Goal: Task Accomplishment & Management: Complete application form

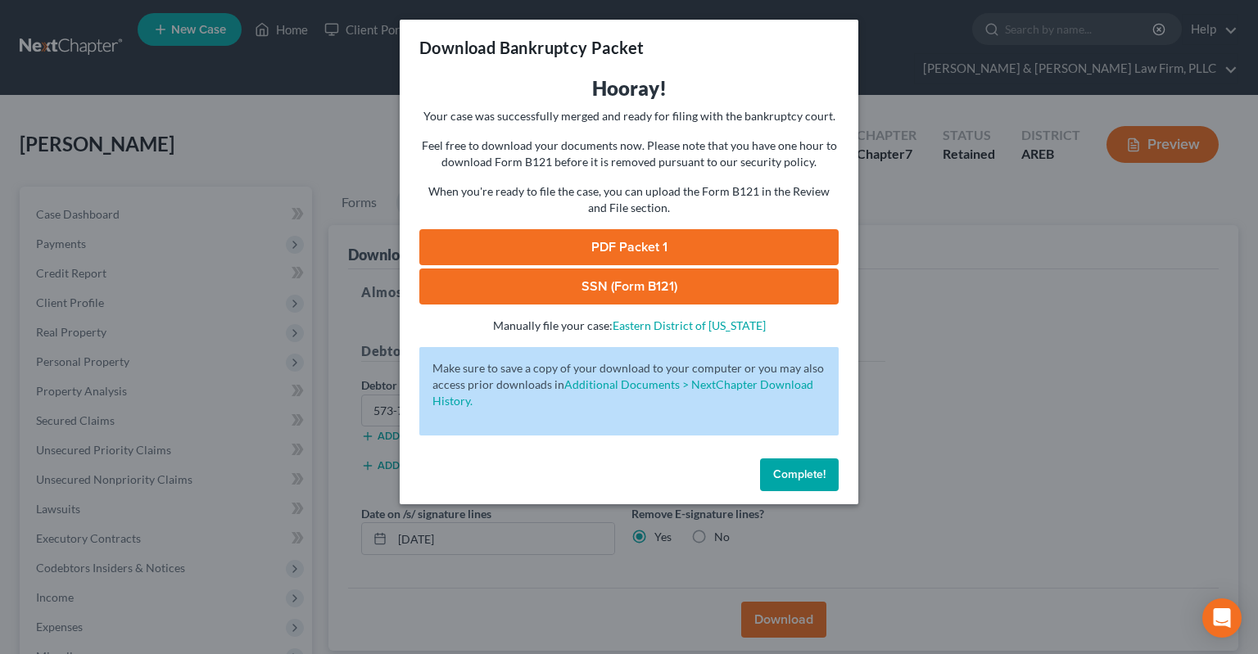
scroll to position [100, 0]
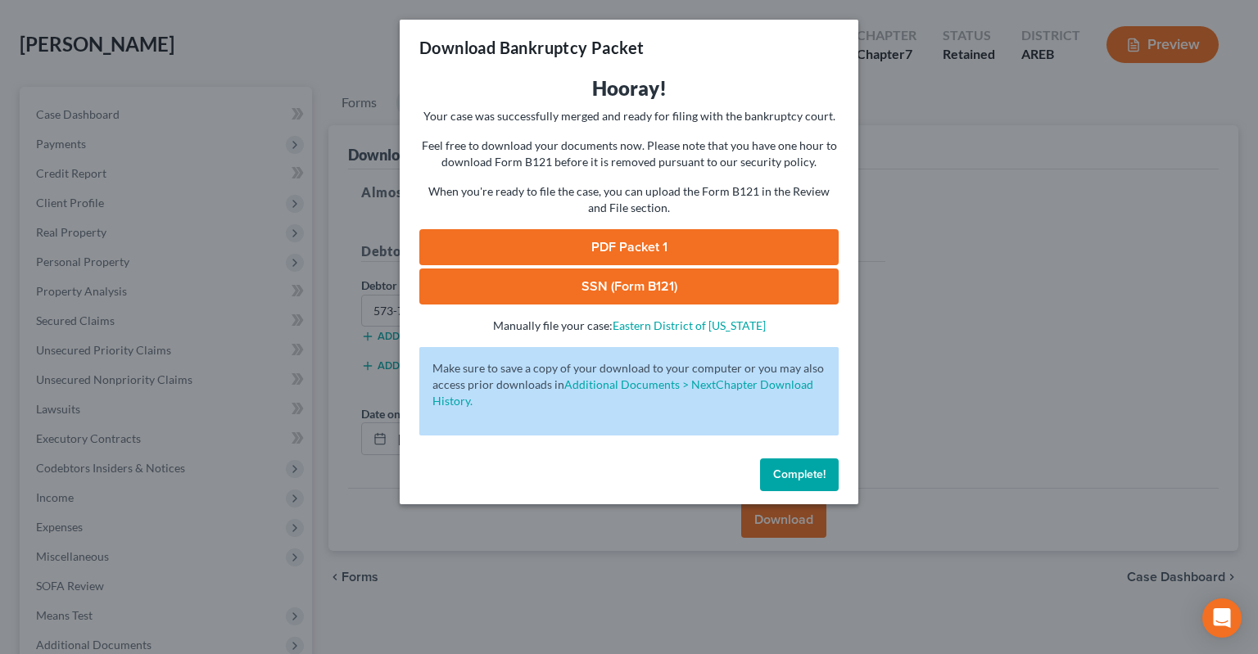
click at [817, 479] on span "Complete!" at bounding box center [799, 475] width 52 height 14
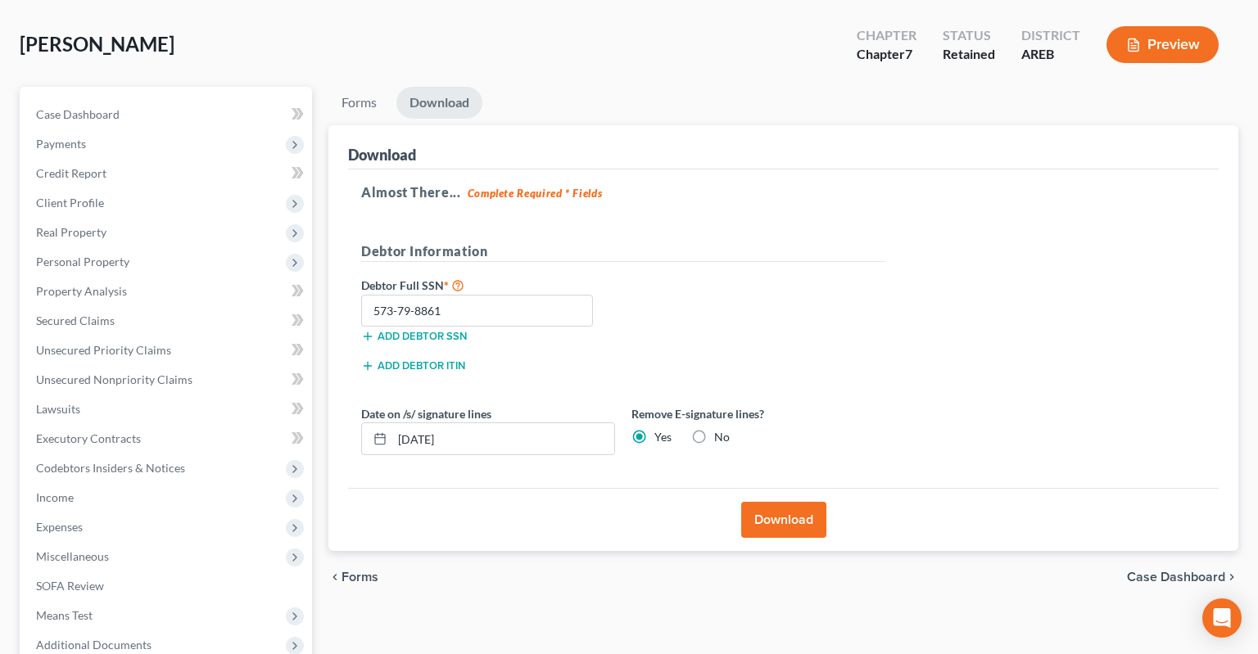
scroll to position [0, 0]
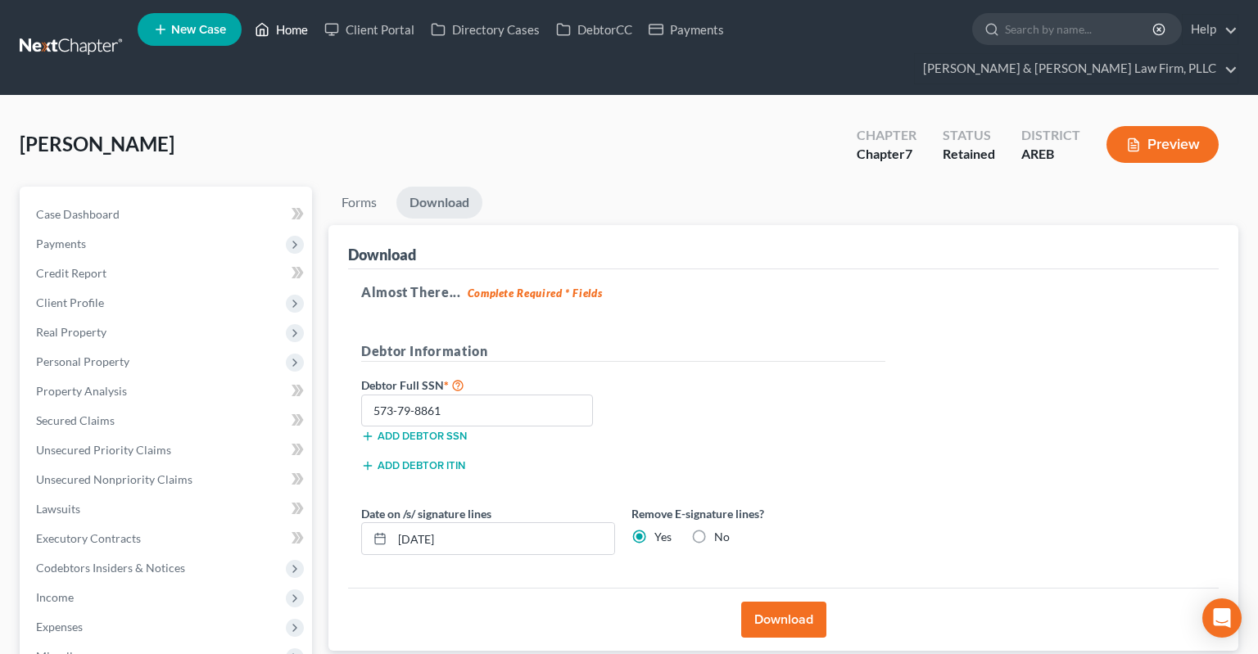
click at [290, 29] on link "Home" at bounding box center [281, 29] width 70 height 29
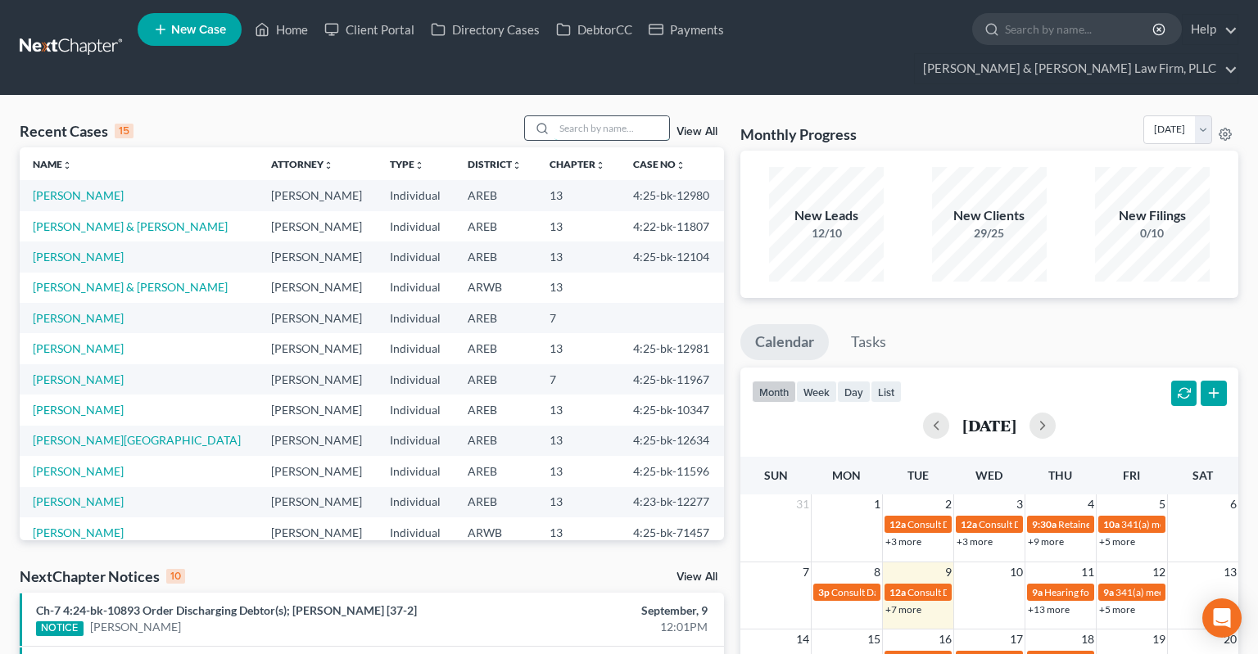
click at [599, 116] on input "search" at bounding box center [611, 128] width 115 height 24
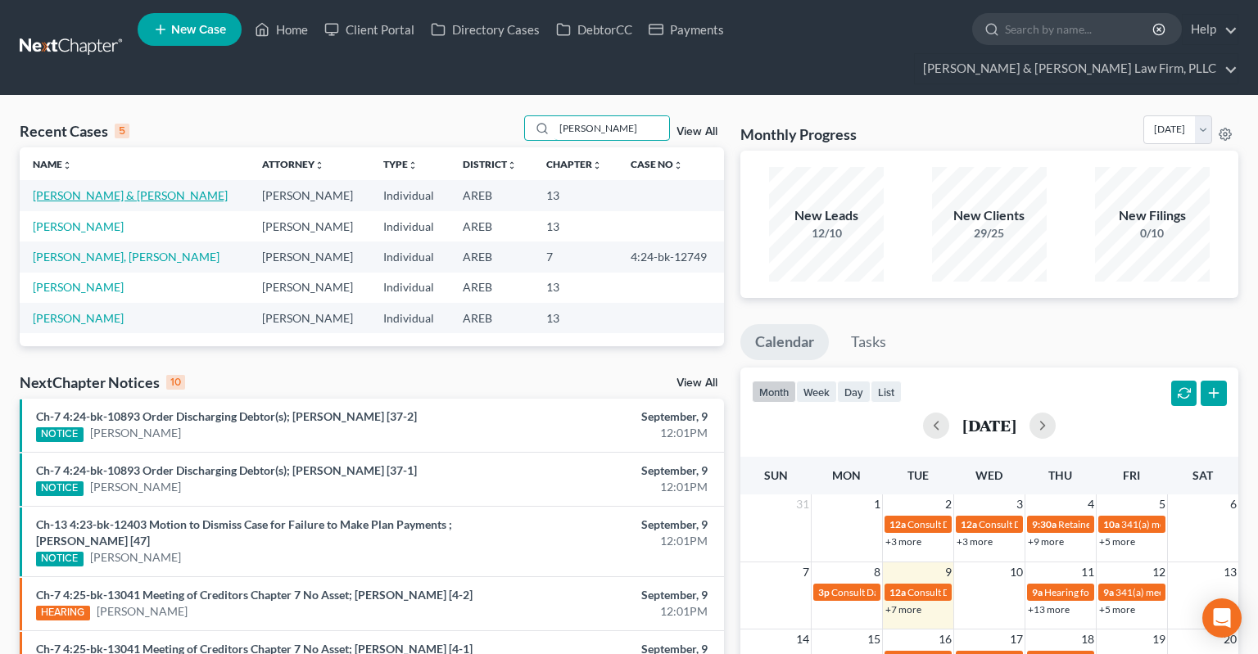
type input "[PERSON_NAME]"
click at [93, 188] on link "[PERSON_NAME] & [PERSON_NAME]" at bounding box center [130, 195] width 195 height 14
select select "0"
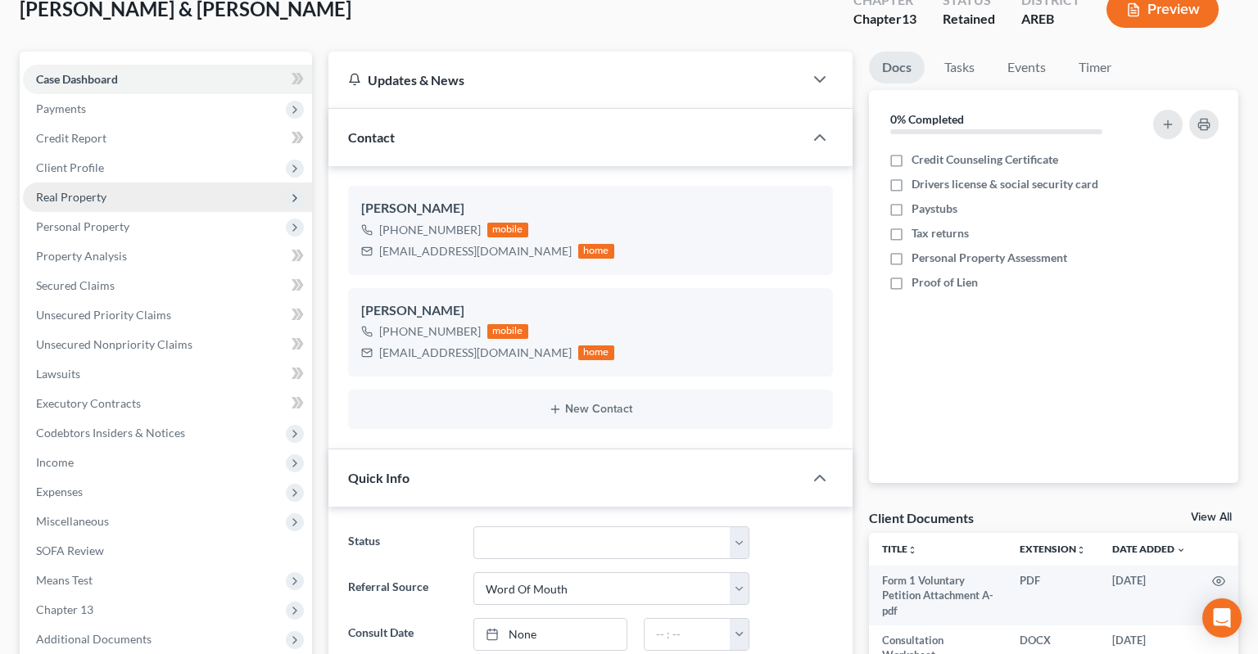
scroll to position [86, 0]
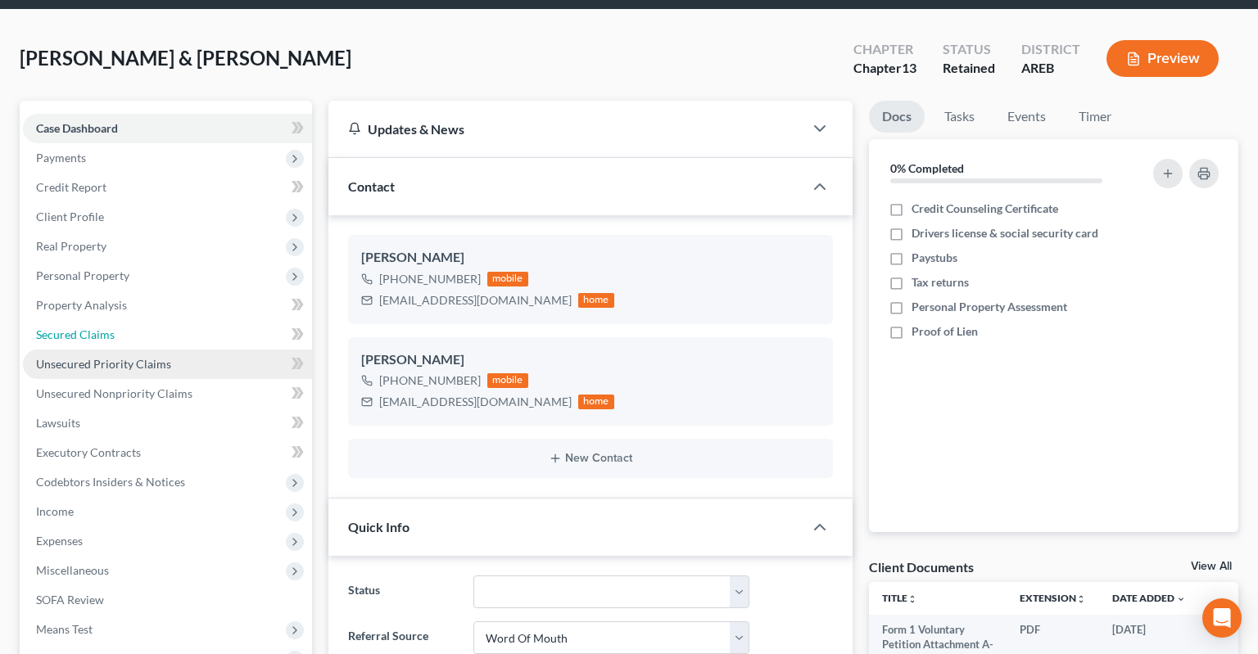
drag, startPoint x: 159, startPoint y: 308, endPoint x: 231, endPoint y: 319, distance: 73.0
click at [159, 320] on link "Secured Claims" at bounding box center [167, 334] width 289 height 29
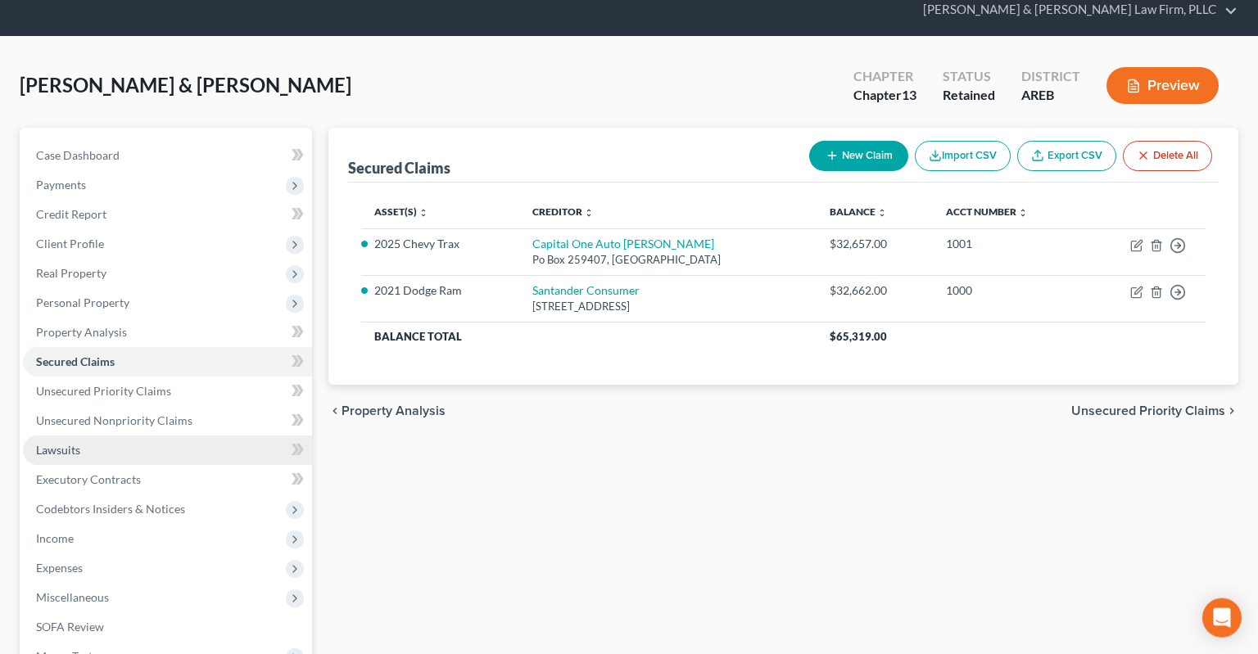
scroll to position [86, 0]
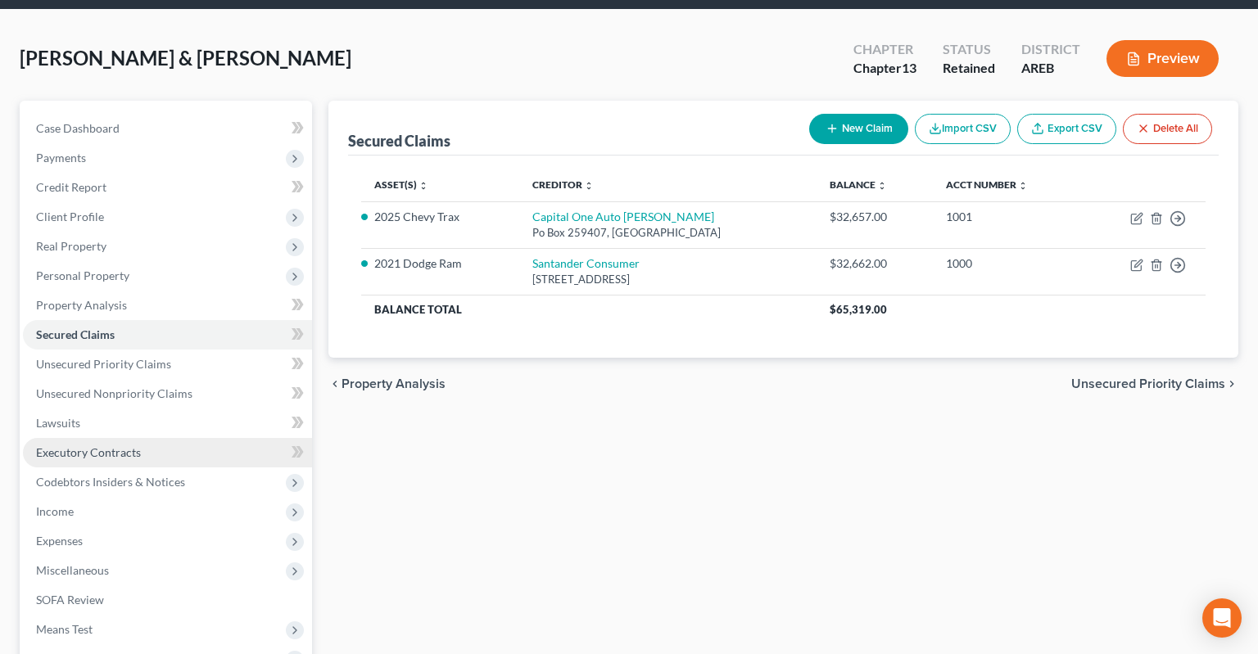
click at [100, 445] on span "Executory Contracts" at bounding box center [88, 452] width 105 height 14
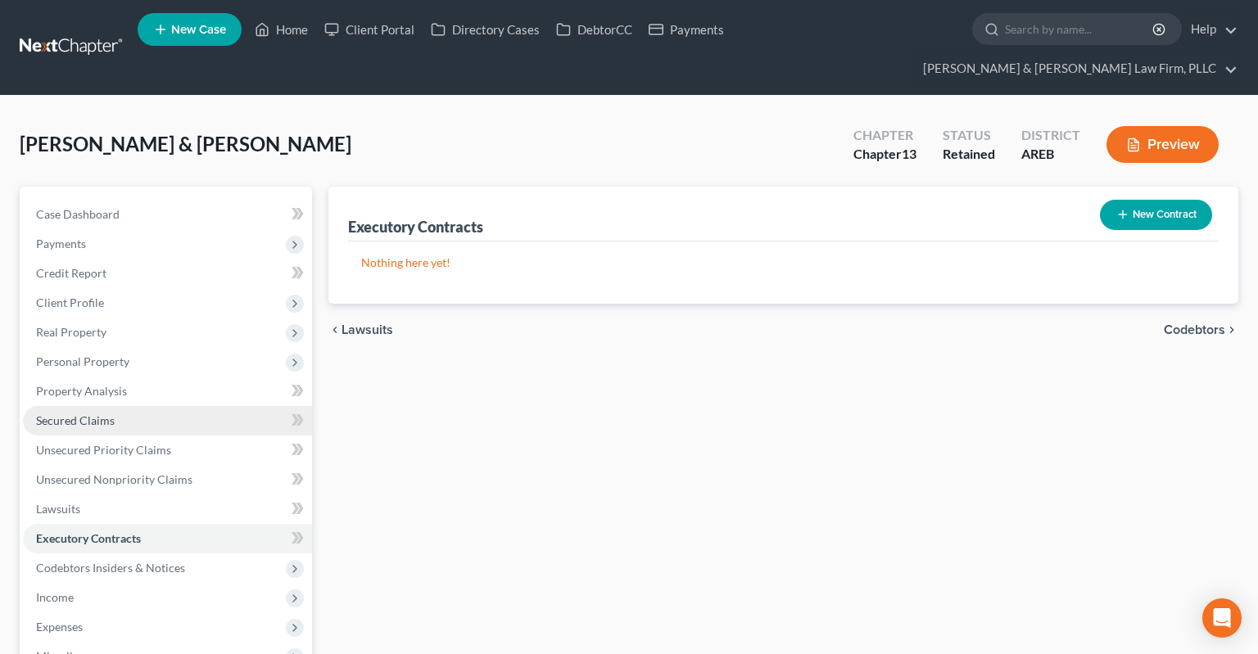
click at [184, 406] on link "Secured Claims" at bounding box center [167, 420] width 289 height 29
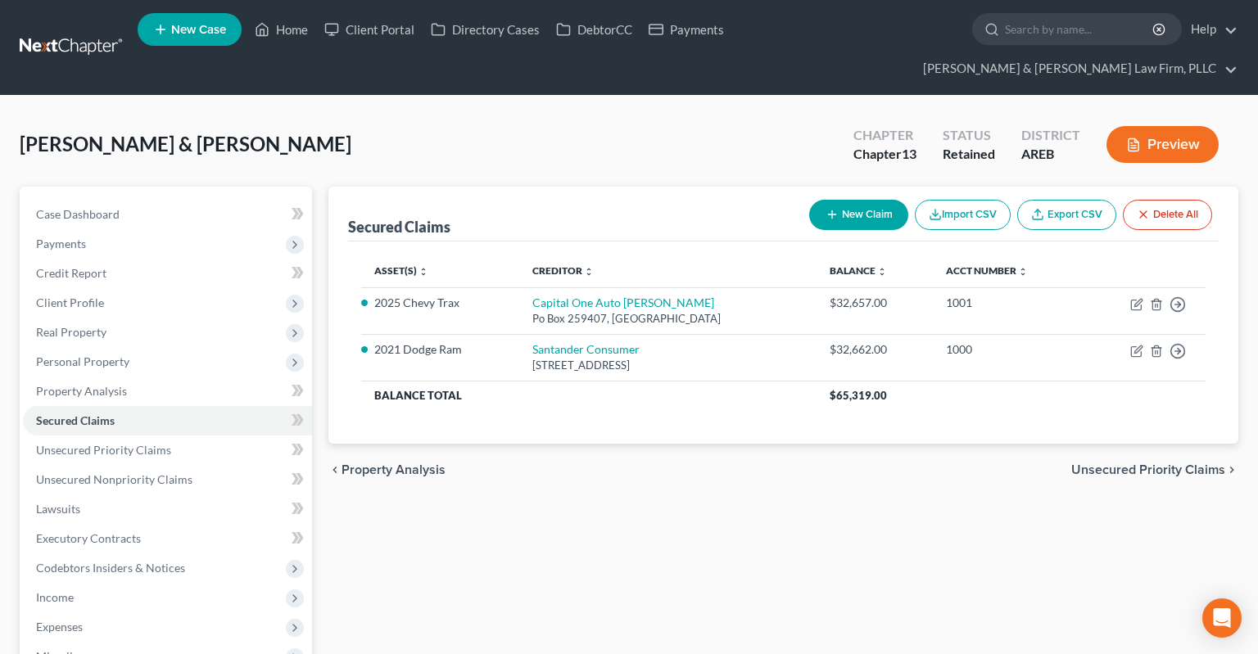
click at [816, 524] on div "Secured Claims New Claim Import CSV Export CSV Delete All Asset(s) expand_more …" at bounding box center [783, 556] width 926 height 739
click at [146, 259] on link "Credit Report" at bounding box center [167, 273] width 289 height 29
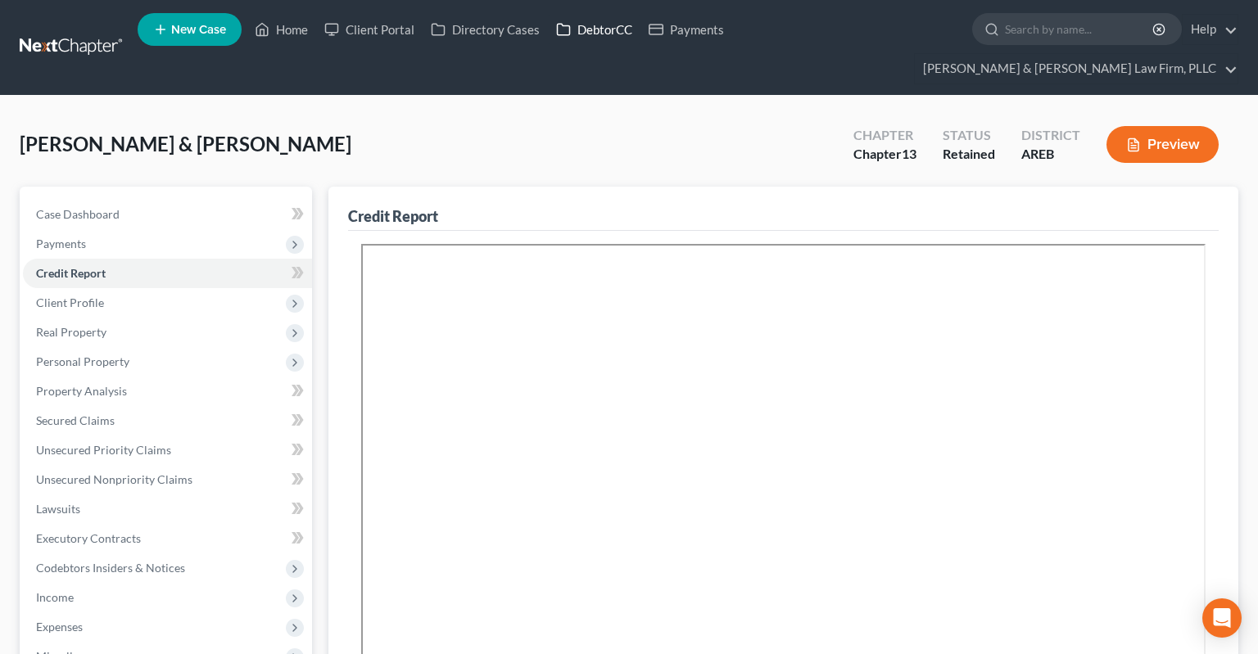
click at [601, 32] on link "DebtorCC" at bounding box center [594, 29] width 93 height 29
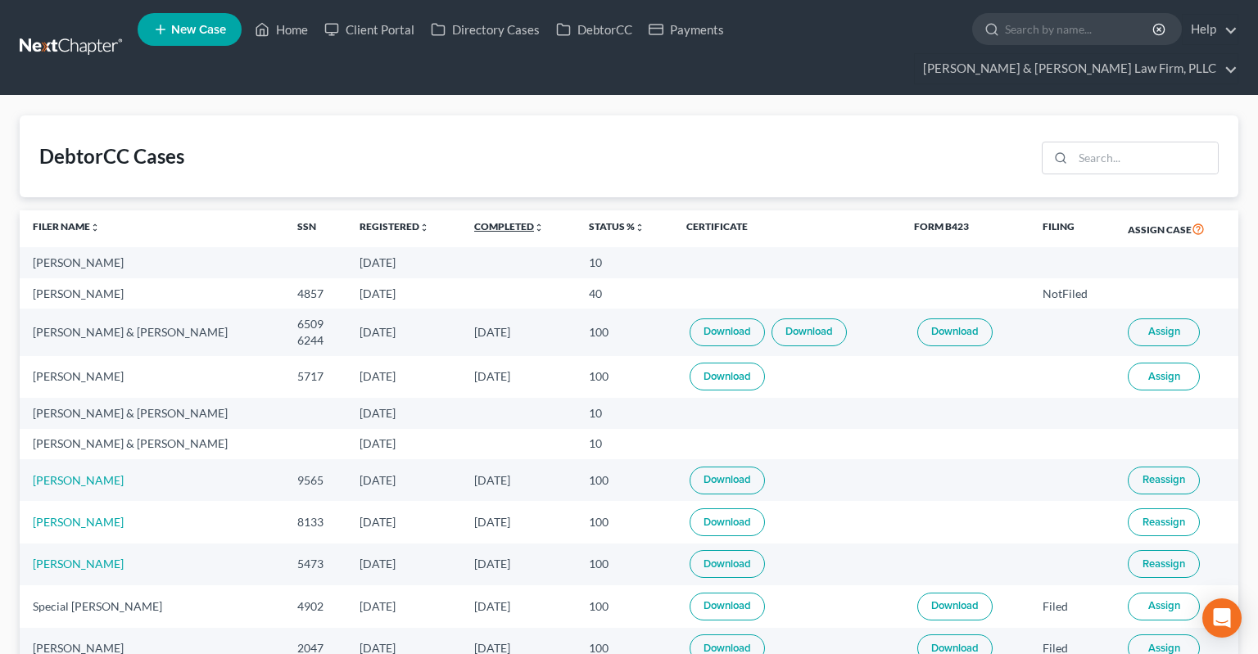
click at [502, 220] on link "Completed unfold_more expand_more expand_less" at bounding box center [509, 226] width 70 height 12
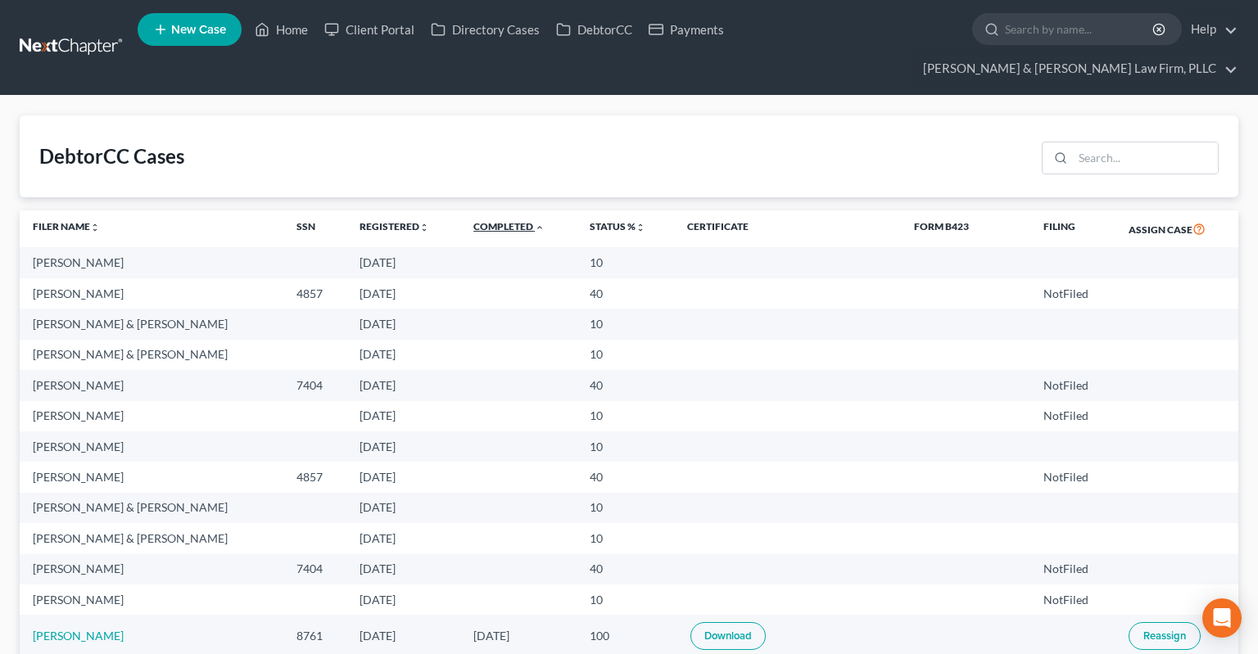
click at [502, 220] on link "Completed unfold_more expand_more expand_less" at bounding box center [508, 226] width 71 height 12
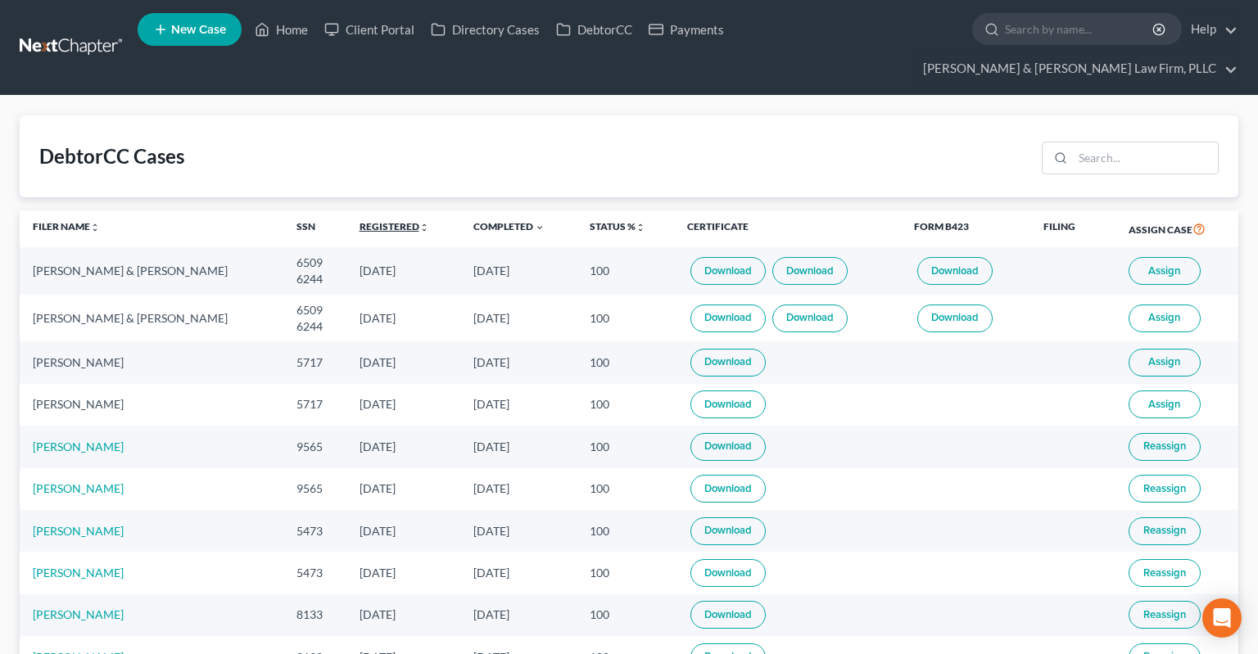
click at [392, 210] on th "Registered unfold_more expand_more expand_less" at bounding box center [403, 229] width 115 height 38
click at [386, 220] on link "Registered unfold_more expand_more expand_less" at bounding box center [394, 226] width 70 height 12
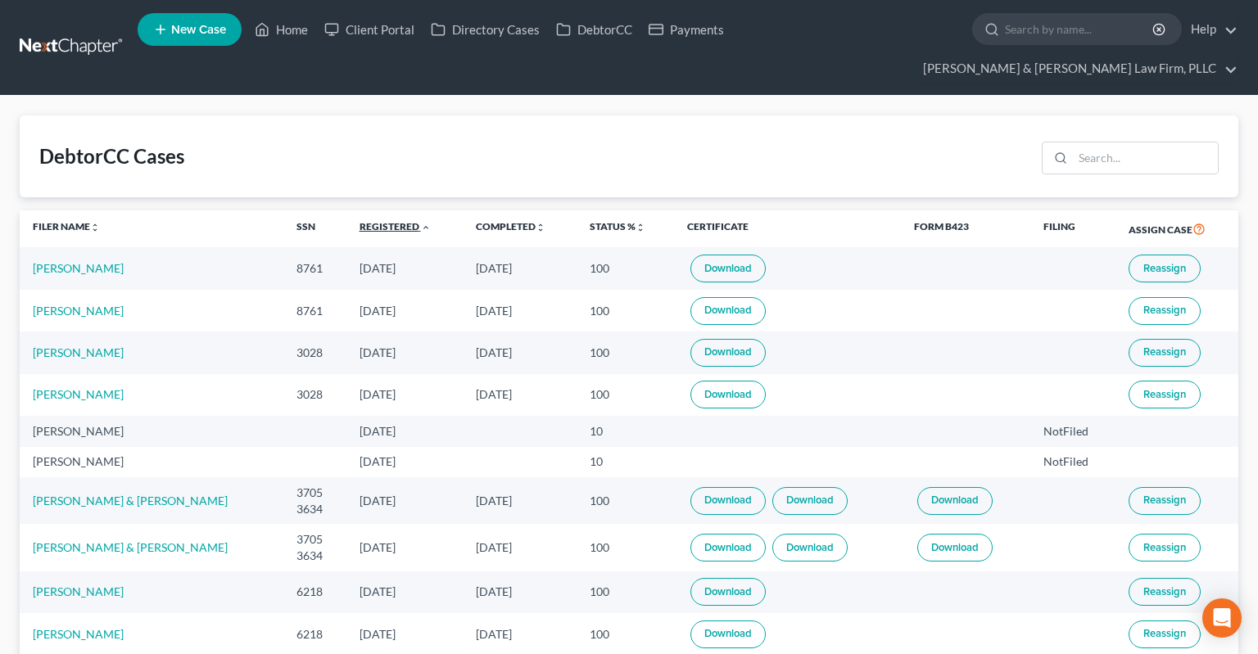
click at [388, 220] on link "Registered unfold_more expand_more expand_less" at bounding box center [394, 226] width 71 height 12
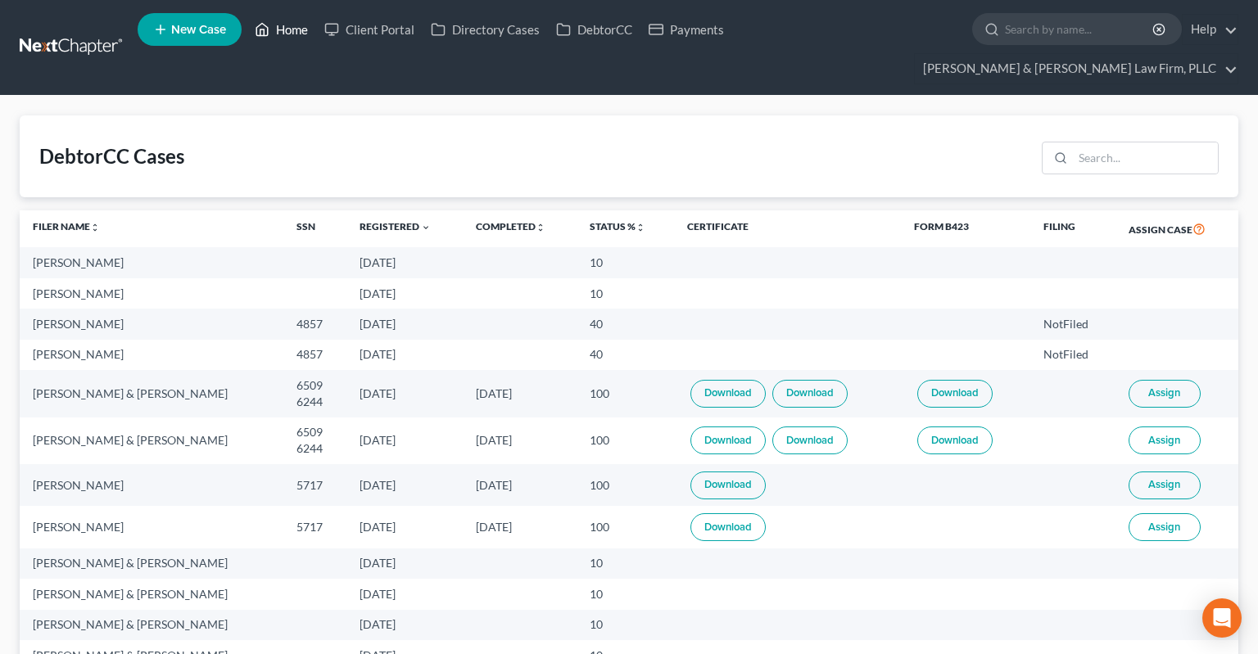
click at [285, 21] on link "Home" at bounding box center [281, 29] width 70 height 29
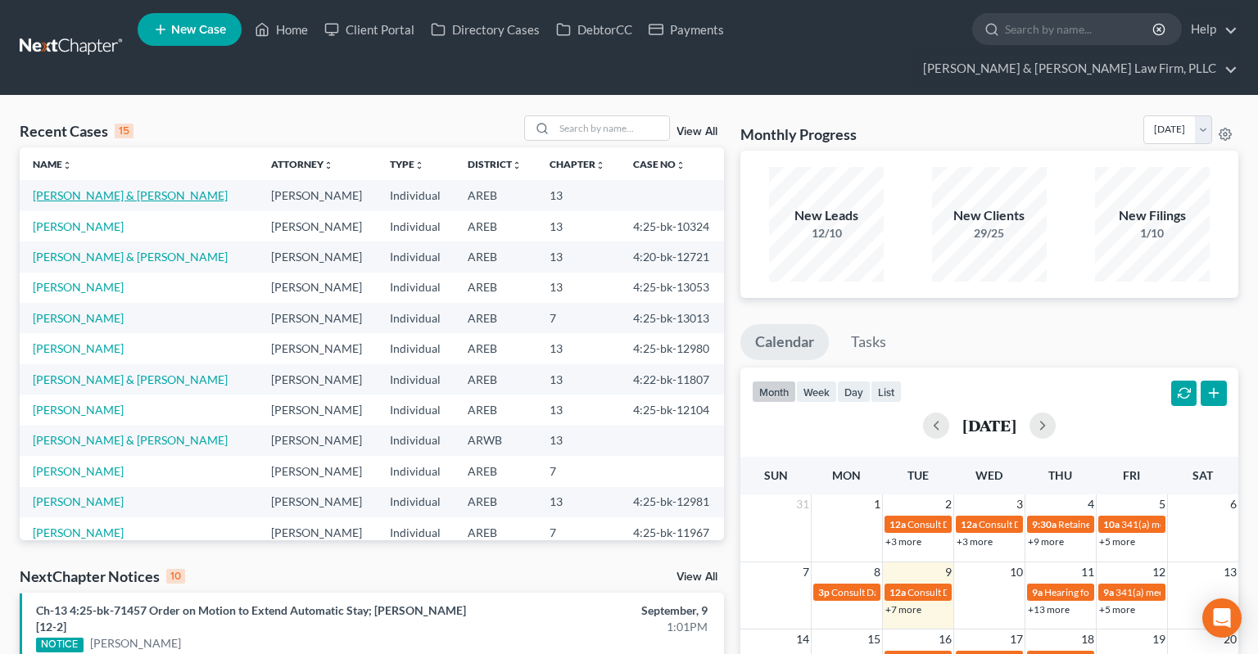
click at [93, 188] on link "[PERSON_NAME] & [PERSON_NAME]" at bounding box center [130, 195] width 195 height 14
select select "0"
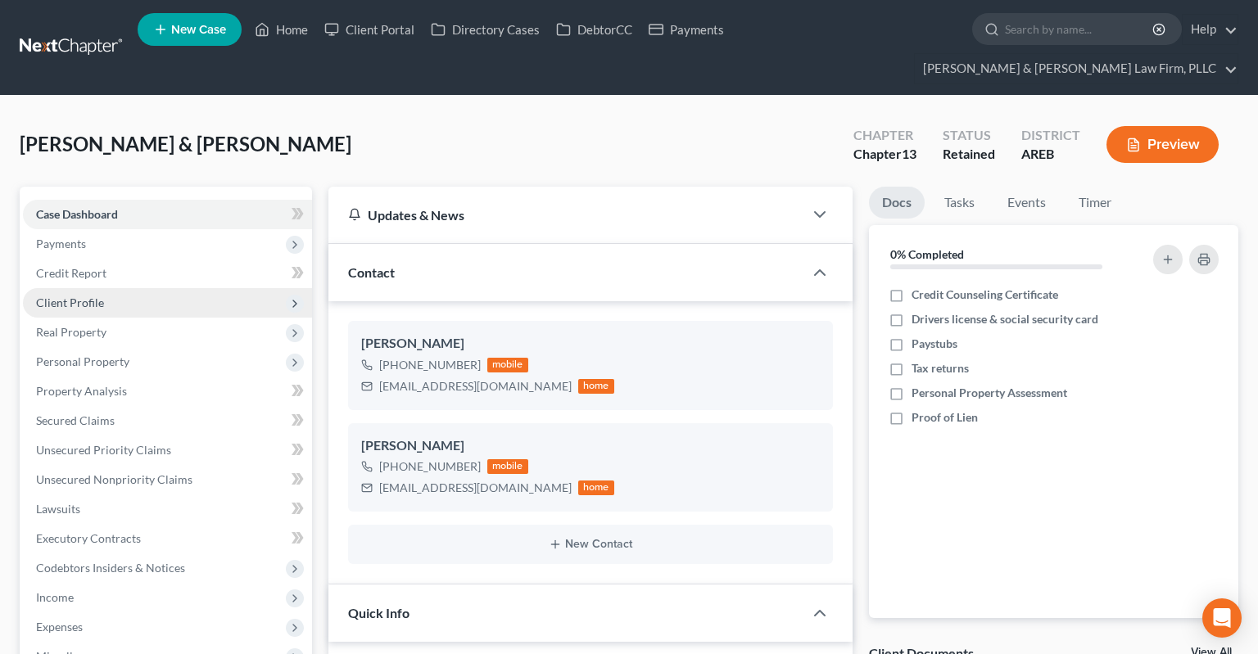
click at [148, 288] on span "Client Profile" at bounding box center [167, 302] width 289 height 29
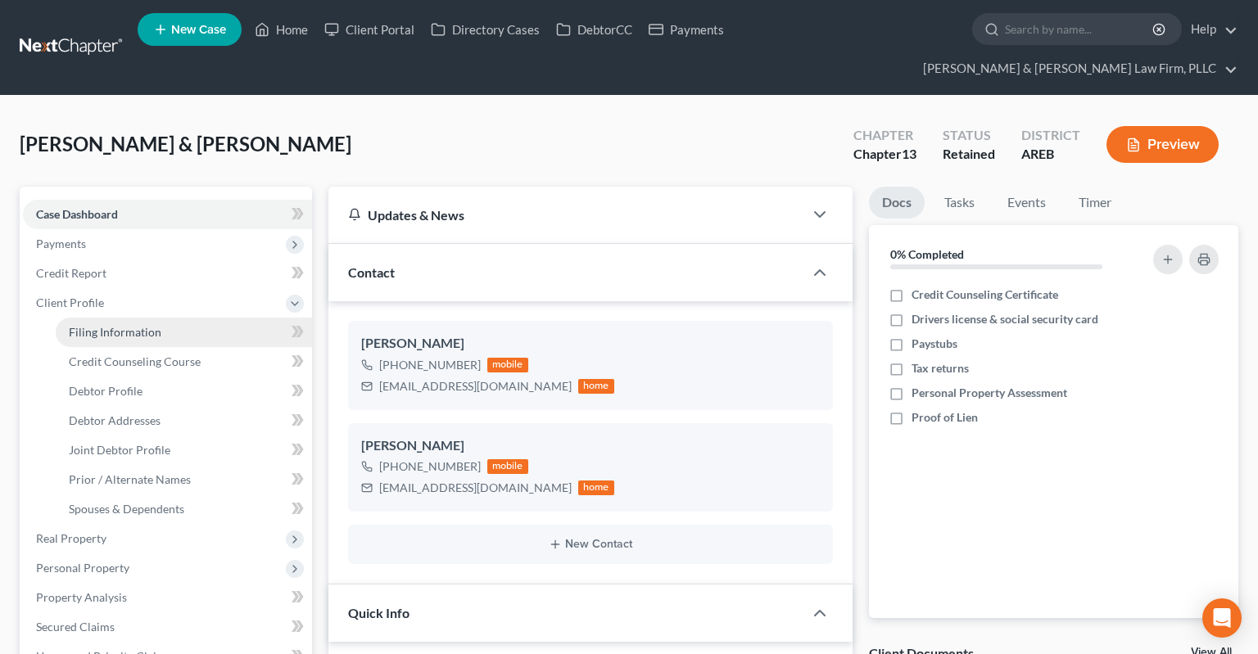
click at [219, 318] on link "Filing Information" at bounding box center [184, 332] width 256 height 29
select select "1"
select select "3"
select select "5"
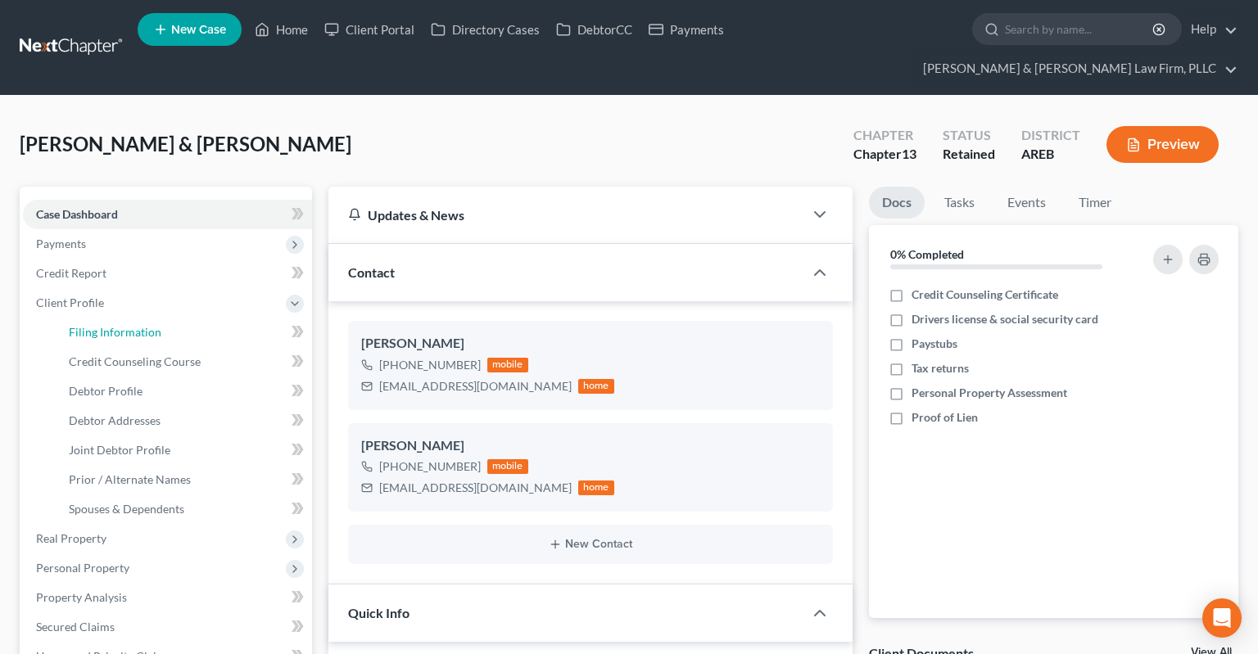
select select "0"
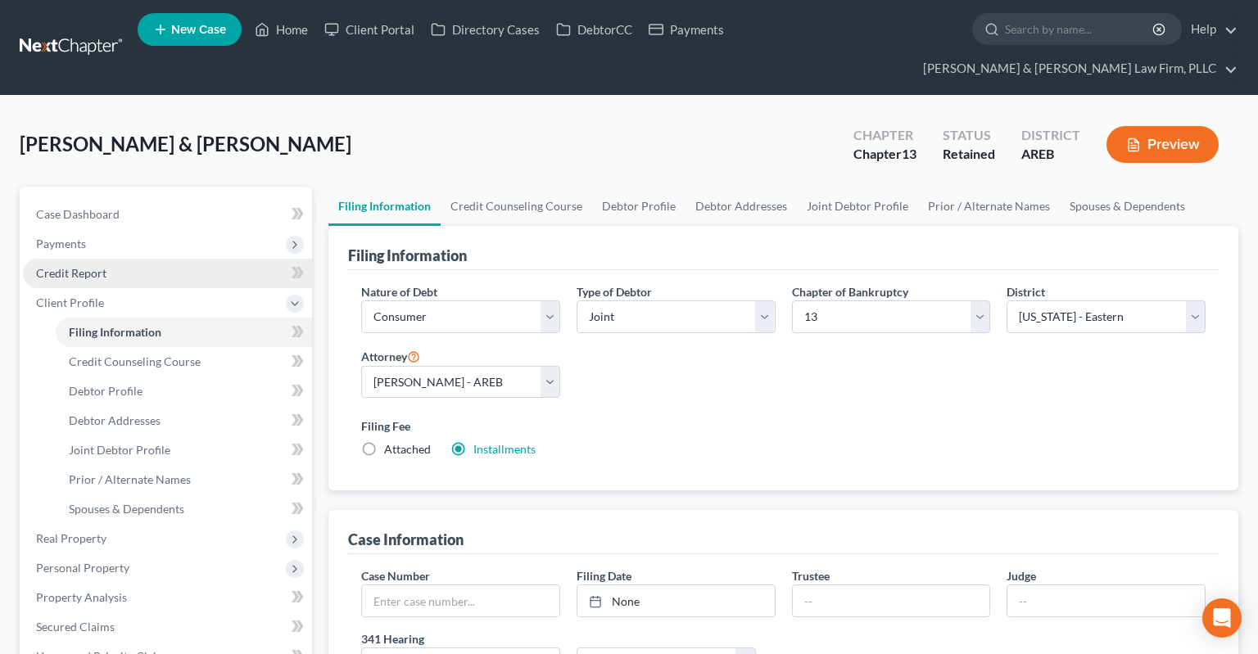
click at [133, 259] on link "Credit Report" at bounding box center [167, 273] width 289 height 29
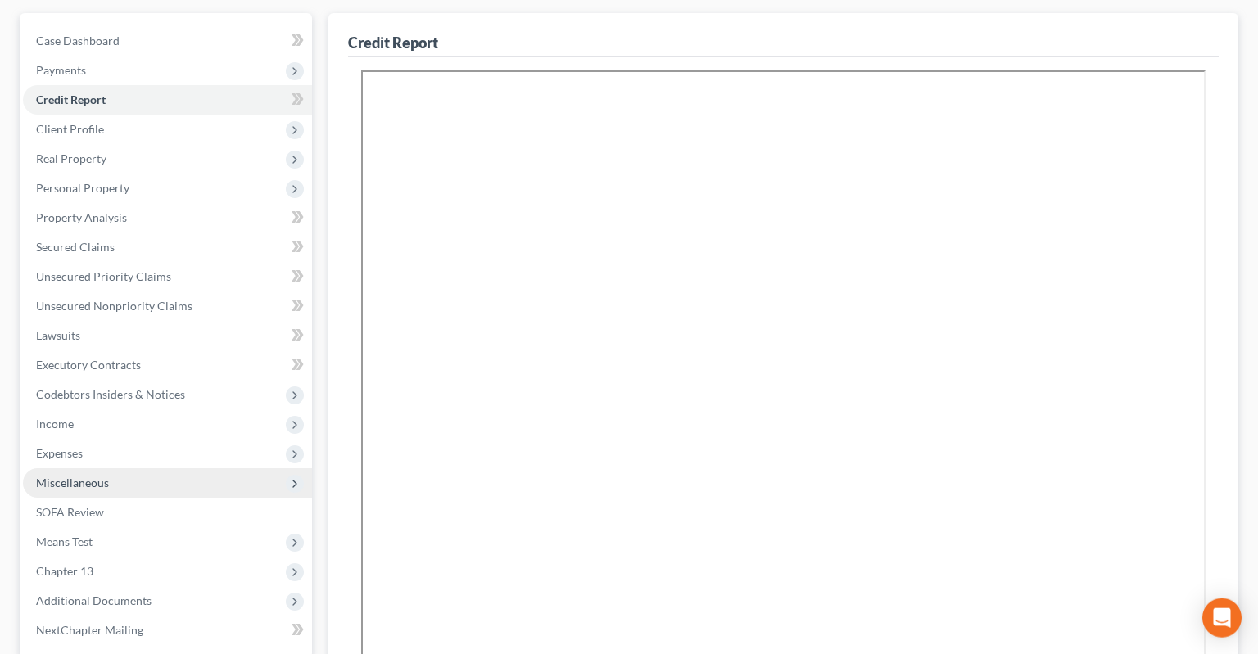
scroll to position [259, 0]
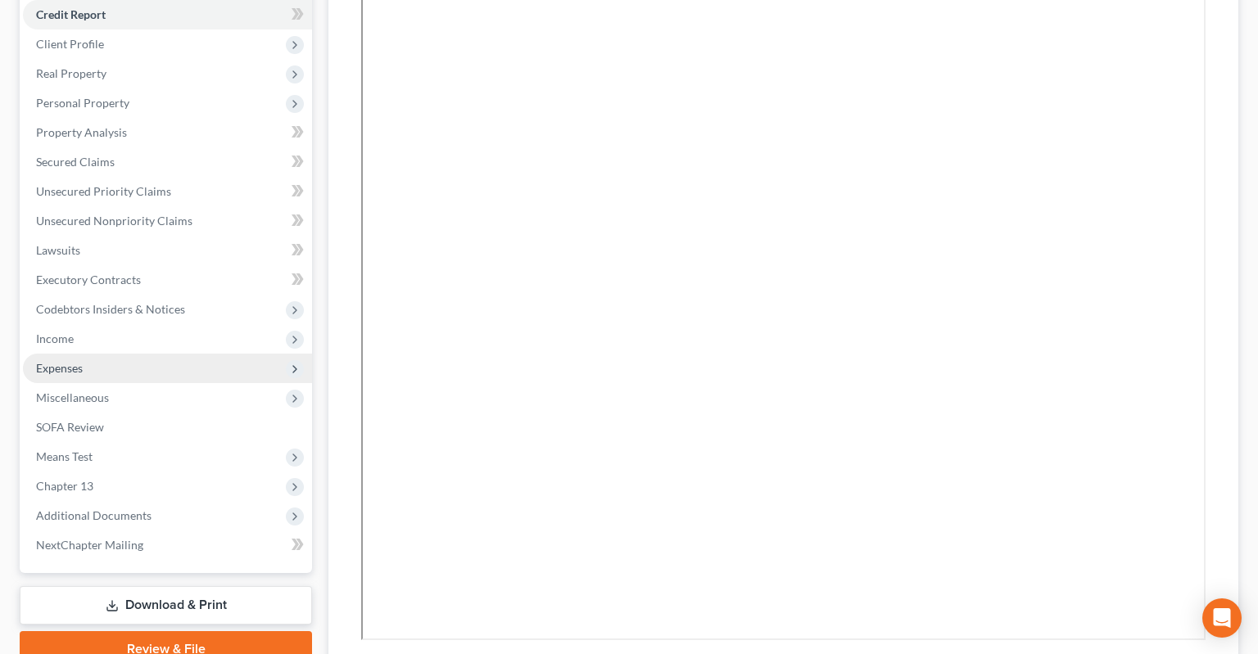
drag, startPoint x: 159, startPoint y: 339, endPoint x: 182, endPoint y: 337, distance: 23.0
click at [159, 354] on span "Expenses" at bounding box center [167, 368] width 289 height 29
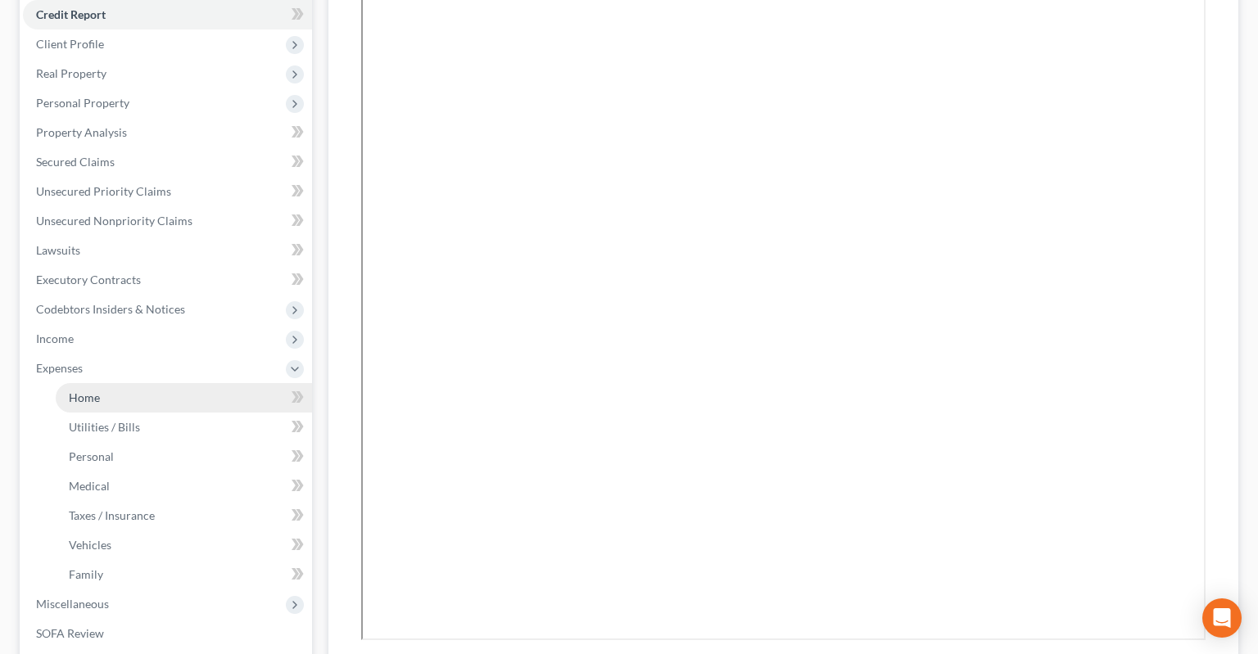
click at [161, 383] on link "Home" at bounding box center [184, 397] width 256 height 29
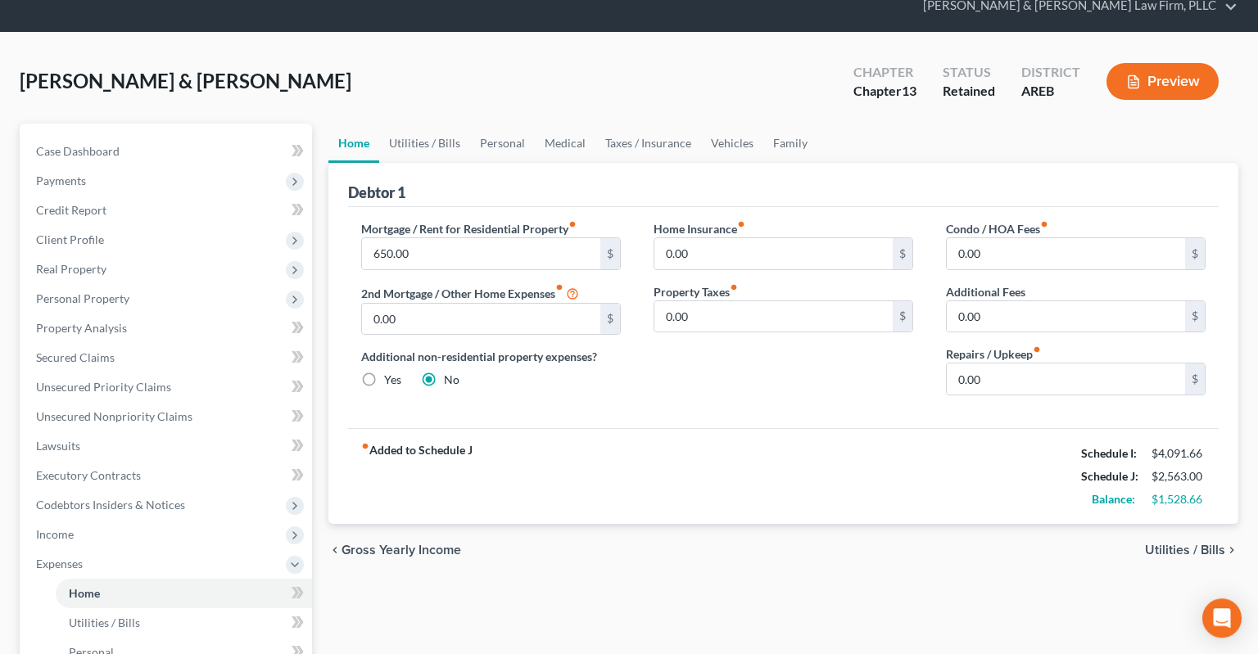
scroll to position [86, 0]
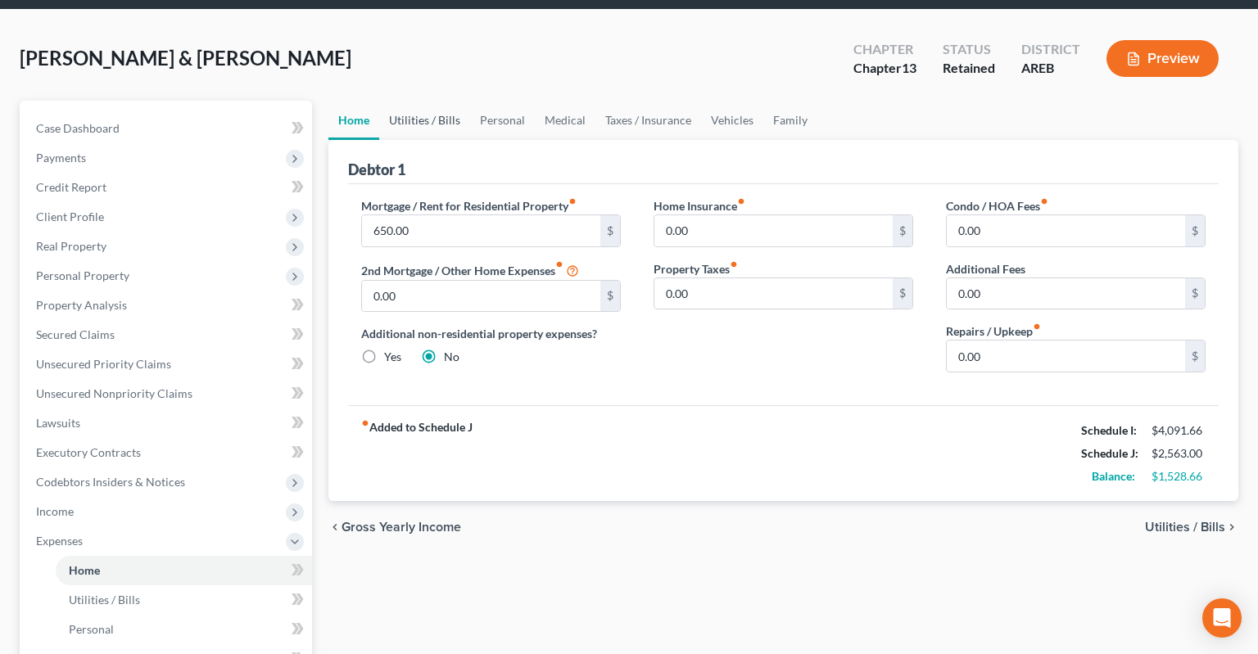
click at [422, 101] on link "Utilities / Bills" at bounding box center [424, 120] width 91 height 39
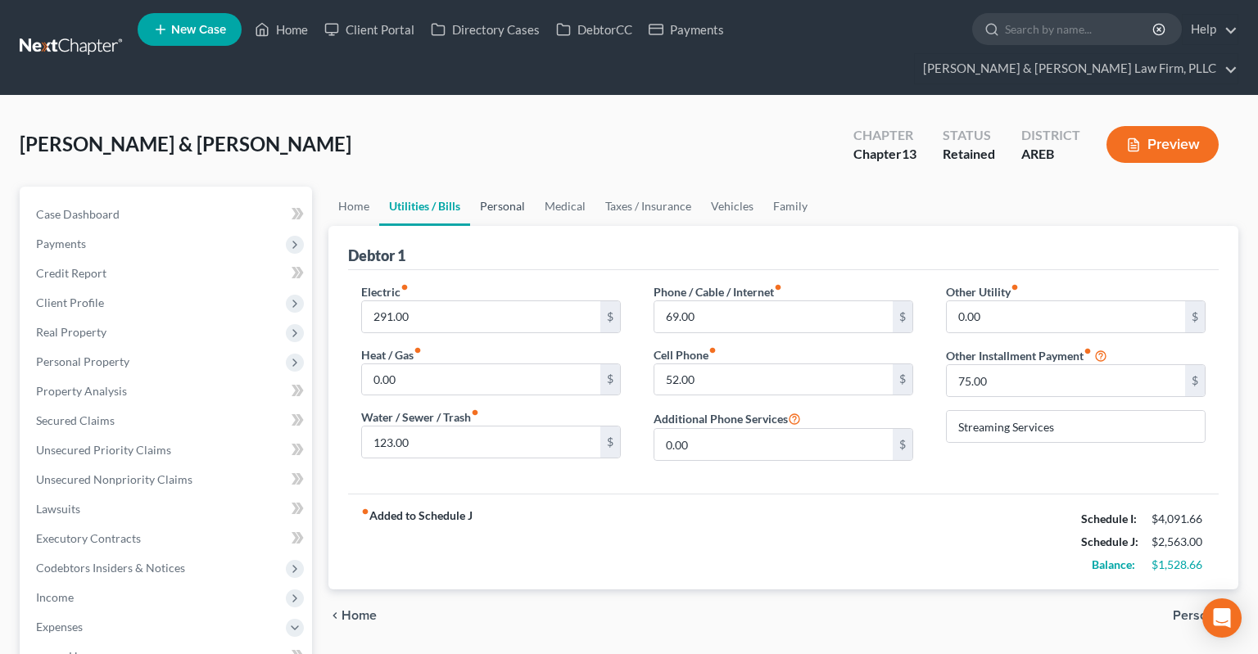
click at [504, 187] on link "Personal" at bounding box center [502, 206] width 65 height 39
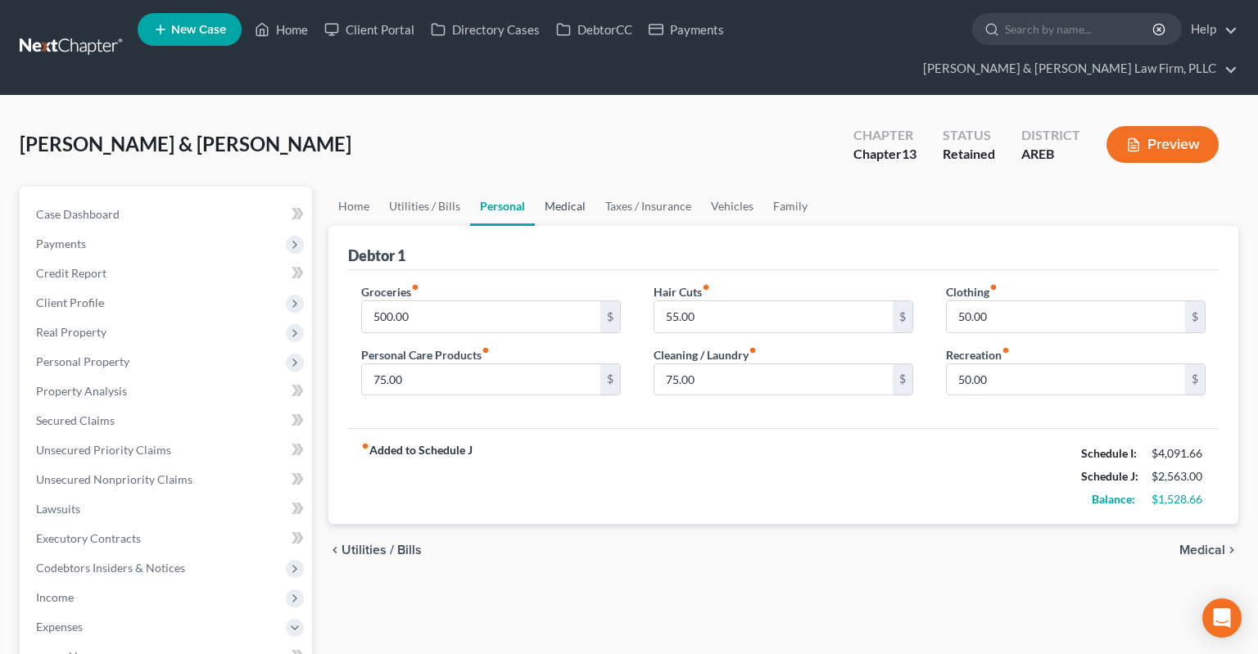
click at [581, 193] on link "Medical" at bounding box center [565, 206] width 61 height 39
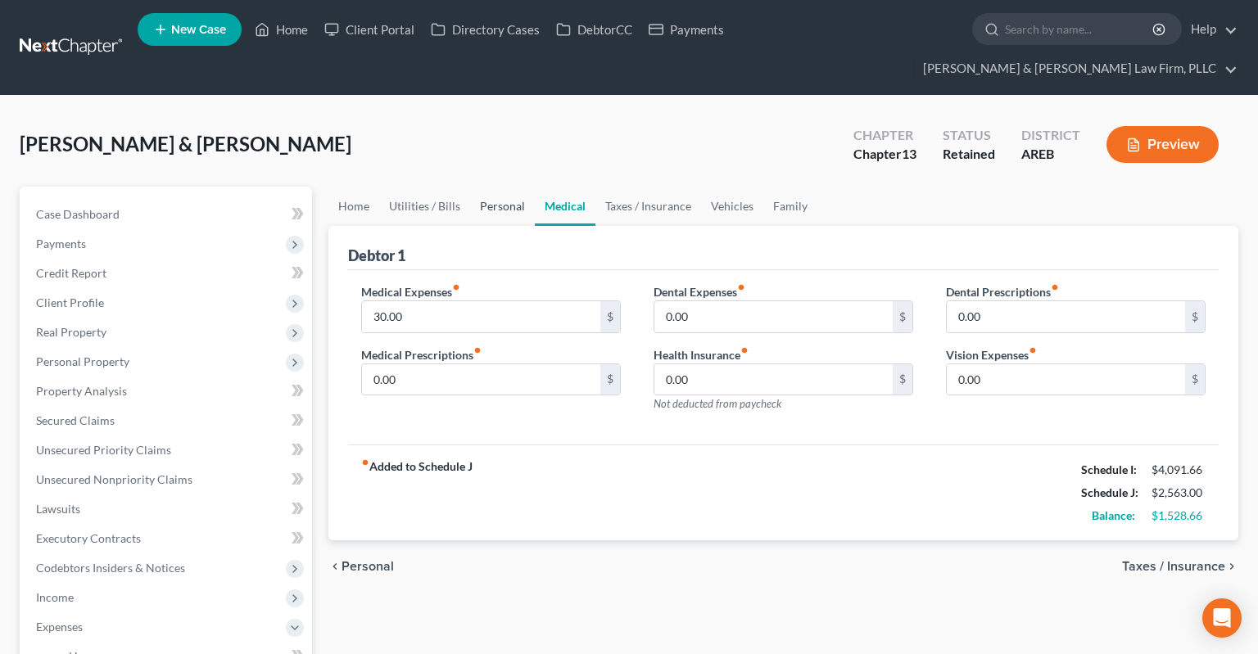
click at [521, 192] on link "Personal" at bounding box center [502, 206] width 65 height 39
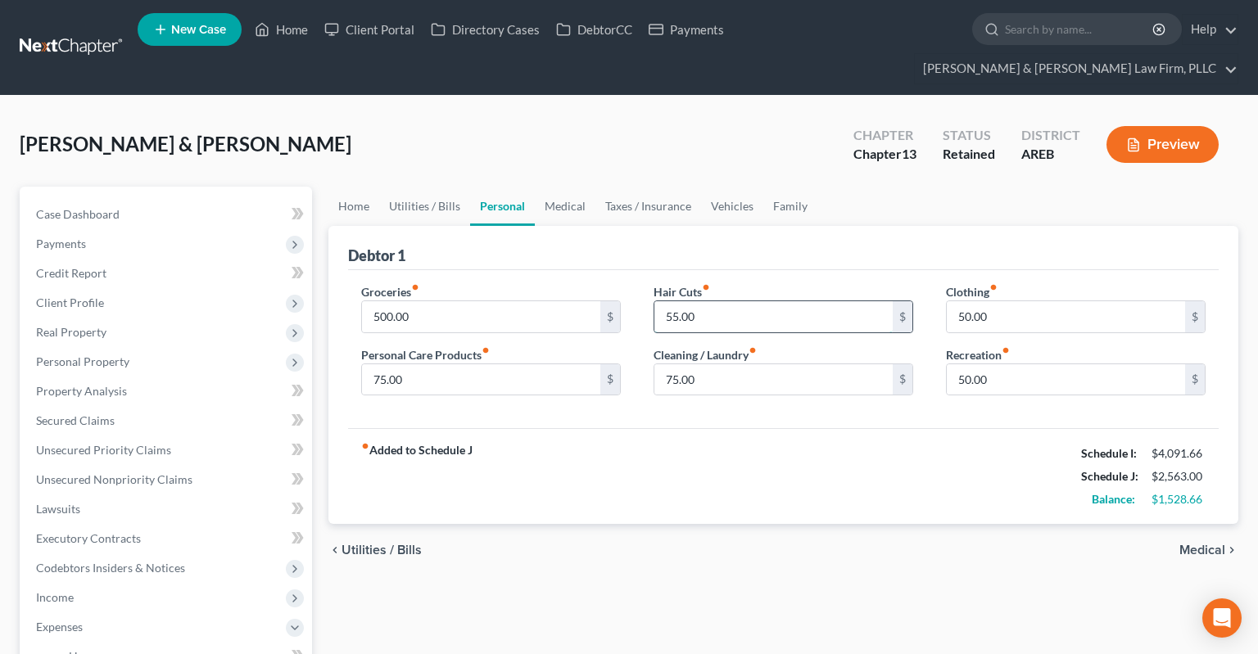
click at [808, 301] on input "55.00" at bounding box center [773, 316] width 238 height 31
type input "0"
click at [745, 364] on input "75.00" at bounding box center [773, 379] width 238 height 31
type input "0"
click at [1014, 301] on input "50.00" at bounding box center [1065, 316] width 238 height 31
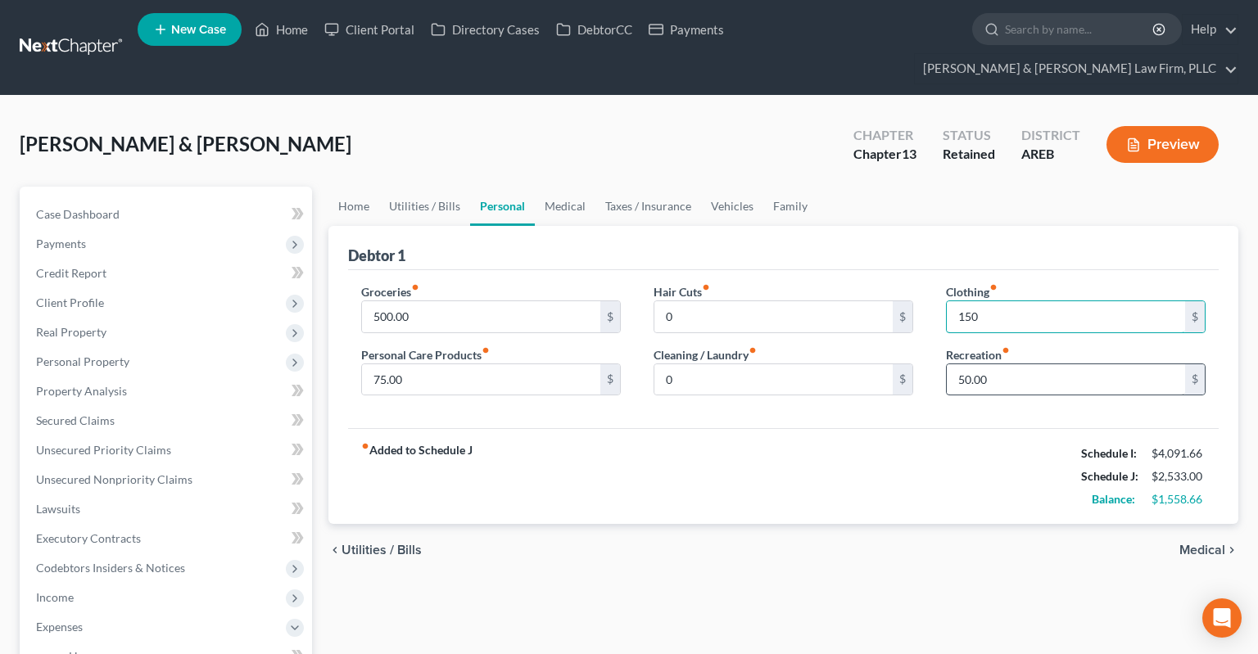
type input "150"
click at [1001, 364] on input "50.00" at bounding box center [1065, 379] width 238 height 31
type input "0"
click at [878, 463] on div "fiber_manual_record Added to Schedule J Schedule I: $4,091.66 Schedule J: $2,48…" at bounding box center [783, 476] width 870 height 96
click at [427, 301] on input "500.00" at bounding box center [481, 316] width 238 height 31
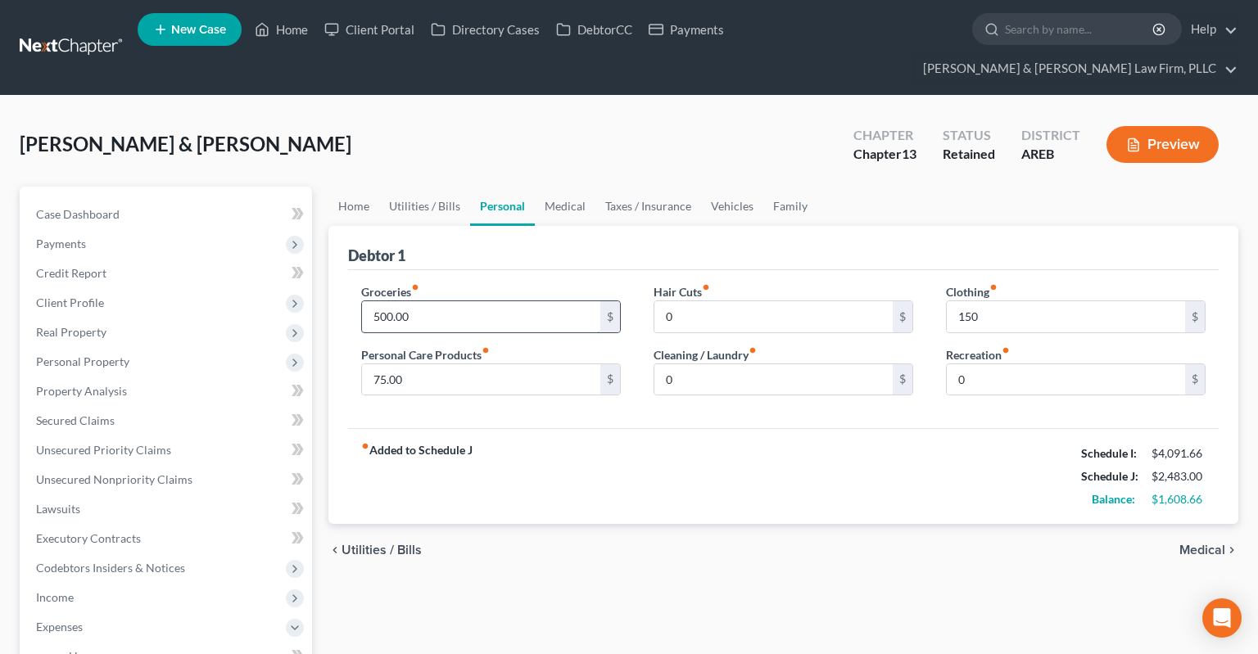
click at [442, 301] on input "500.00" at bounding box center [481, 316] width 238 height 31
click at [487, 364] on input "75.00" at bounding box center [481, 379] width 238 height 31
drag, startPoint x: 567, startPoint y: 565, endPoint x: 581, endPoint y: 556, distance: 17.3
click at [573, 562] on div "Home Utilities / Bills Personal Medical Taxes / Insurance Vehicles Family Debto…" at bounding box center [783, 660] width 926 height 946
click at [156, 583] on span "Income" at bounding box center [167, 597] width 289 height 29
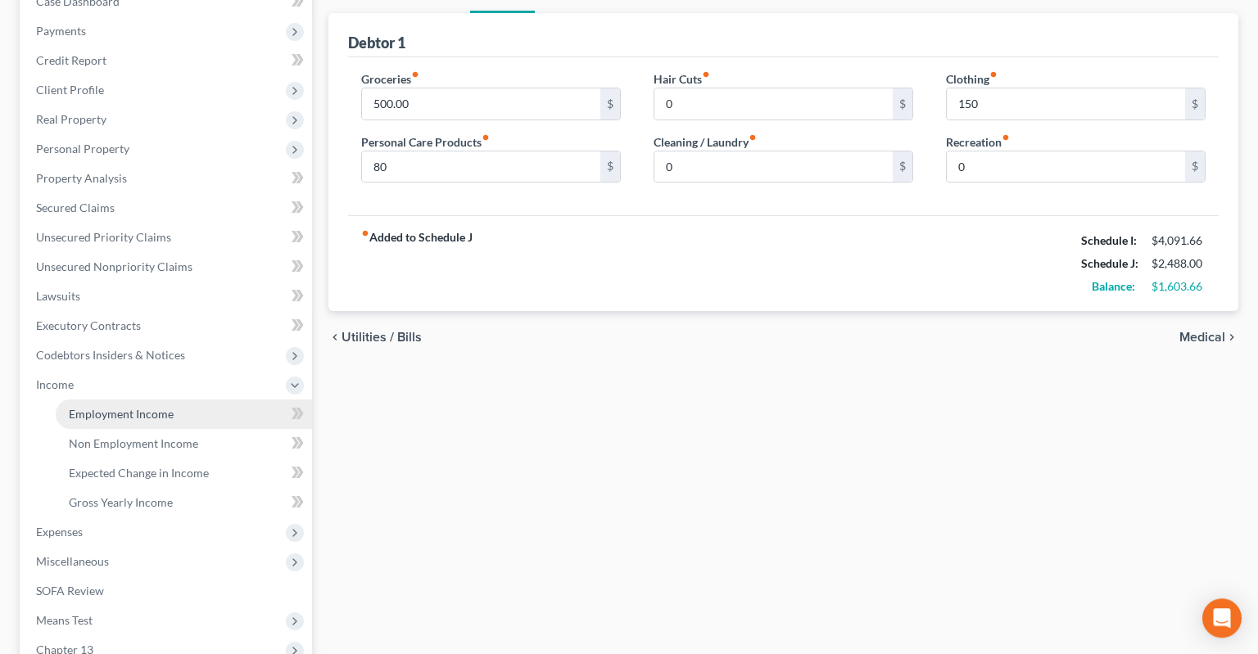
scroll to position [259, 0]
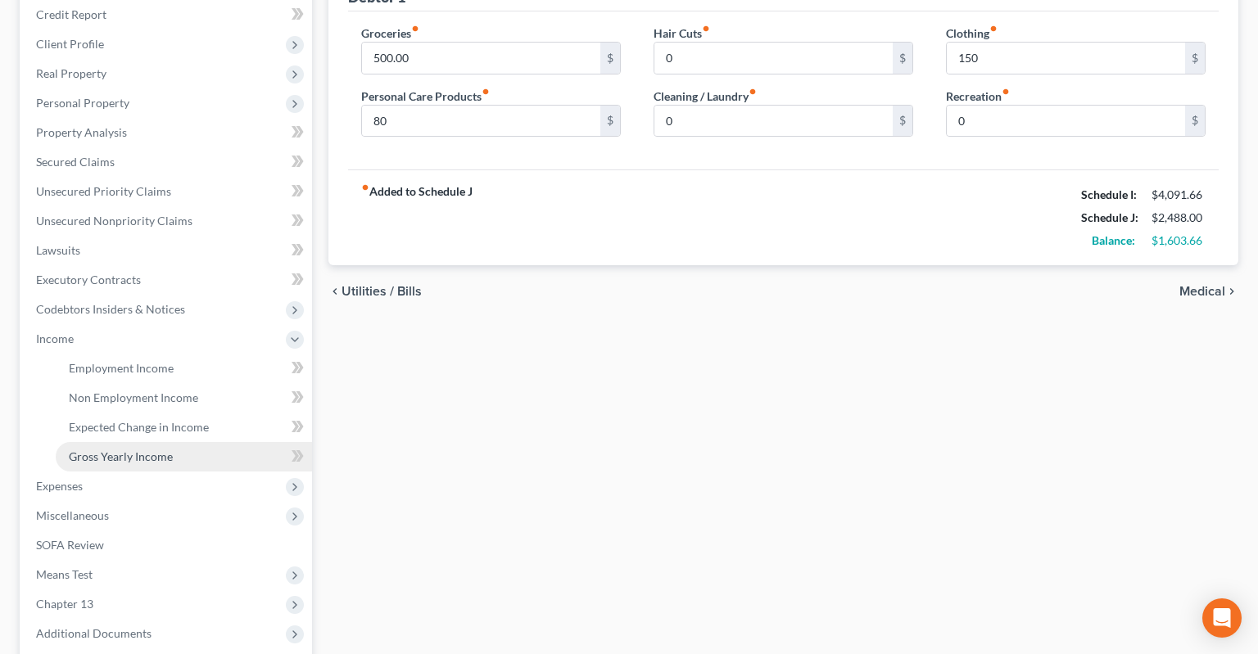
click at [169, 450] on span "Gross Yearly Income" at bounding box center [121, 457] width 104 height 14
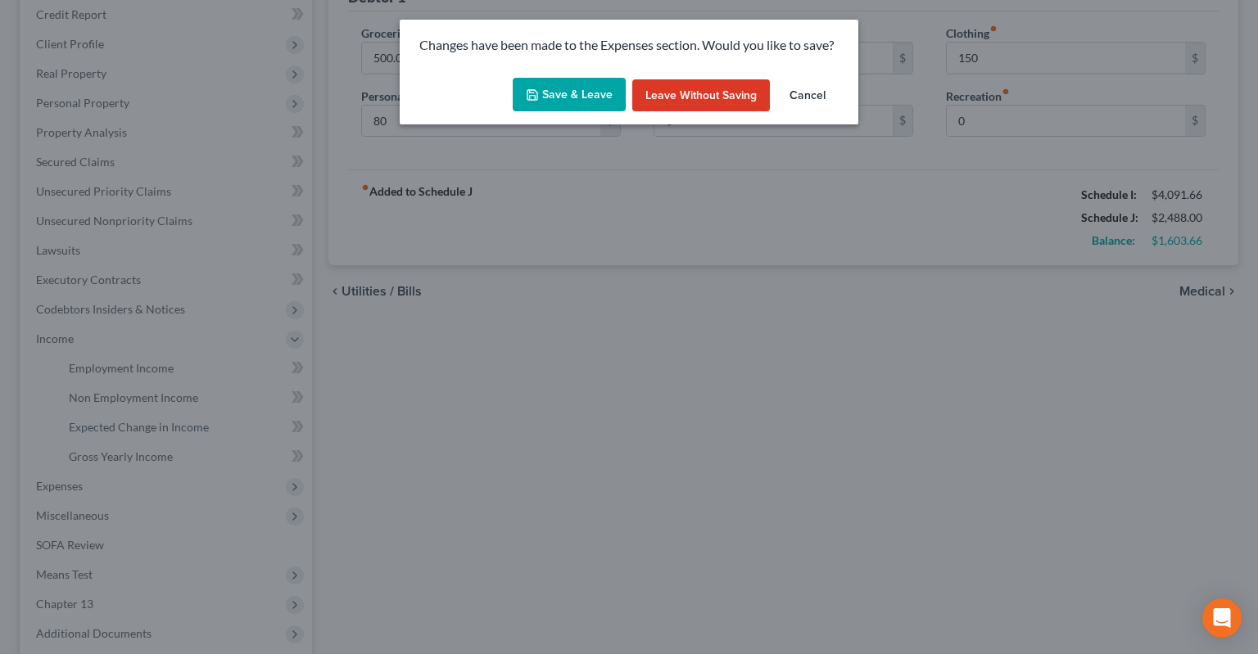
click at [544, 102] on button "Save & Leave" at bounding box center [569, 95] width 113 height 34
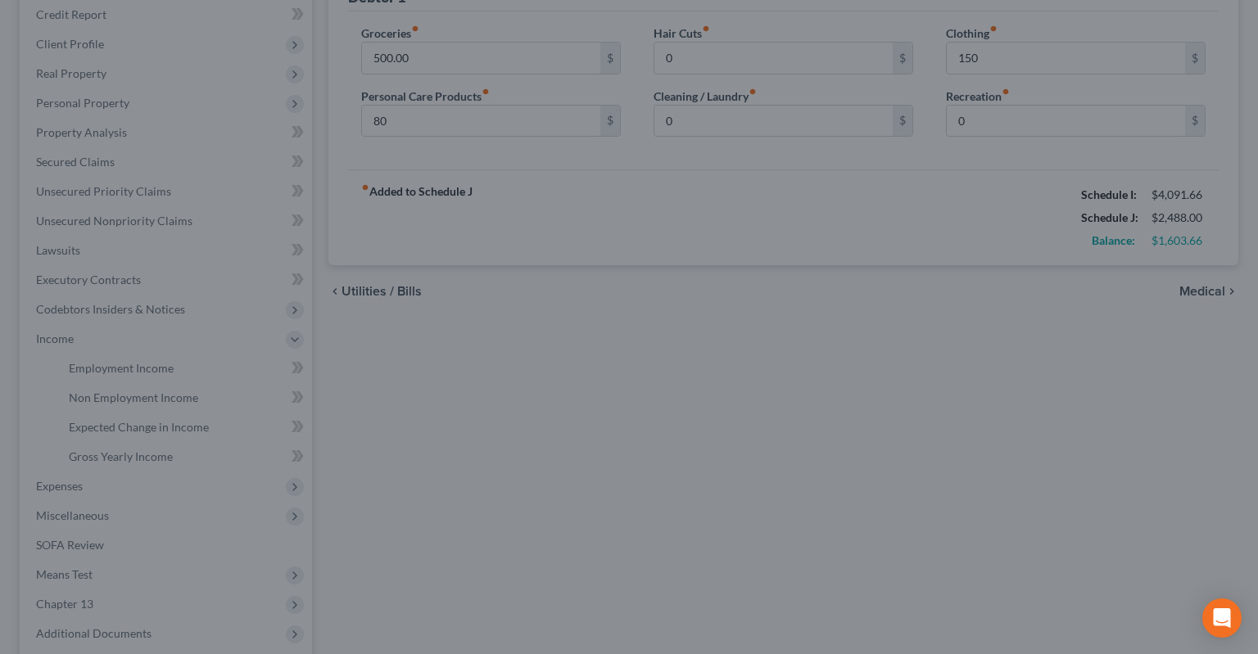
type input "80.00"
type input "0.00"
type input "150.00"
type input "0.00"
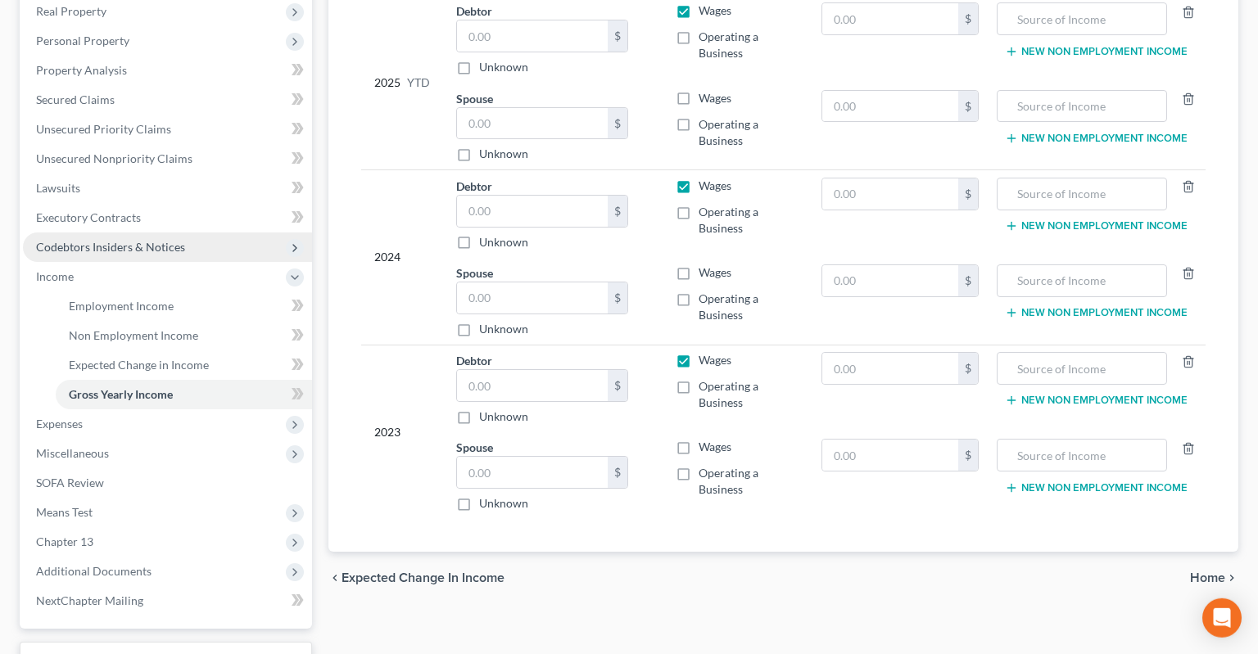
scroll to position [346, 0]
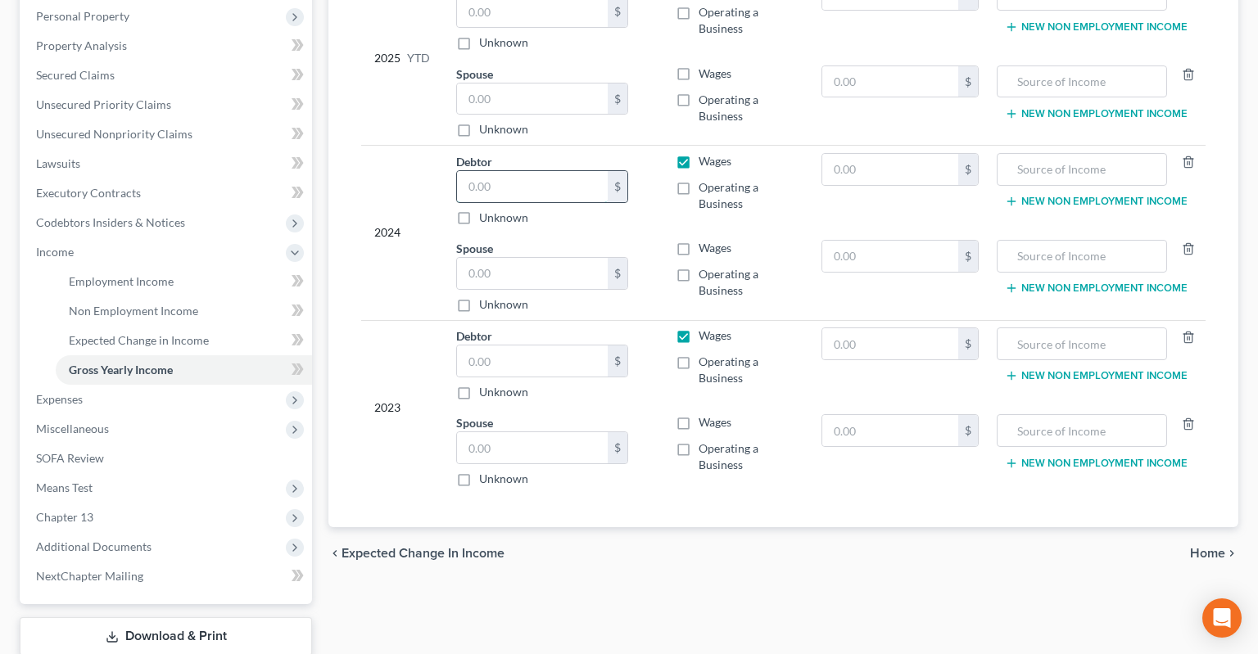
drag, startPoint x: 571, startPoint y: 159, endPoint x: 583, endPoint y: 160, distance: 11.5
click at [573, 171] on input "text" at bounding box center [532, 186] width 151 height 31
type input "25,000"
click at [591, 258] on input "text" at bounding box center [532, 273] width 151 height 31
type input "30,000"
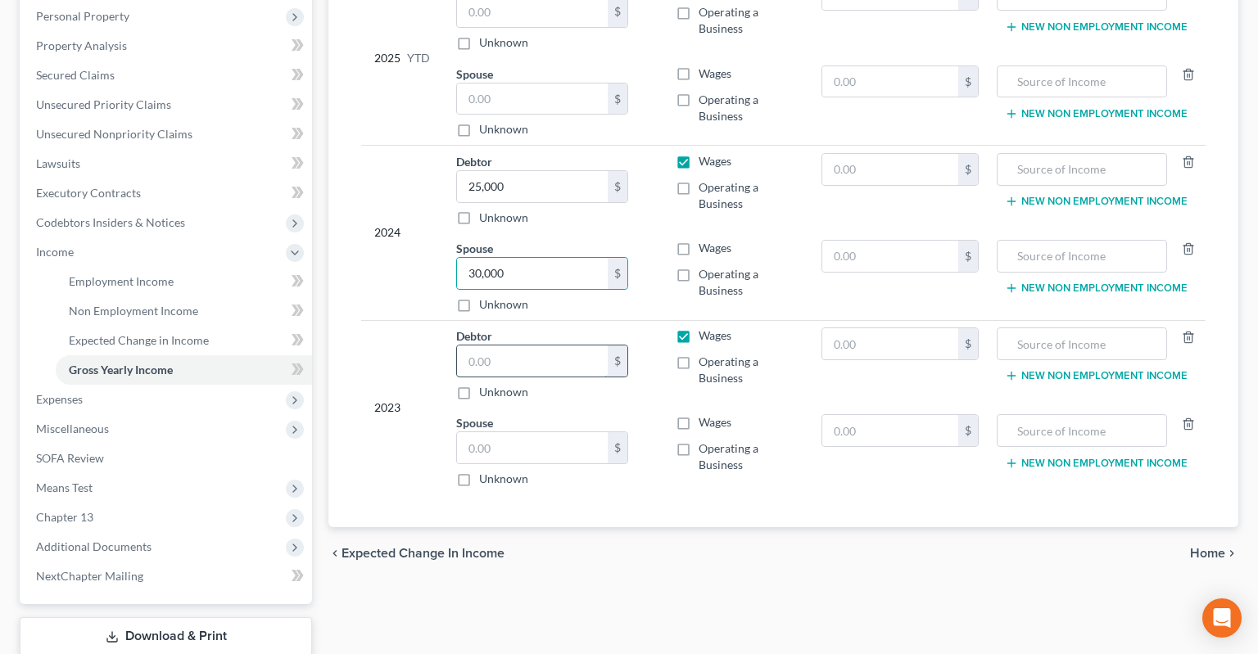
click at [531, 346] on input "text" at bounding box center [532, 361] width 151 height 31
click at [533, 432] on input "text" at bounding box center [532, 447] width 151 height 31
type input "30,000"
drag, startPoint x: 481, startPoint y: 316, endPoint x: 494, endPoint y: 325, distance: 15.2
click at [491, 346] on input "text" at bounding box center [532, 361] width 151 height 31
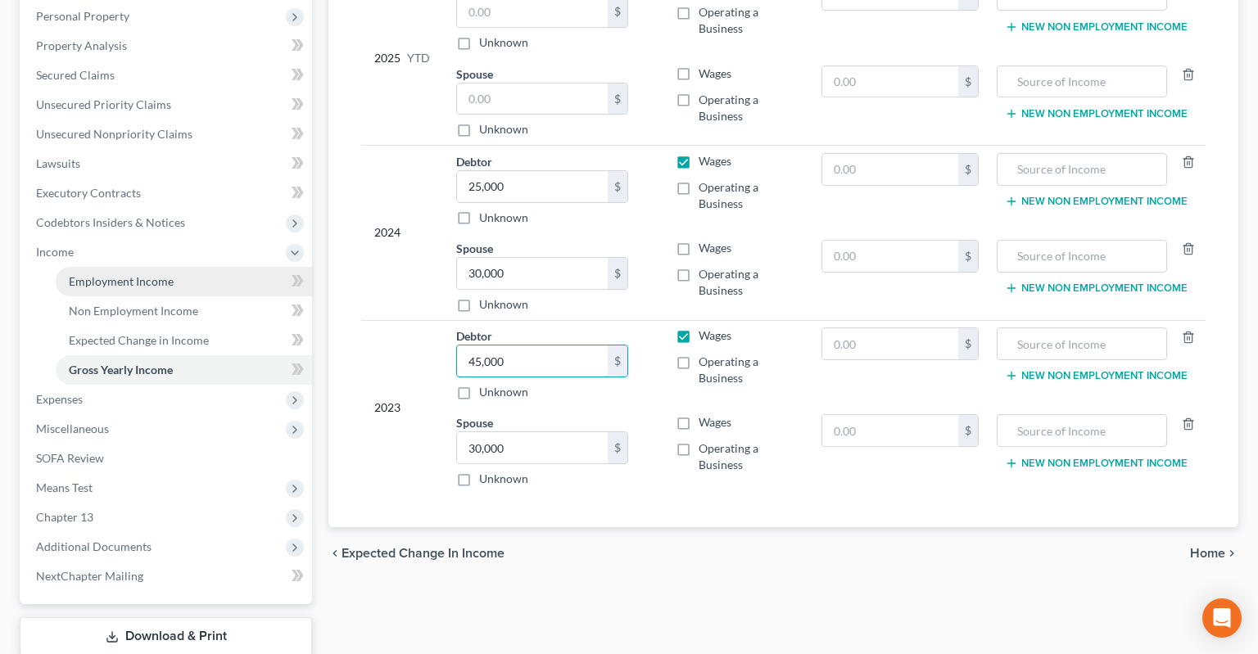
type input "45,000"
click at [195, 267] on link "Employment Income" at bounding box center [184, 281] width 256 height 29
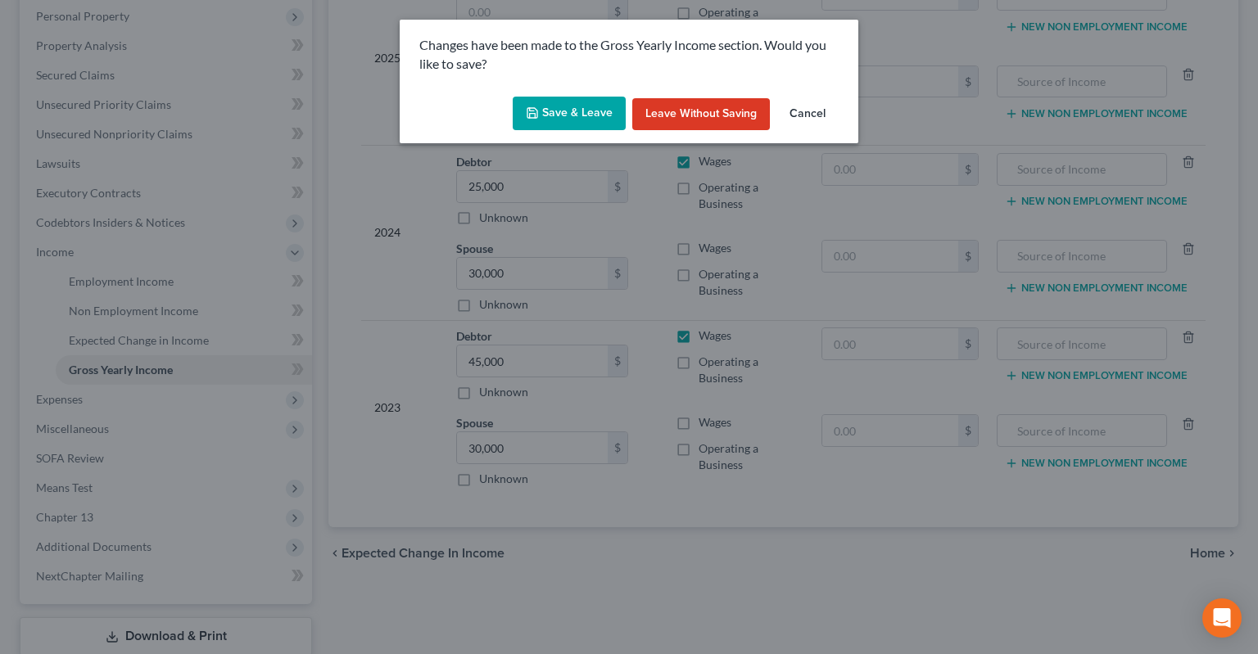
drag, startPoint x: 550, startPoint y: 106, endPoint x: 549, endPoint y: 129, distance: 22.1
click at [550, 106] on button "Save & Leave" at bounding box center [569, 114] width 113 height 34
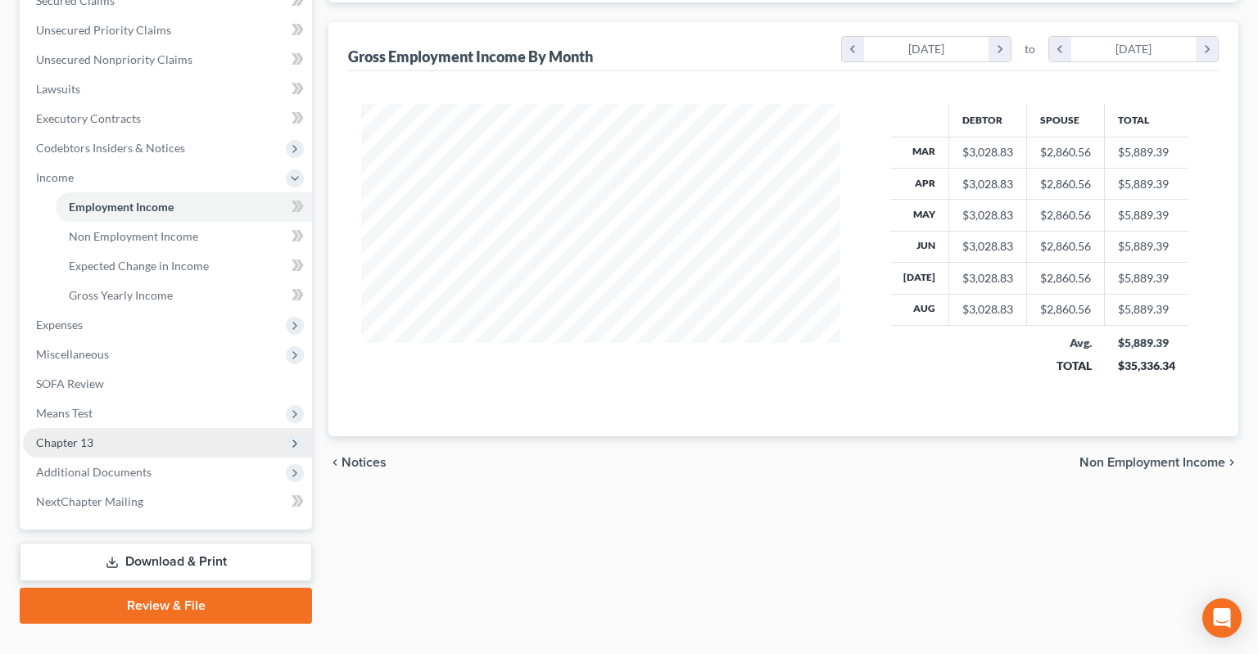
click at [187, 428] on span "Chapter 13" at bounding box center [167, 442] width 289 height 29
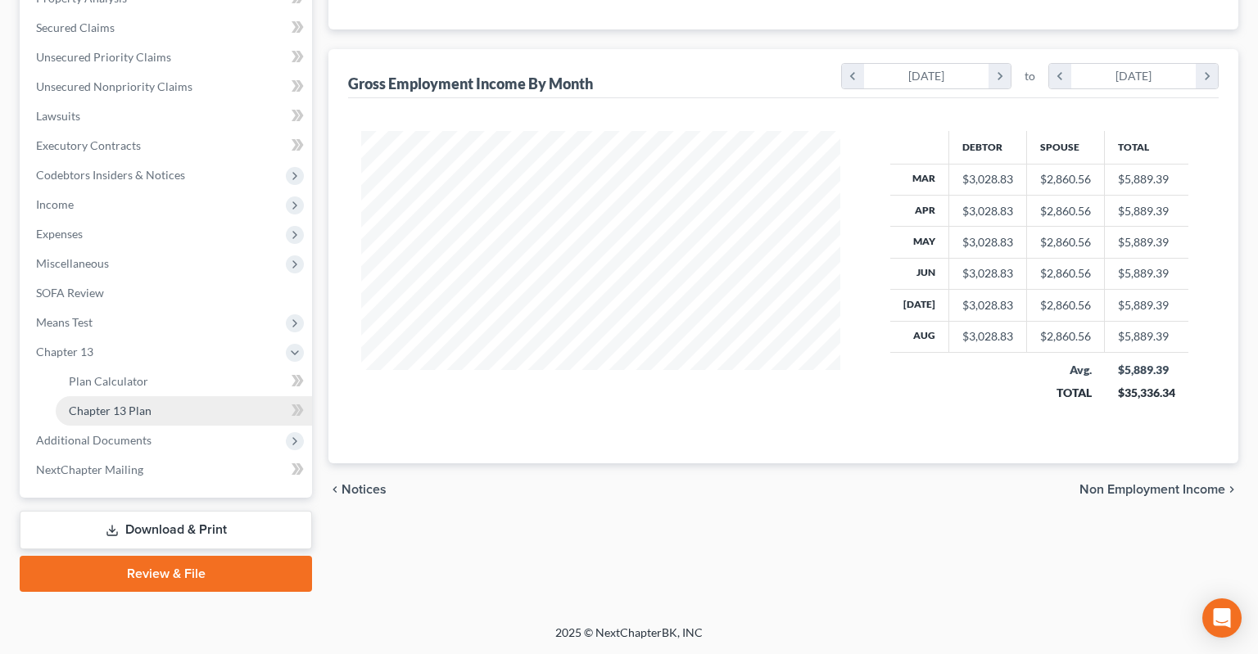
scroll to position [361, 0]
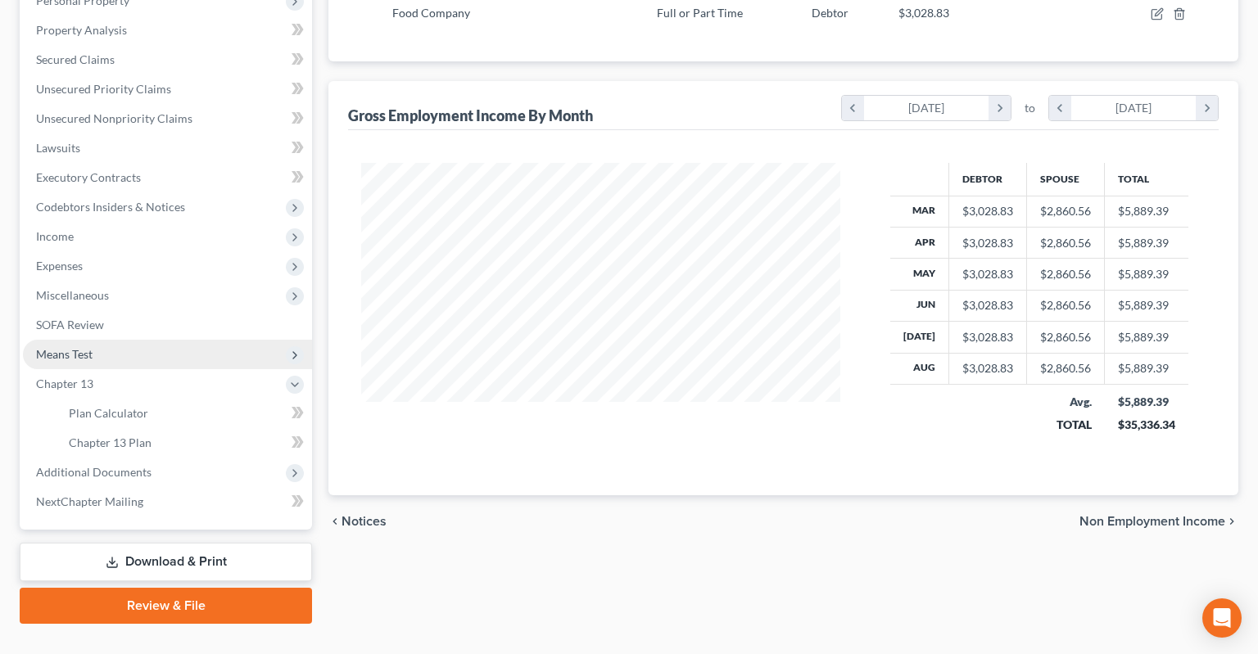
click at [174, 340] on span "Means Test" at bounding box center [167, 354] width 289 height 29
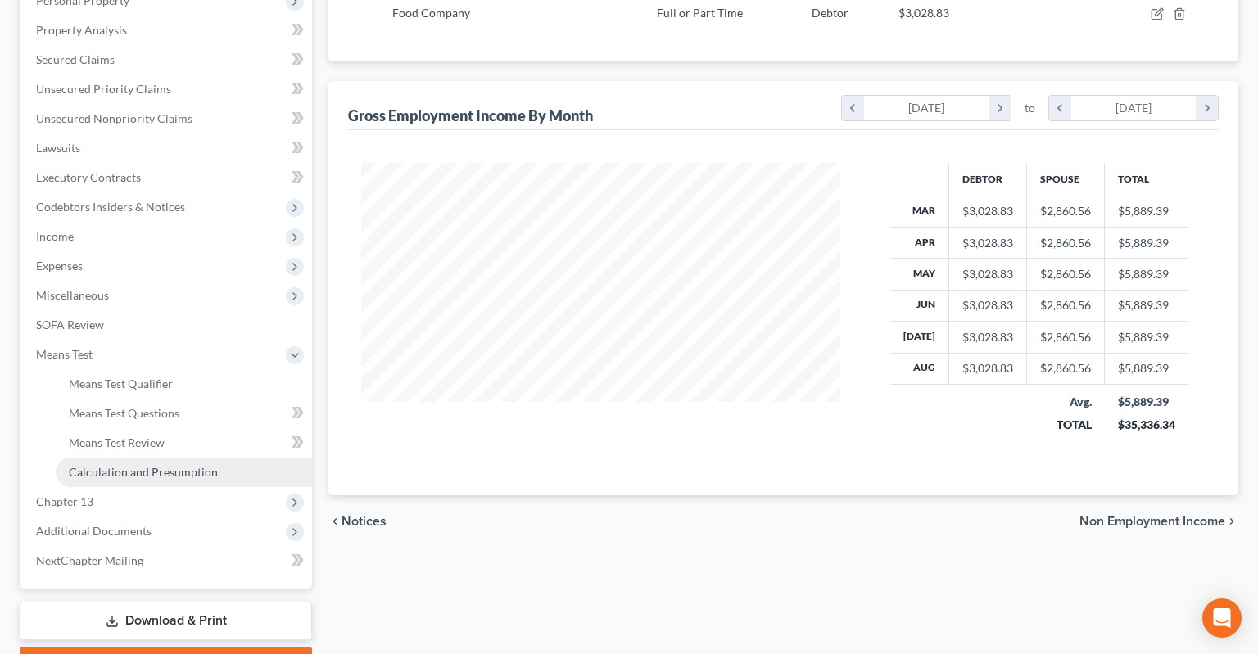
click at [174, 465] on span "Calculation and Presumption" at bounding box center [143, 472] width 149 height 14
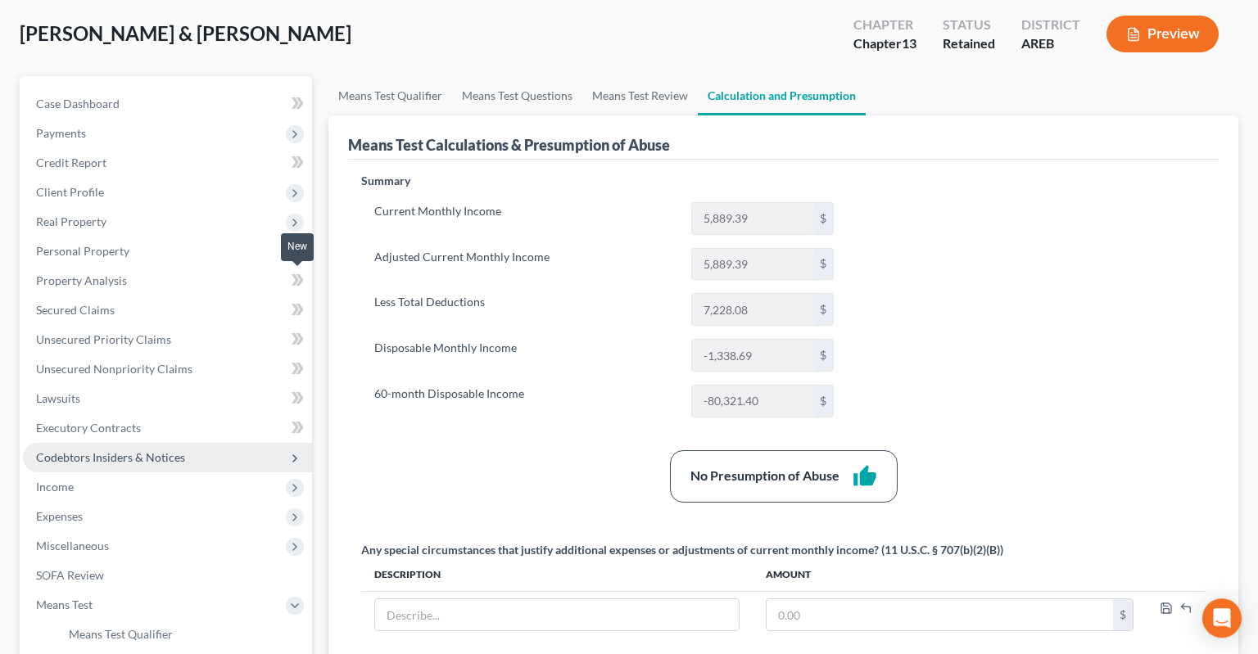
scroll to position [173, 0]
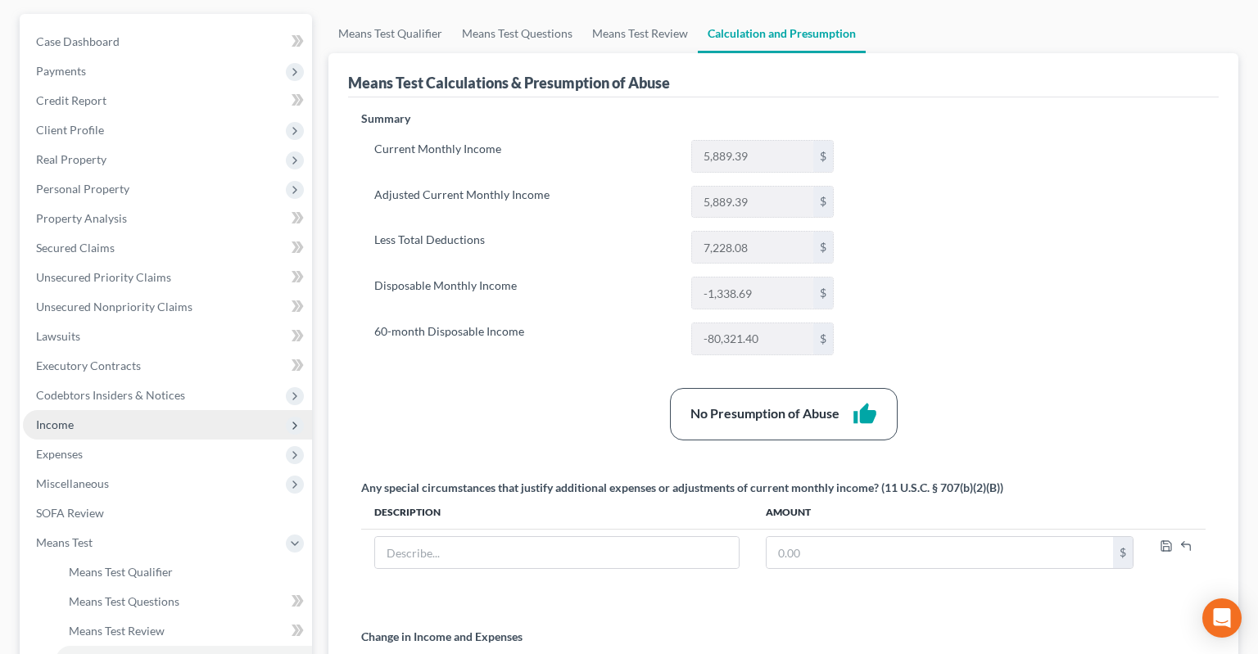
click at [133, 410] on span "Income" at bounding box center [167, 424] width 289 height 29
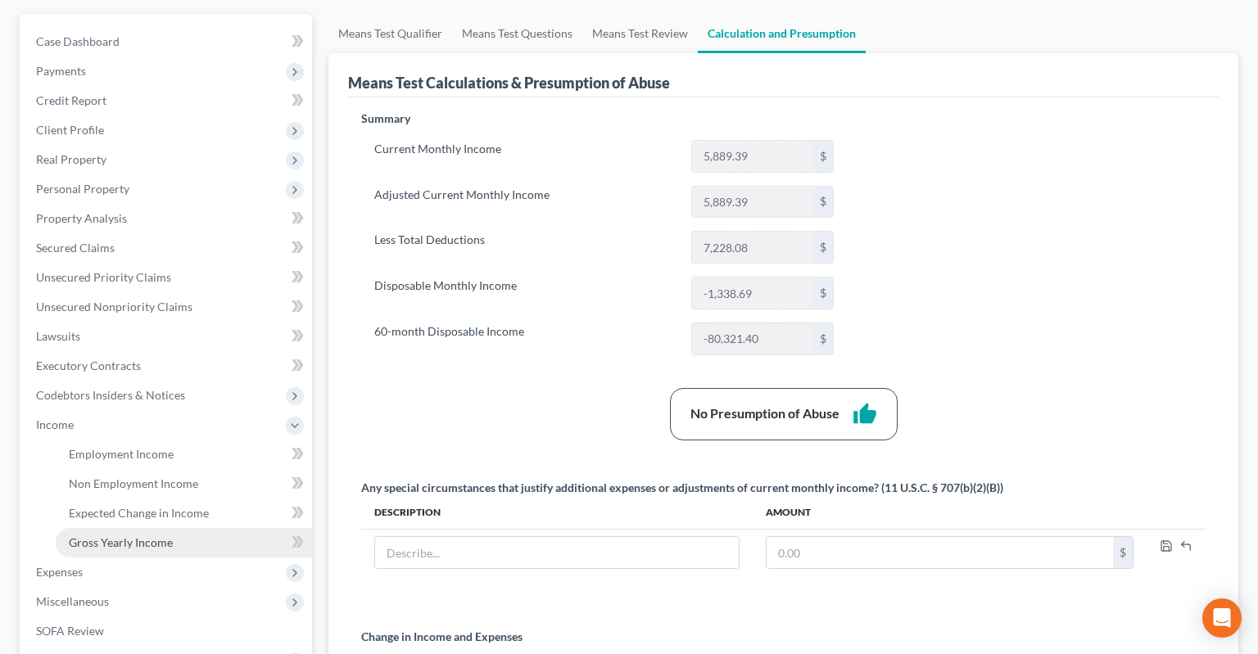
click at [169, 528] on link "Gross Yearly Income" at bounding box center [184, 542] width 256 height 29
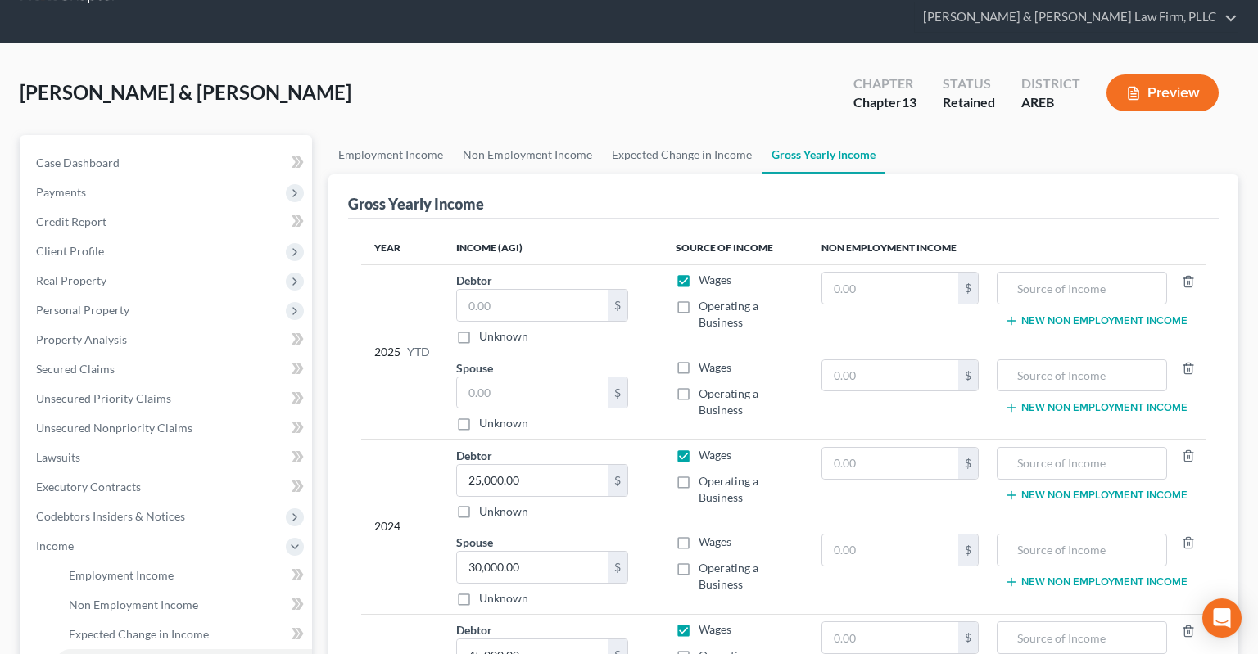
scroll to position [86, 0]
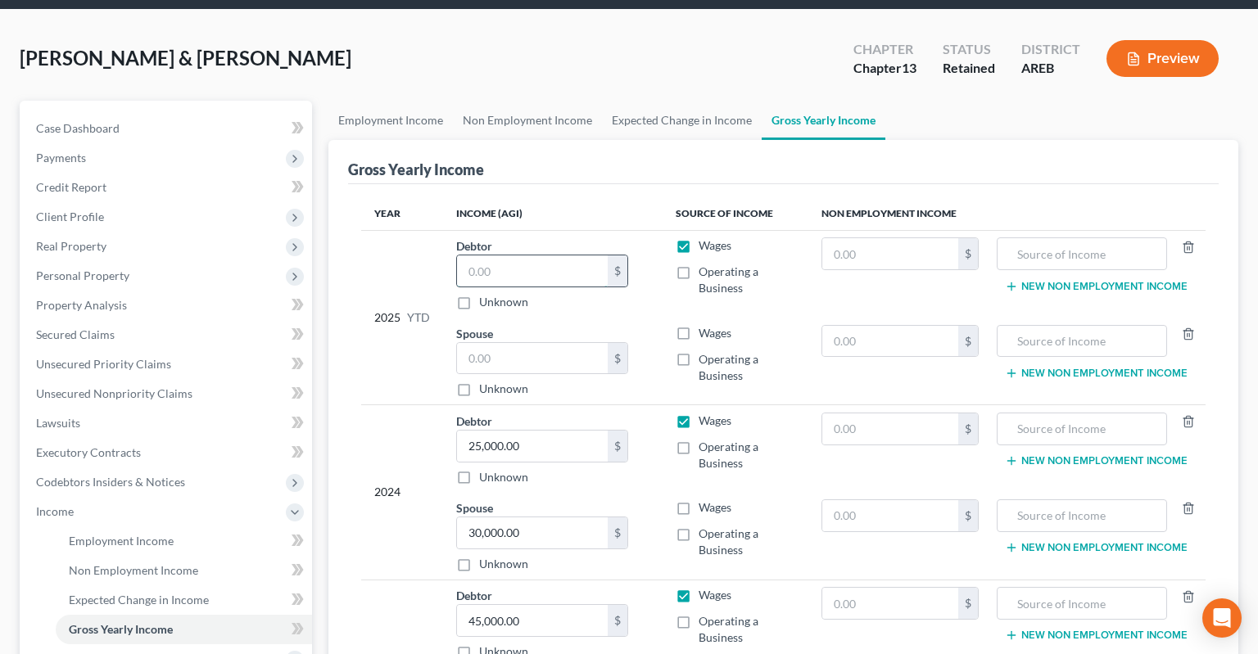
click at [608, 255] on input "text" at bounding box center [532, 270] width 151 height 31
type input "22,885"
click at [529, 343] on input "text" at bounding box center [532, 358] width 151 height 31
type input "24,230"
click at [591, 140] on div "Gross Yearly Income" at bounding box center [783, 162] width 870 height 44
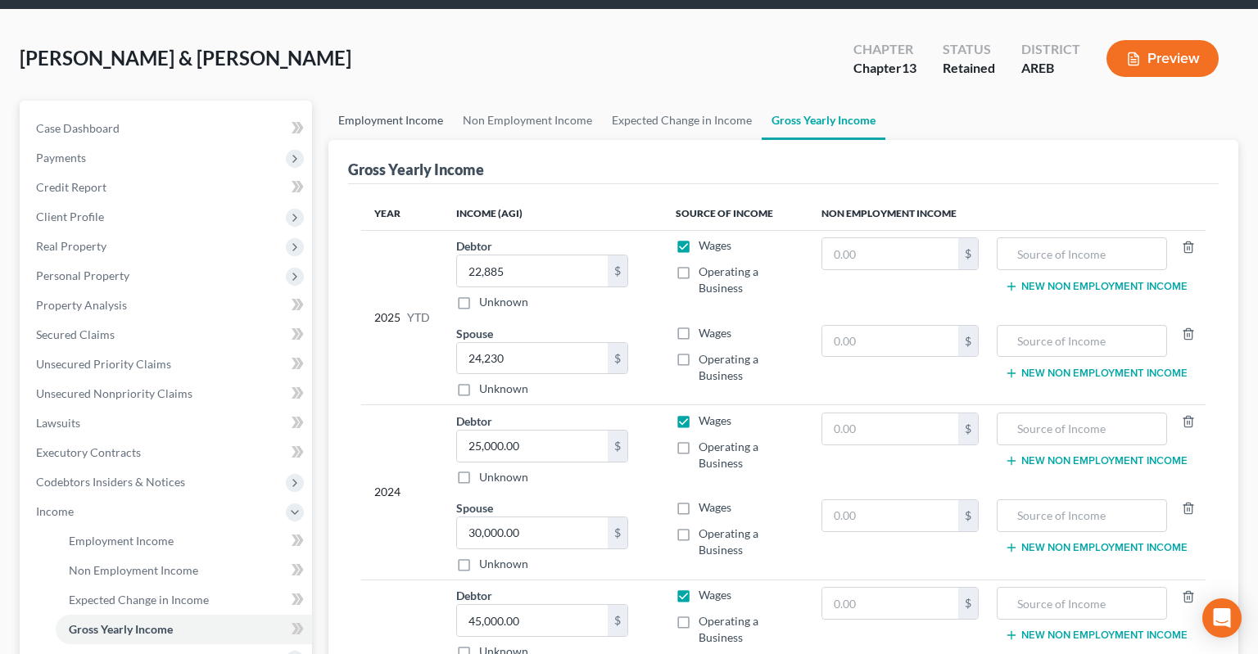
click at [388, 101] on link "Employment Income" at bounding box center [390, 120] width 124 height 39
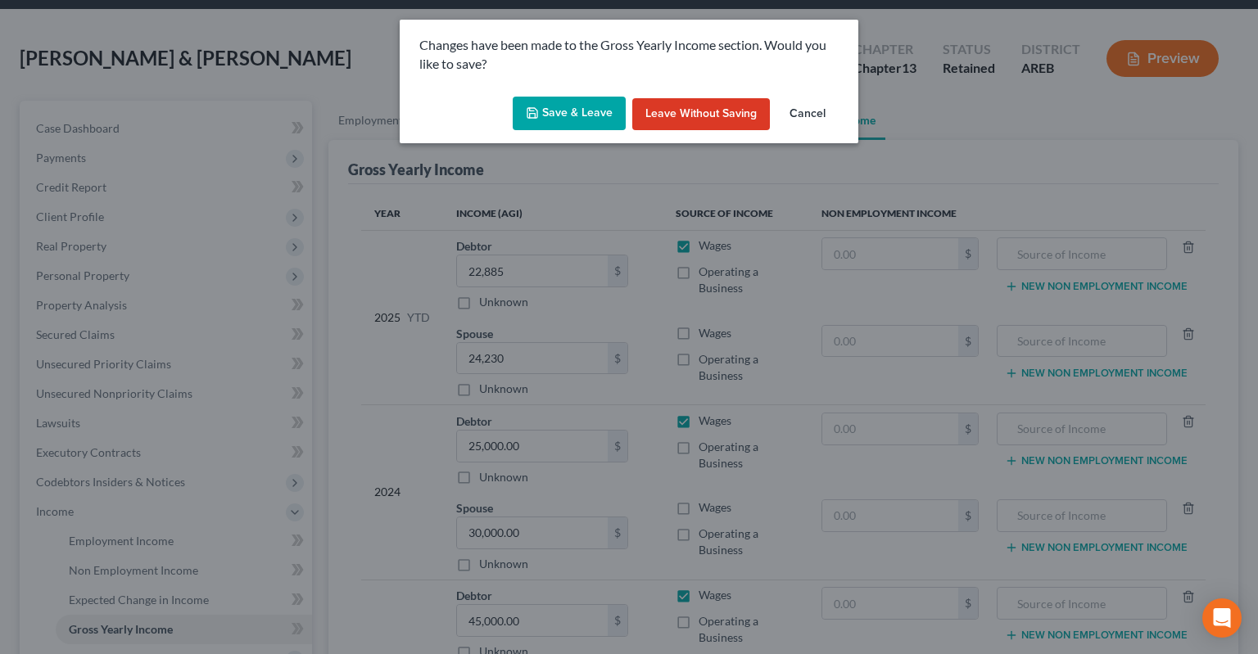
click at [553, 109] on button "Save & Leave" at bounding box center [569, 114] width 113 height 34
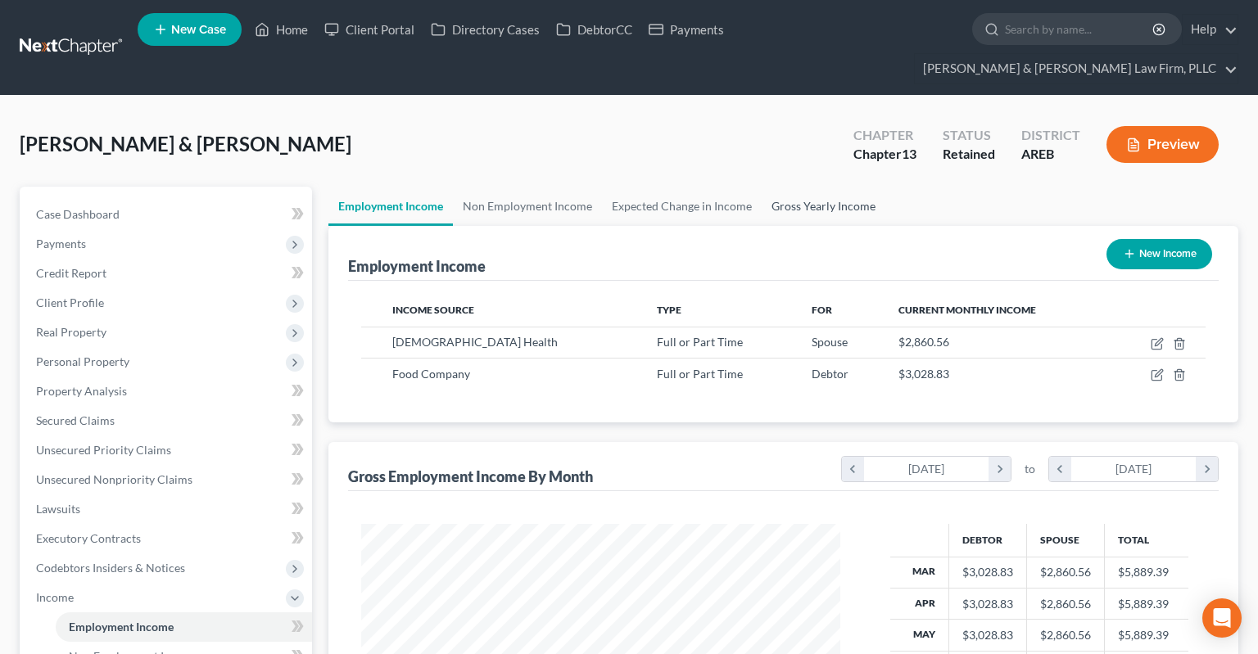
click at [793, 187] on link "Gross Yearly Income" at bounding box center [823, 206] width 124 height 39
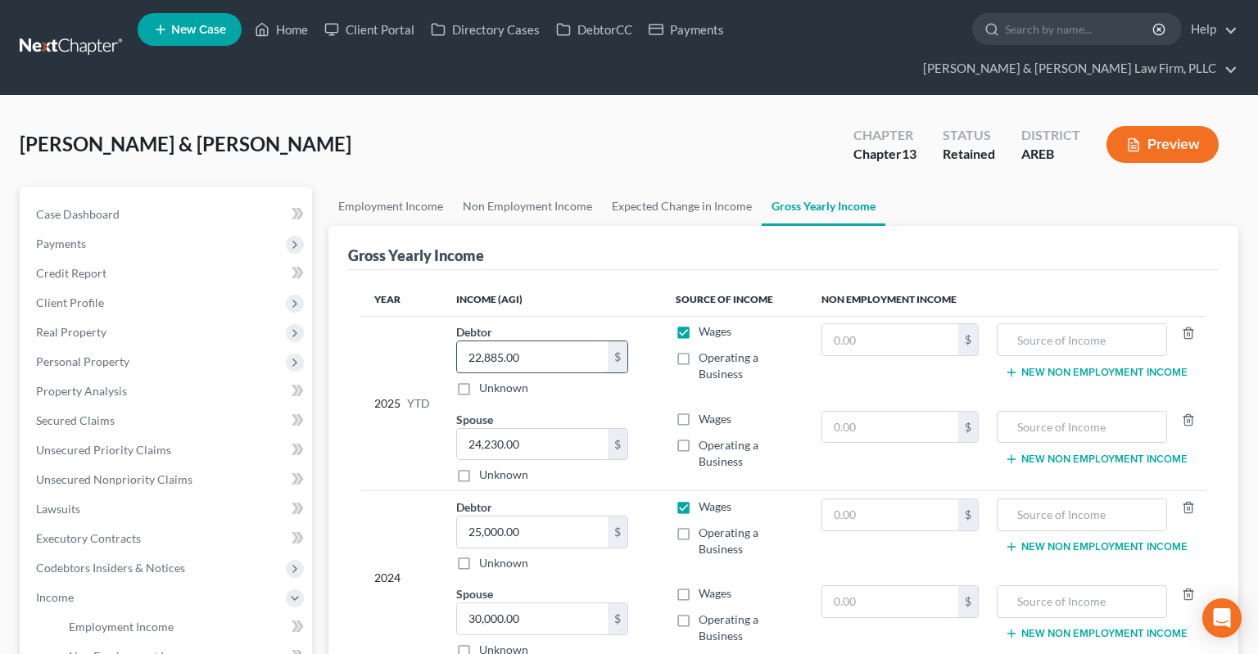
drag, startPoint x: 535, startPoint y: 327, endPoint x: 463, endPoint y: 319, distance: 72.4
click at [457, 341] on input "22,885.00" at bounding box center [532, 356] width 151 height 31
type input "24,230"
click at [572, 429] on input "24,230.00" at bounding box center [532, 444] width 151 height 31
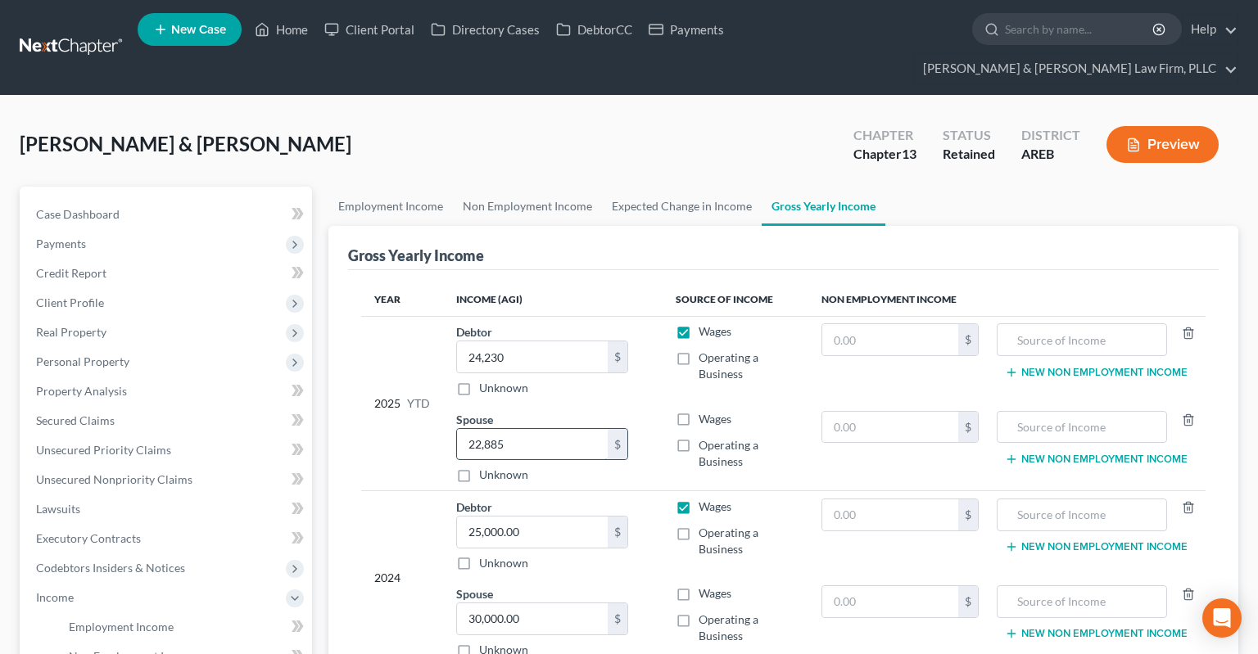
type input "22,885"
click at [129, 200] on link "Case Dashboard" at bounding box center [167, 214] width 289 height 29
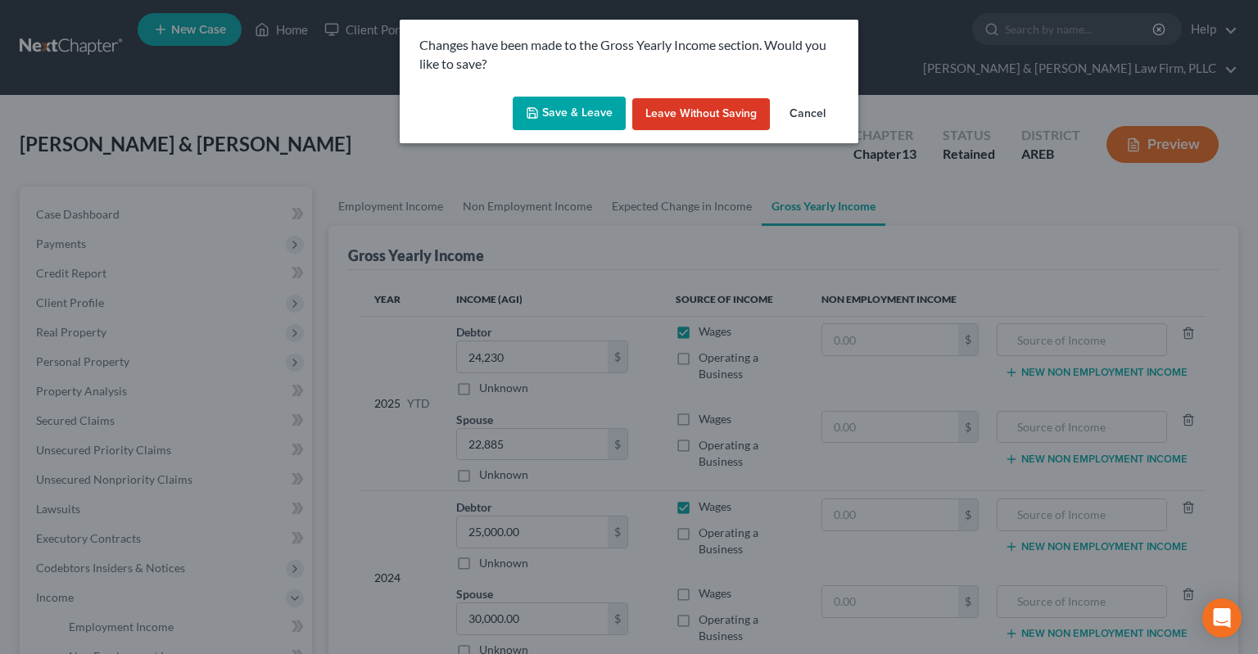
click at [562, 103] on button "Save & Leave" at bounding box center [569, 114] width 113 height 34
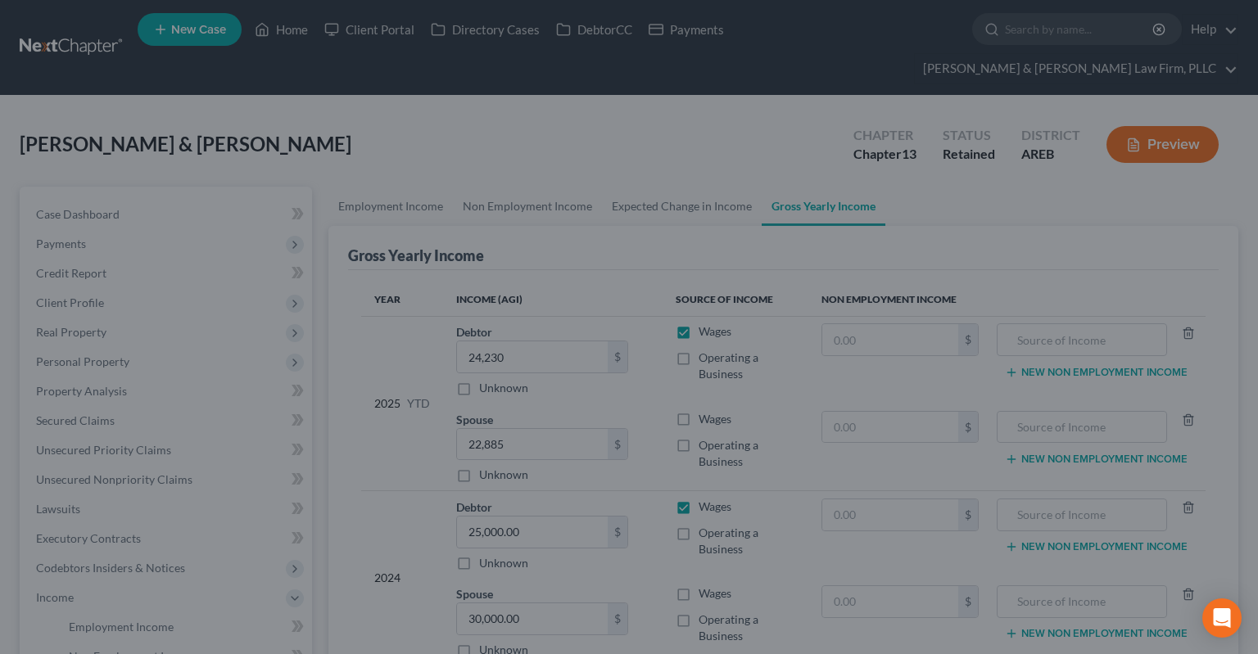
click at [455, 135] on div at bounding box center [629, 327] width 1258 height 654
select select "0"
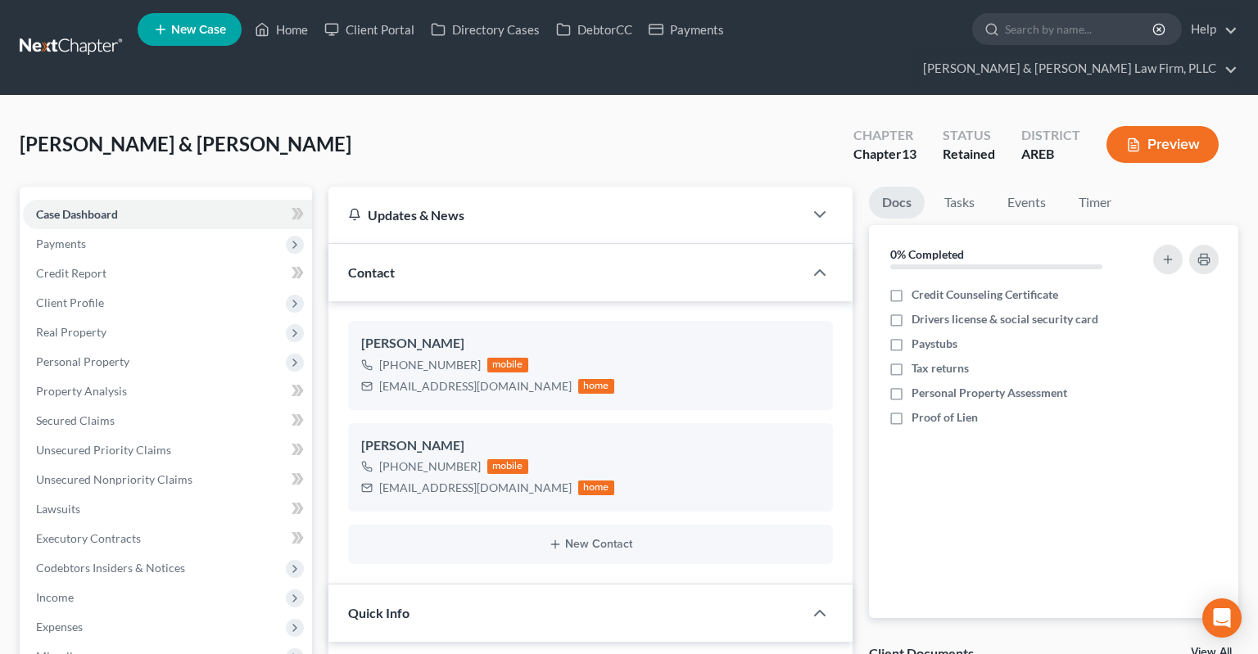
click at [208, 34] on span "New Case" at bounding box center [198, 30] width 55 height 12
select select "5"
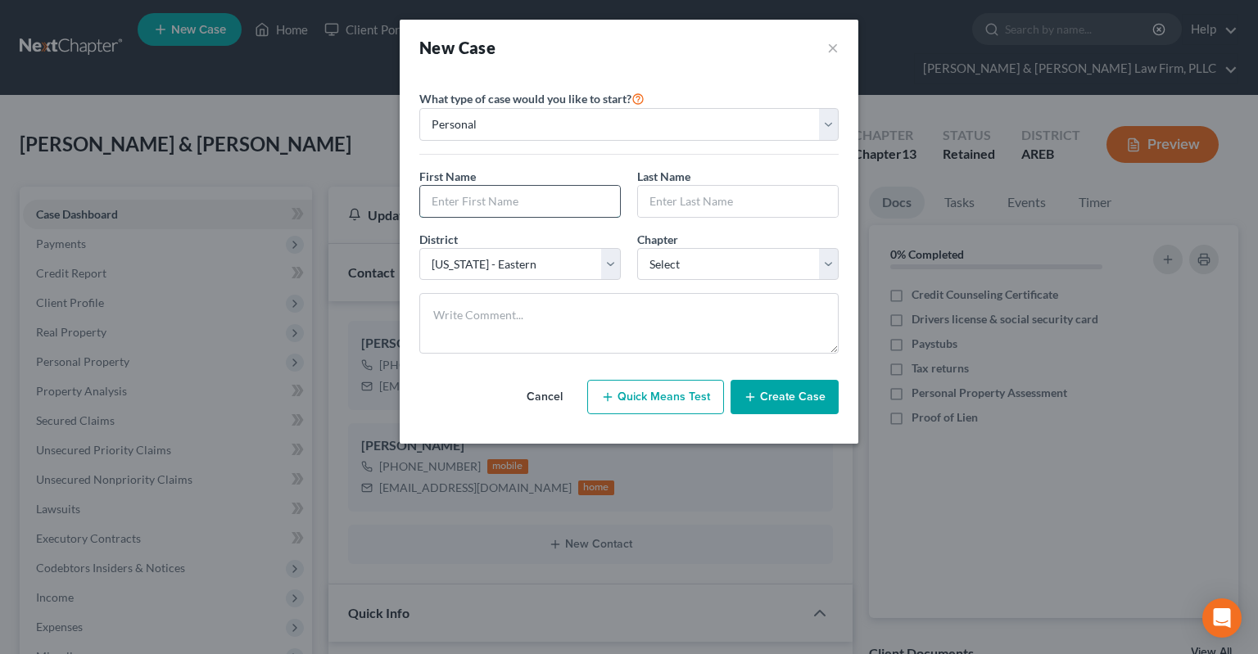
click at [473, 198] on input "text" at bounding box center [520, 201] width 200 height 31
type input "[PERSON_NAME]"
type input "Statsmann"
select select "3"
click option "13" at bounding box center [0, 0] width 0 height 0
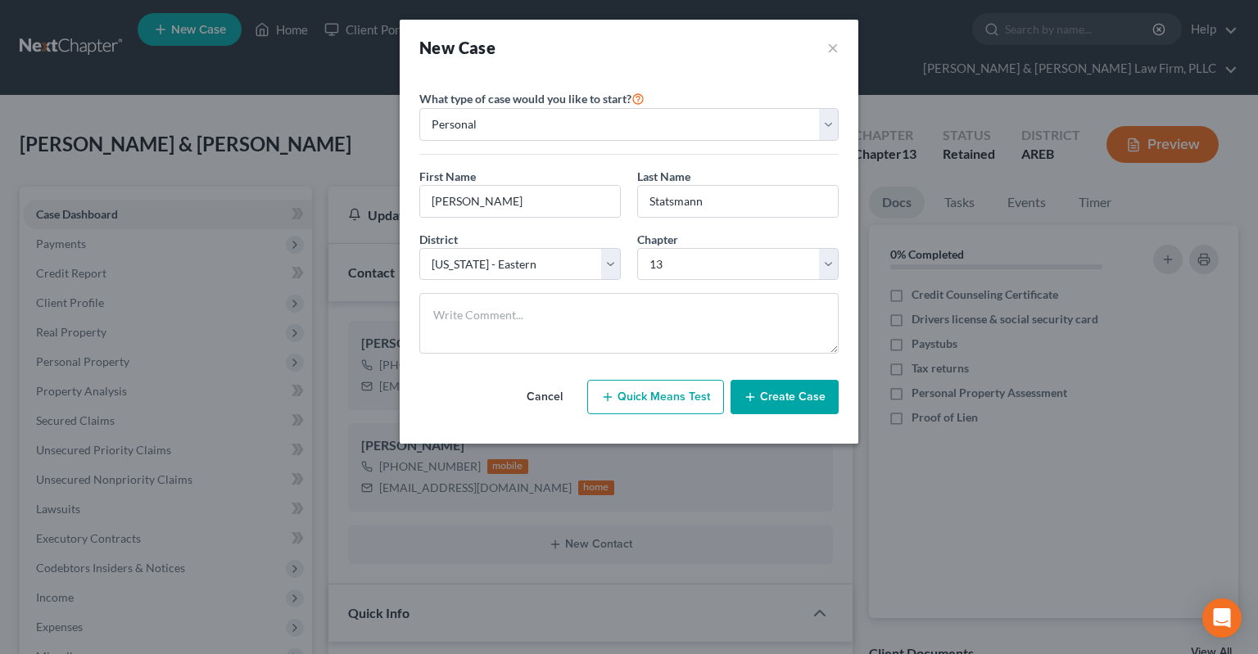
click at [788, 402] on button "Create Case" at bounding box center [784, 397] width 108 height 34
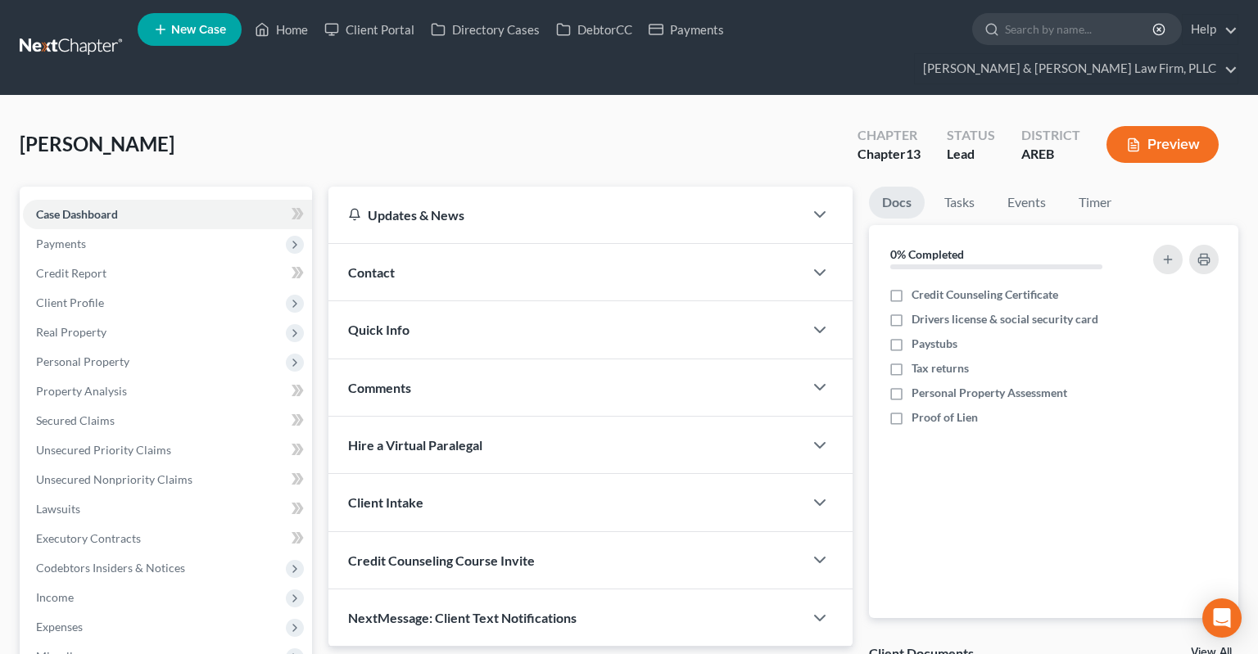
click at [543, 244] on div "Contact" at bounding box center [565, 272] width 475 height 56
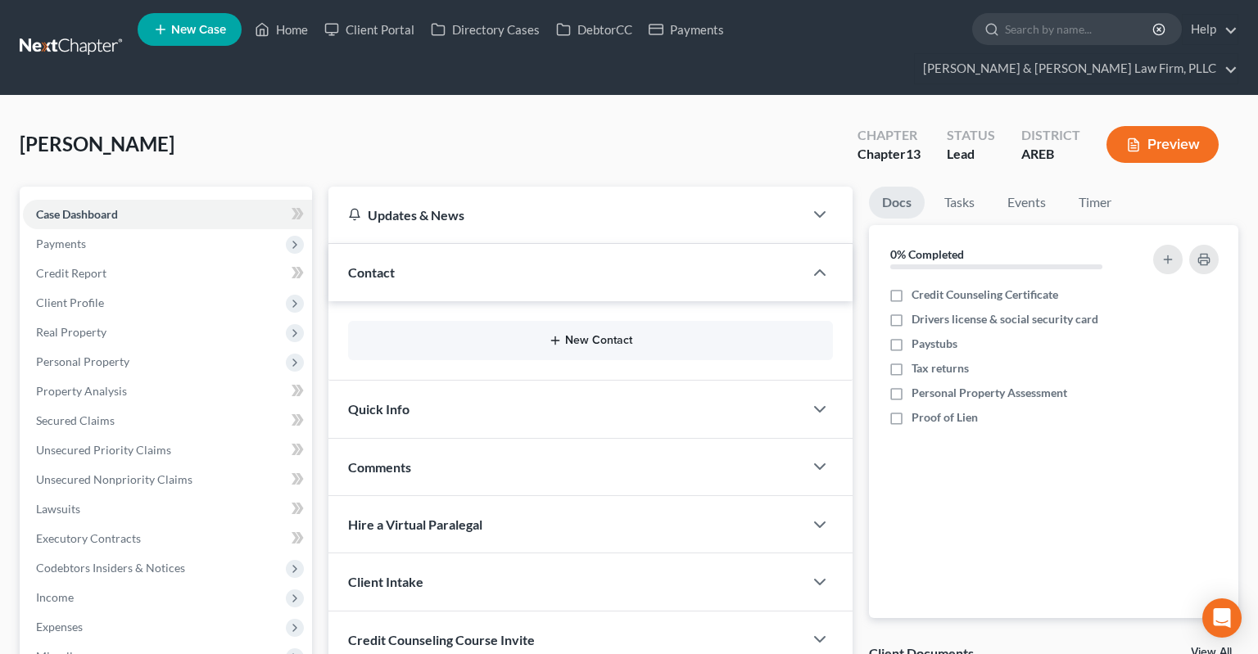
click at [579, 334] on button "New Contact" at bounding box center [590, 340] width 459 height 13
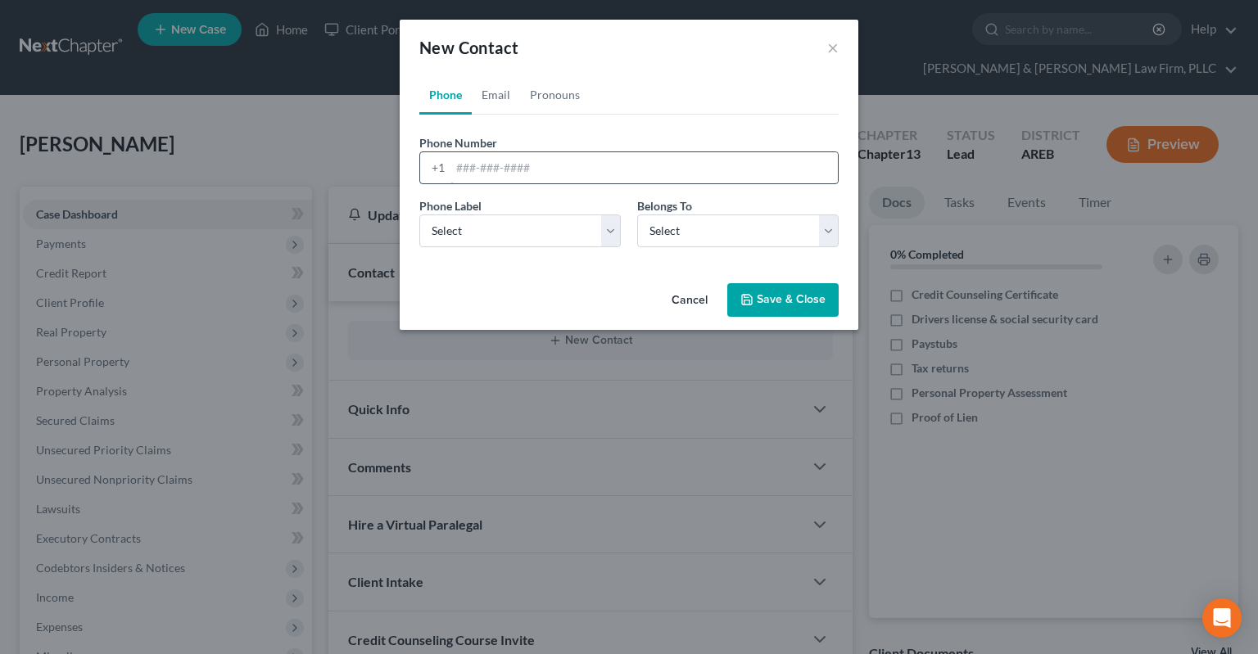
click at [536, 161] on input "tel" at bounding box center [643, 167] width 387 height 31
paste input "[PHONE_NUMBER]"
type input "[PHONE_NUMBER]"
click at [419, 215] on select "Select Mobile Home Work Other" at bounding box center [519, 231] width 201 height 33
select select "0"
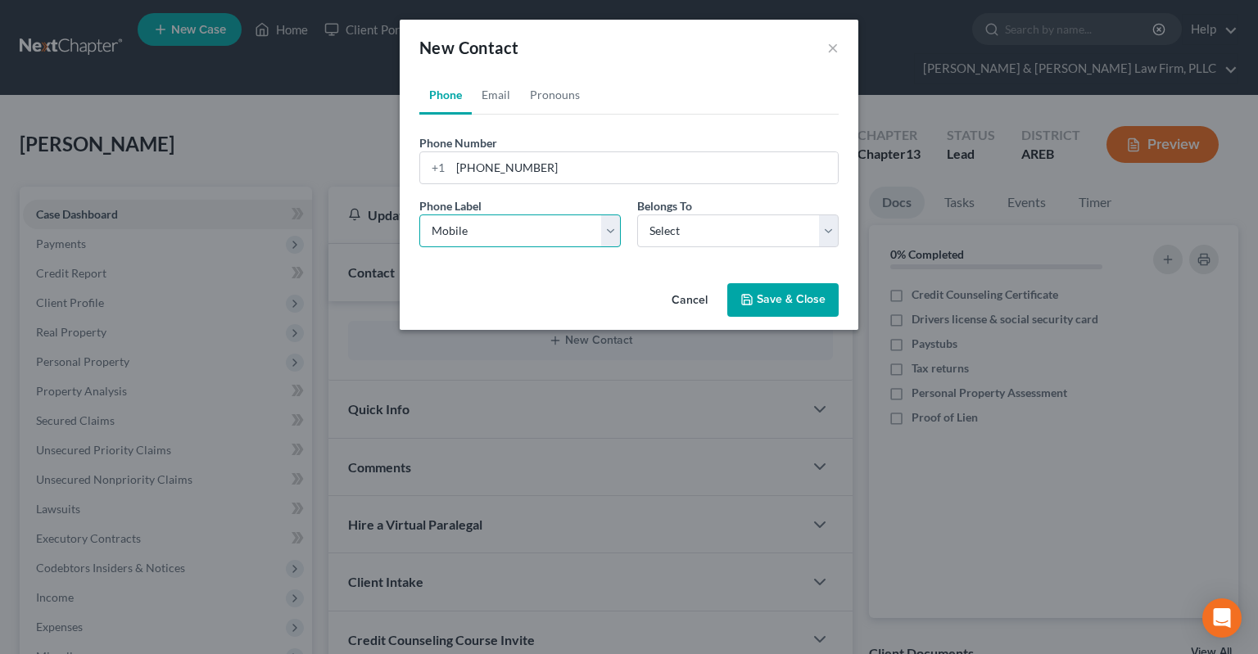
click option "Mobile" at bounding box center [0, 0] width 0 height 0
click at [637, 215] on select "Select Client Other" at bounding box center [737, 231] width 201 height 33
select select "0"
click option "Client" at bounding box center [0, 0] width 0 height 0
click at [502, 99] on link "Email" at bounding box center [496, 94] width 48 height 39
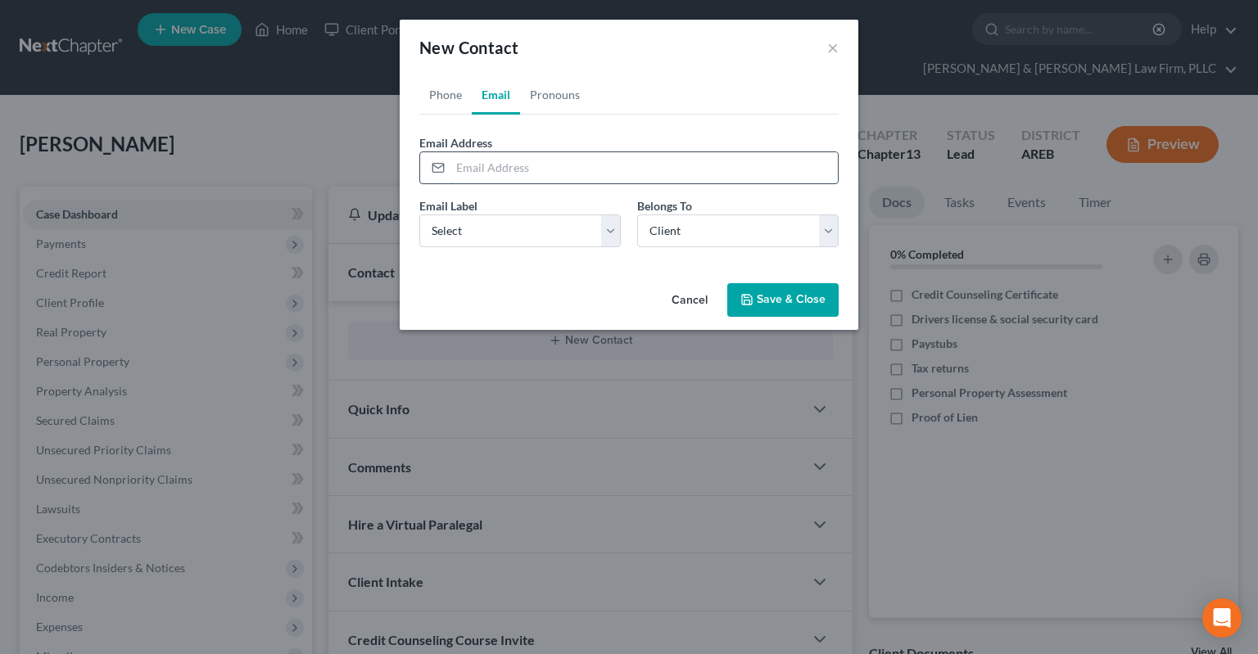
click at [567, 175] on input "email" at bounding box center [643, 167] width 387 height 31
click at [555, 166] on input "email" at bounding box center [643, 167] width 387 height 31
paste input "[EMAIL_ADDRESS][DOMAIN_NAME]"
type input "[EMAIL_ADDRESS][DOMAIN_NAME]"
select select "0"
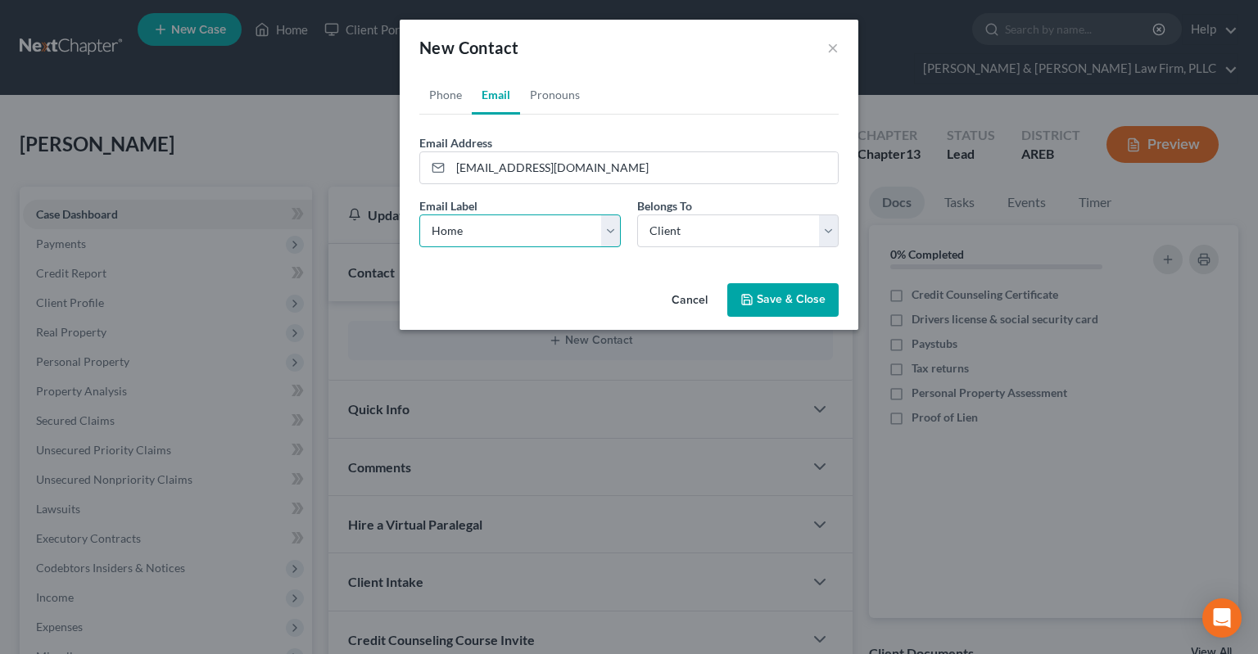
click option "Home" at bounding box center [0, 0] width 0 height 0
click at [558, 93] on link "Pronouns" at bounding box center [555, 94] width 70 height 39
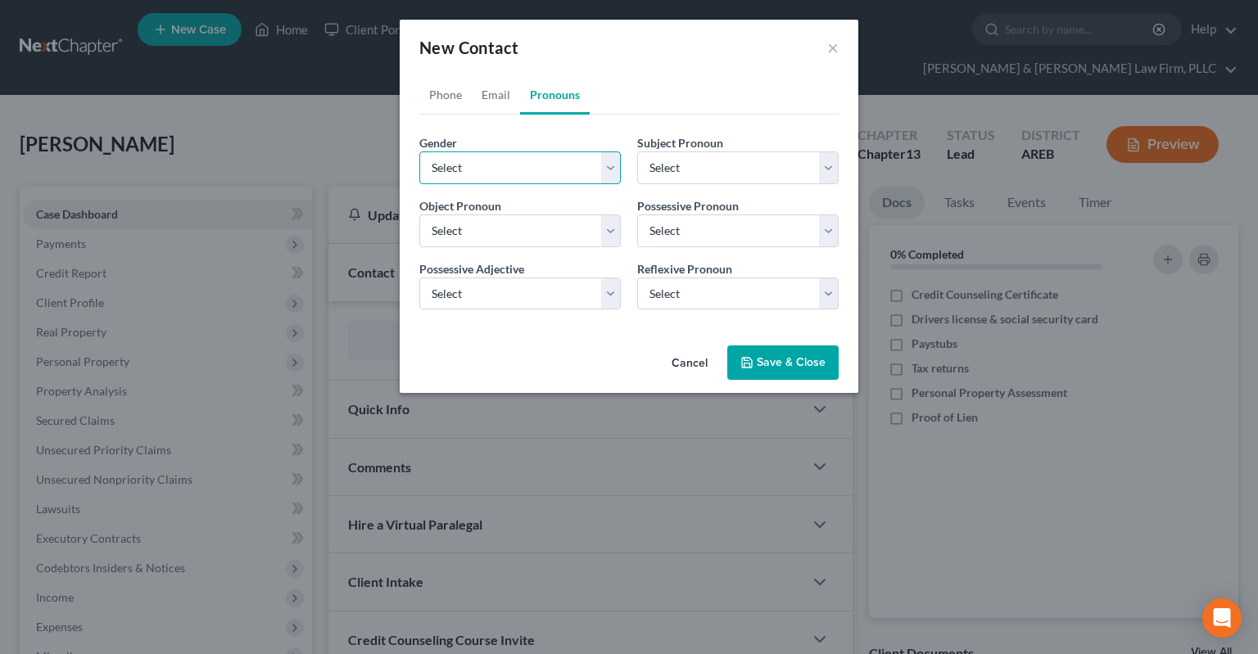
click at [419, 151] on select "Select [DEMOGRAPHIC_DATA] [DEMOGRAPHIC_DATA] [DEMOGRAPHIC_DATA] More Than One P…" at bounding box center [519, 167] width 201 height 33
select select "0"
click option "[DEMOGRAPHIC_DATA]" at bounding box center [0, 0] width 0 height 0
select select "0"
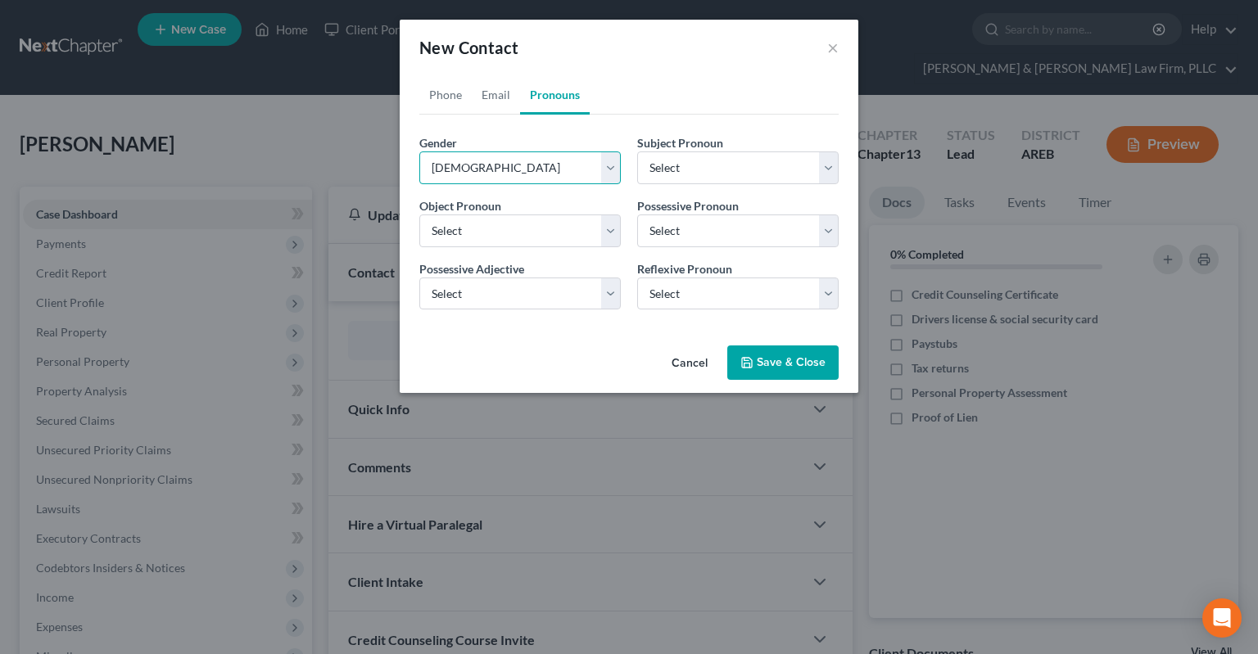
select select "0"
click at [444, 97] on link "Phone" at bounding box center [445, 94] width 52 height 39
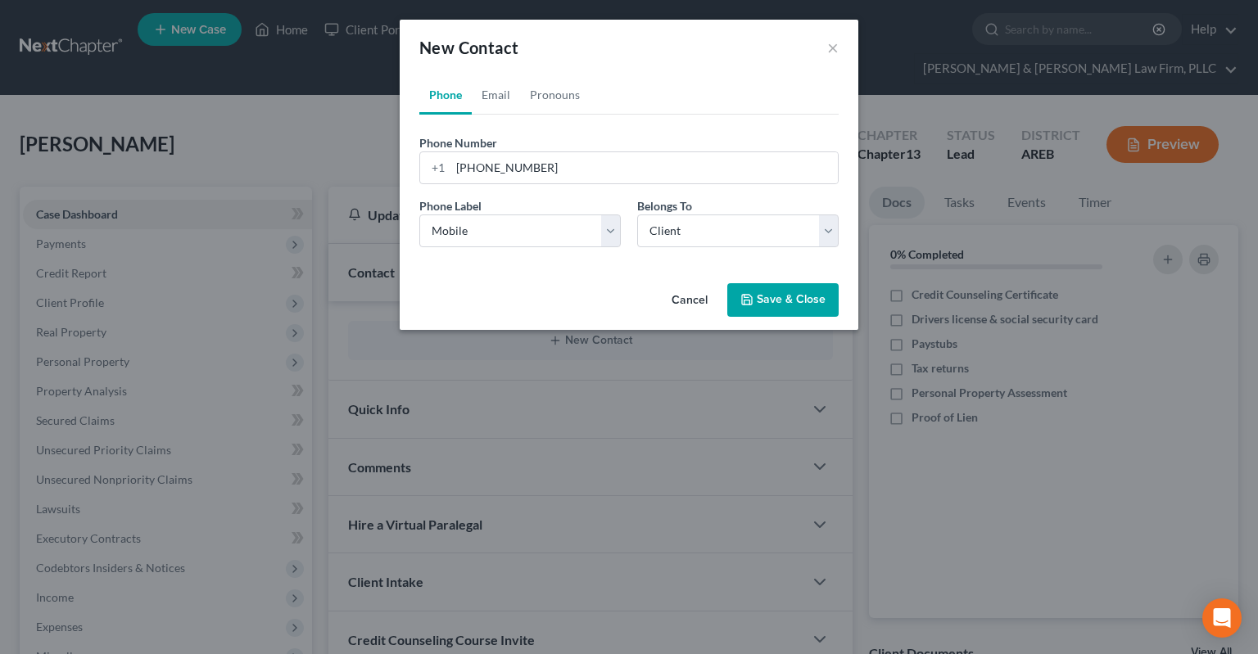
click at [766, 311] on button "Save & Close" at bounding box center [782, 300] width 111 height 34
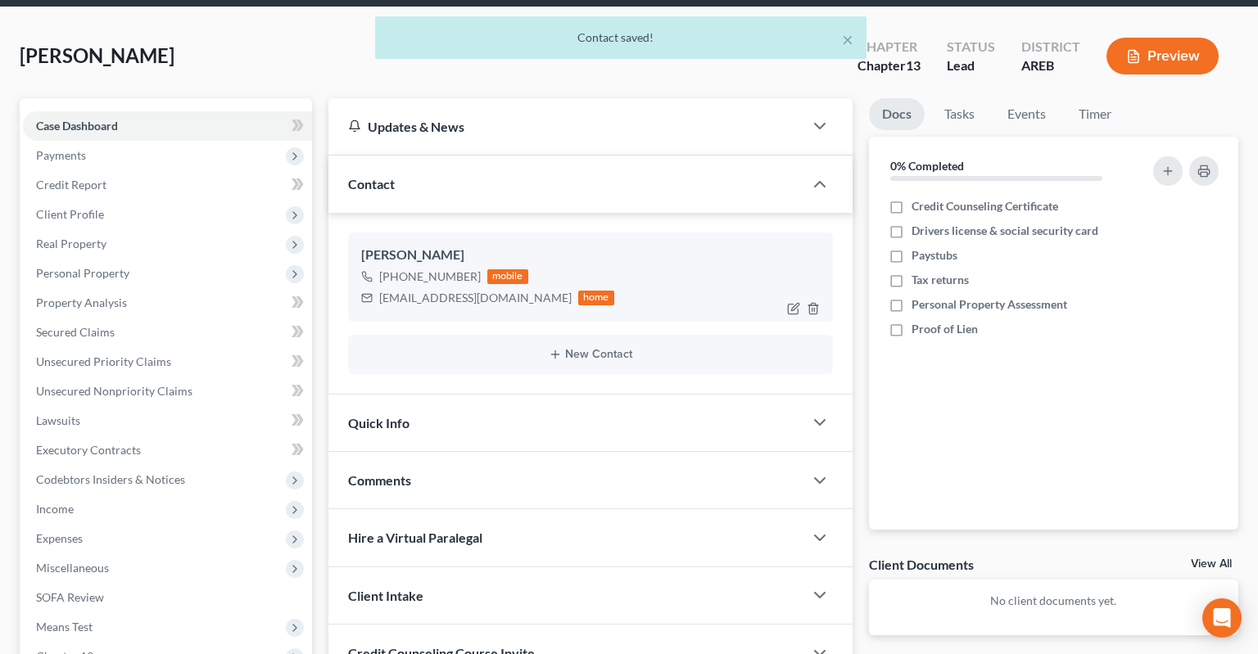
scroll to position [173, 0]
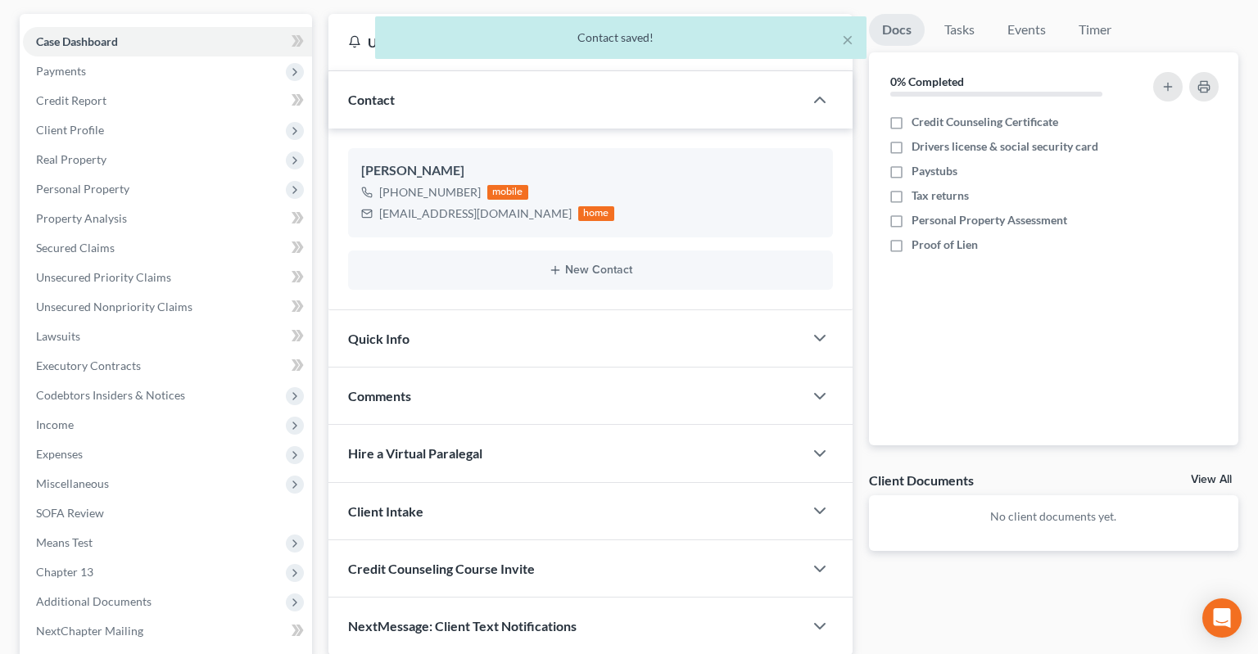
click at [591, 323] on div "Quick Info" at bounding box center [565, 338] width 475 height 56
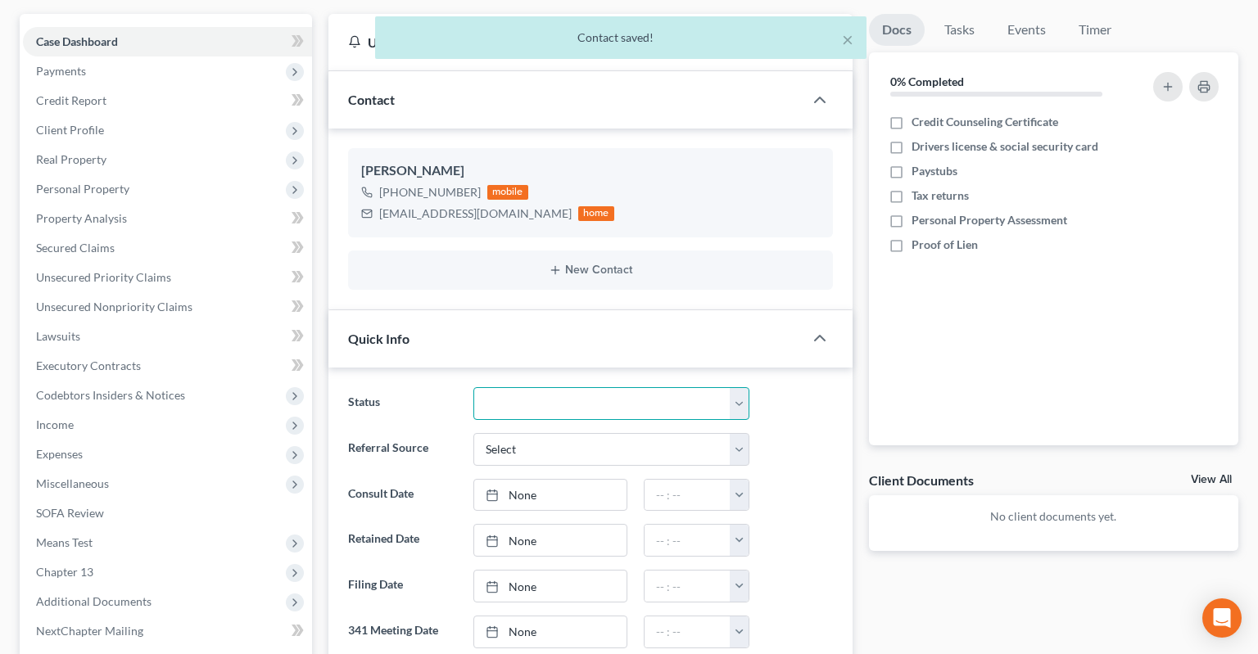
click at [473, 387] on select "Awaiting 341 Chapter 7 - Attended Meeting Confirmed Discharged Dismissed New Co…" at bounding box center [611, 403] width 276 height 33
select select "2"
click option "Confirmed" at bounding box center [0, 0] width 0 height 0
click at [473, 433] on select "Select Word Of Mouth Previous Clients Direct Mail Website Google Search Modern …" at bounding box center [611, 449] width 276 height 33
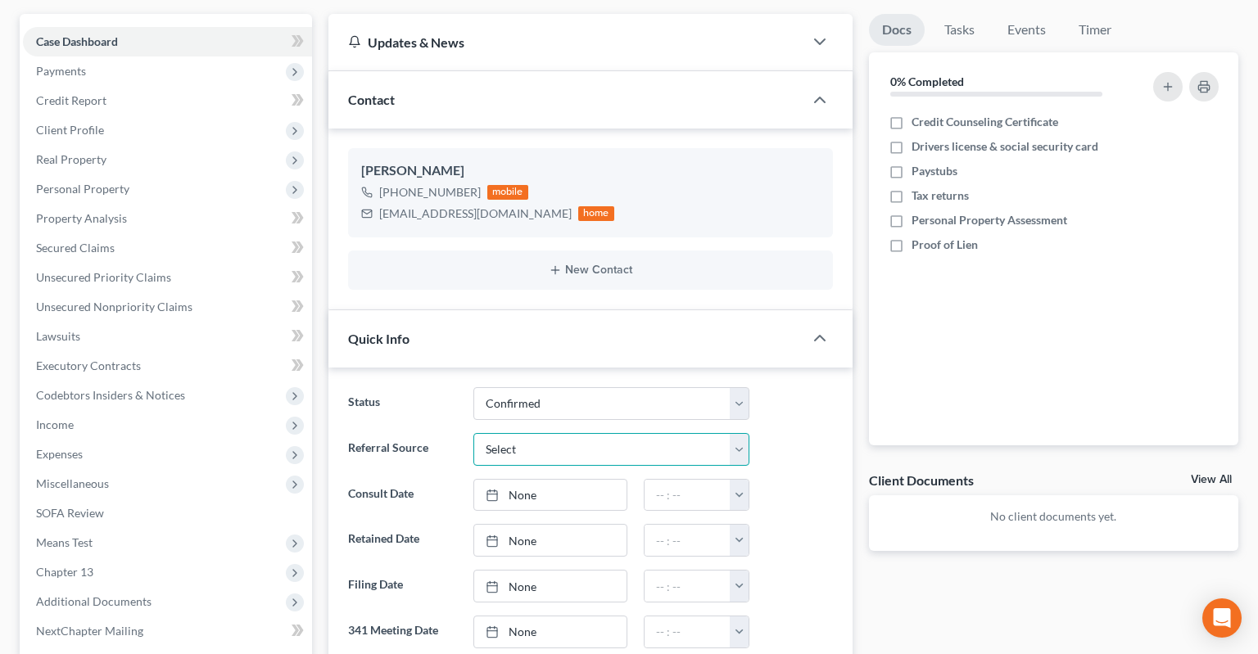
select select "3"
click option "Website" at bounding box center [0, 0] width 0 height 0
click at [562, 480] on link "None" at bounding box center [550, 495] width 152 height 31
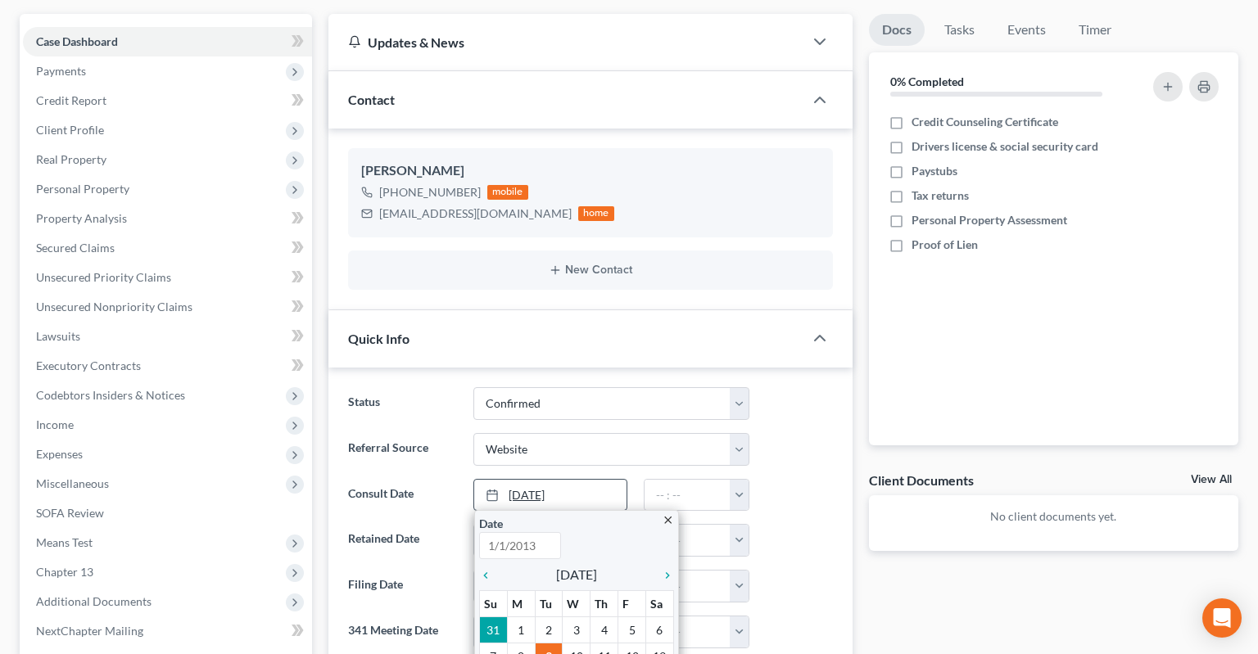
type input "[DATE]"
click at [662, 480] on input "text" at bounding box center [687, 495] width 86 height 31
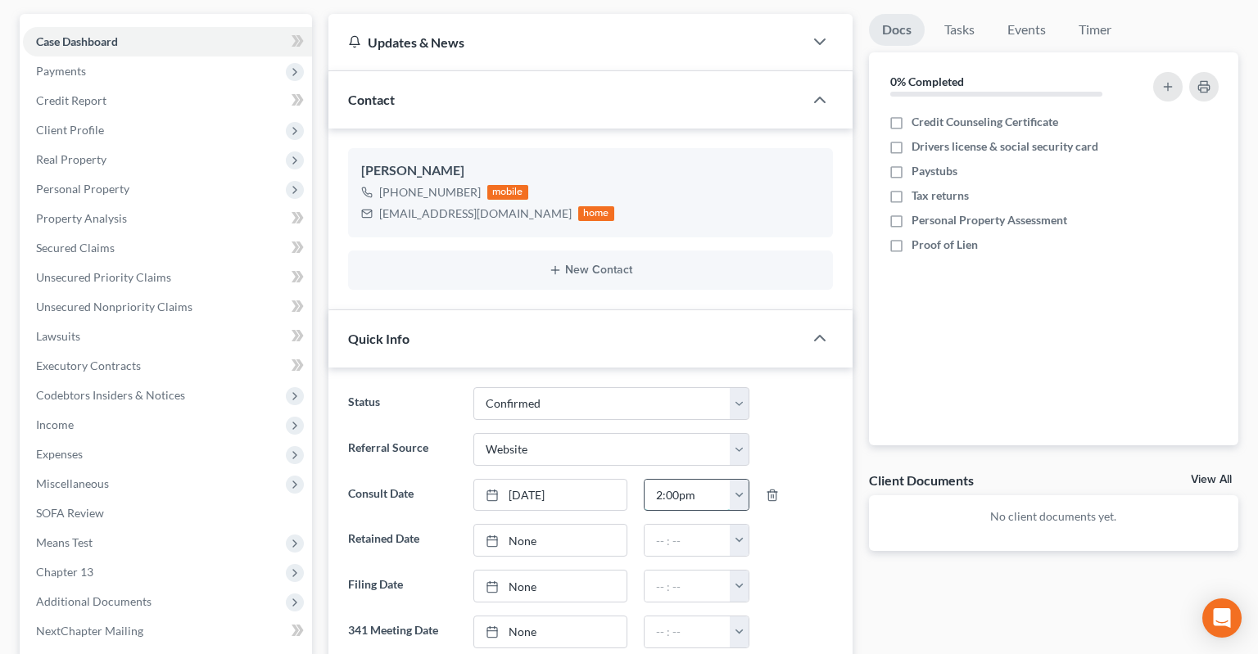
type input "2:00pm"
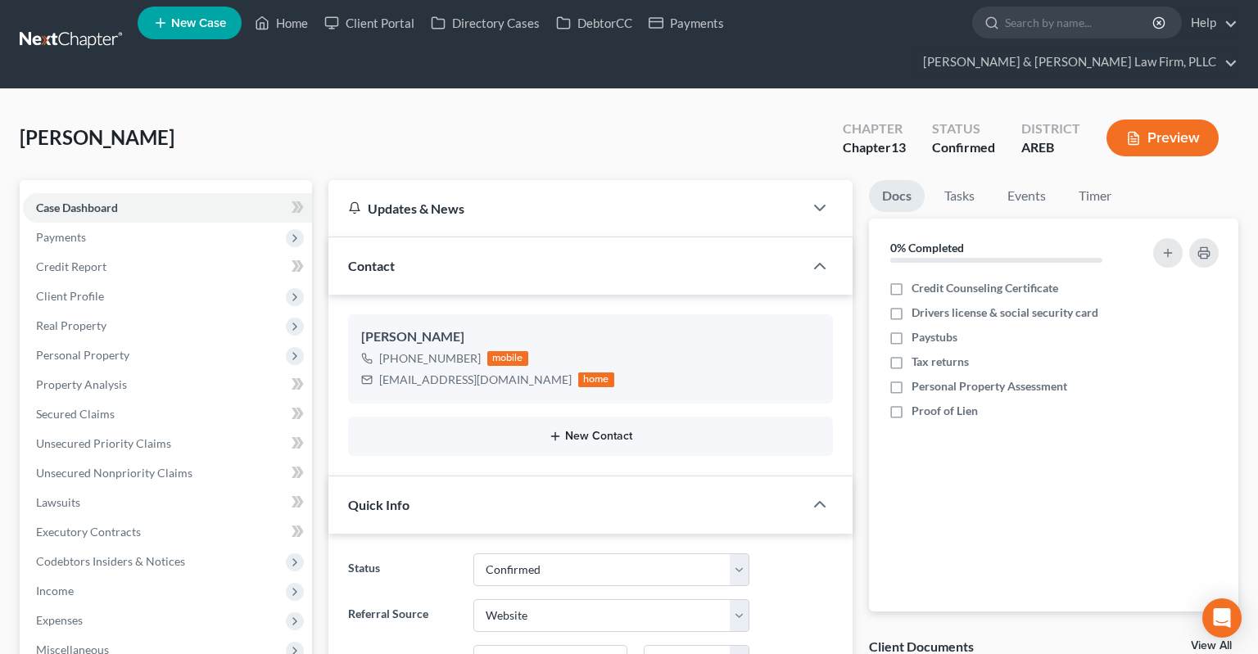
scroll to position [0, 0]
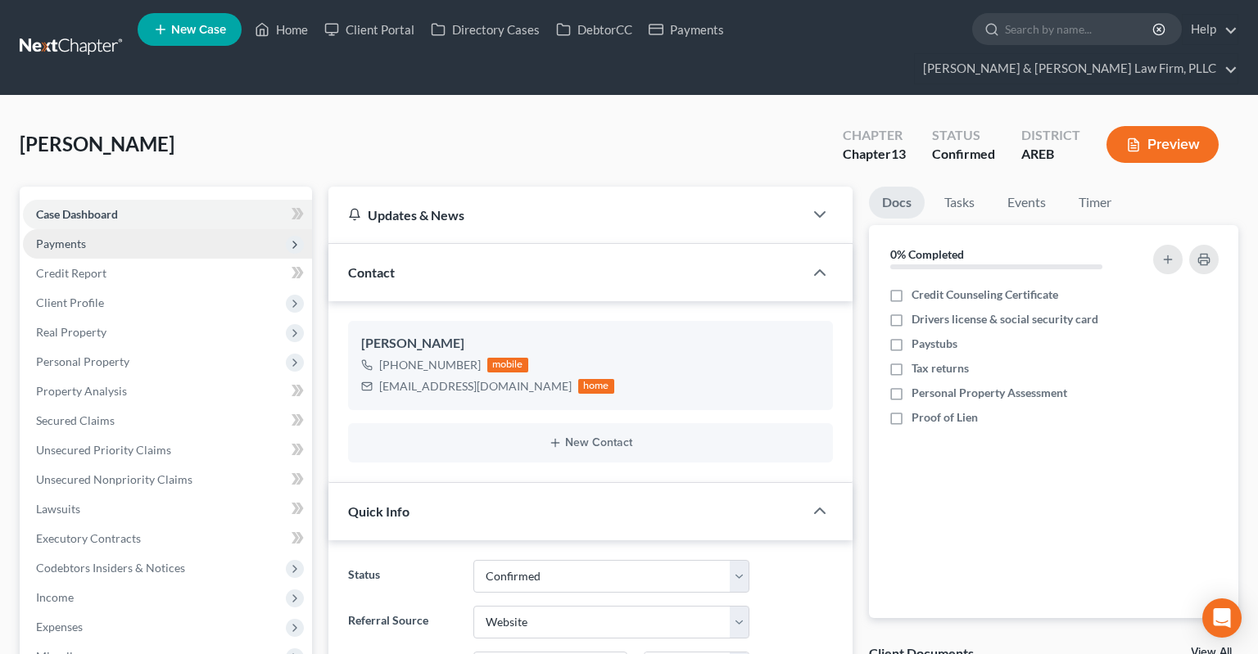
click at [151, 229] on span "Payments" at bounding box center [167, 243] width 289 height 29
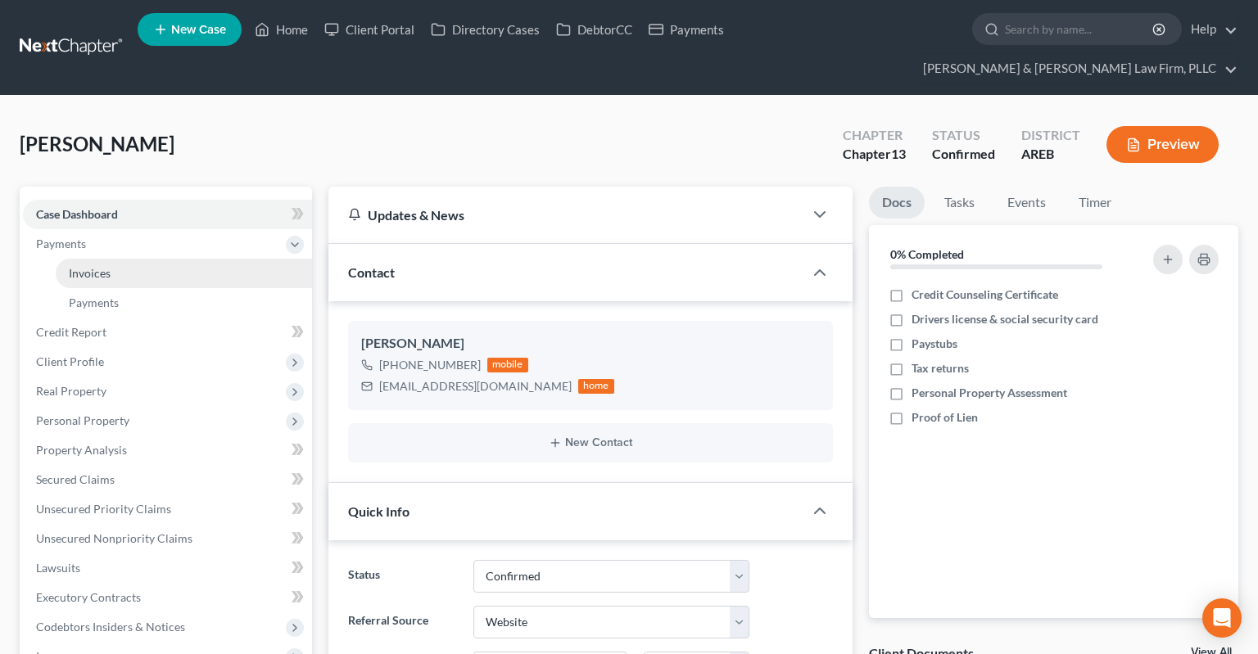
drag, startPoint x: 173, startPoint y: 242, endPoint x: 213, endPoint y: 326, distance: 93.4
click at [173, 259] on link "Invoices" at bounding box center [184, 273] width 256 height 29
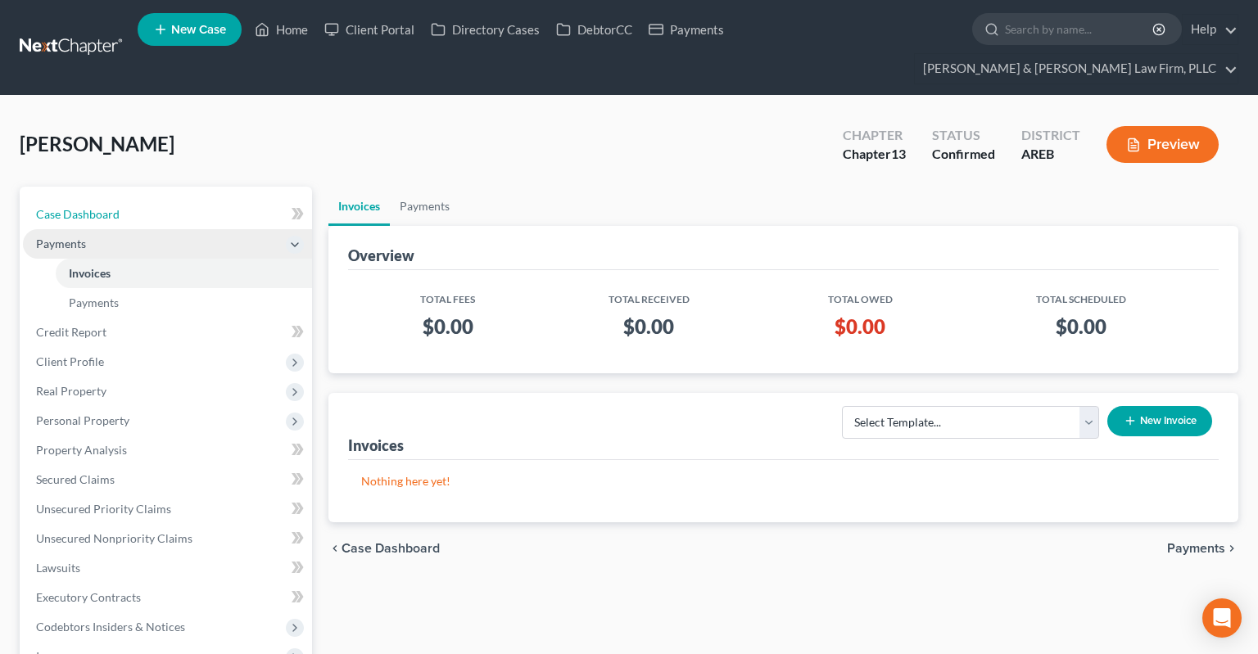
drag, startPoint x: 70, startPoint y: 186, endPoint x: 84, endPoint y: 201, distance: 20.3
click at [70, 207] on span "Case Dashboard" at bounding box center [78, 214] width 84 height 14
select select "3"
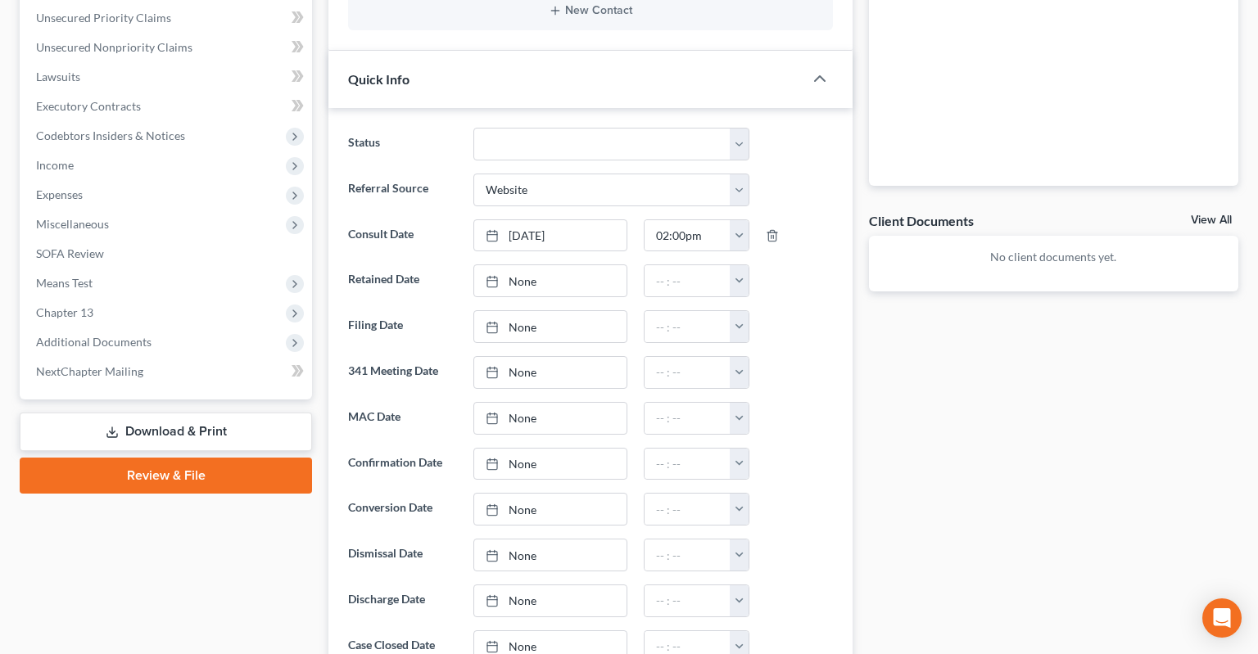
scroll to position [788, 0]
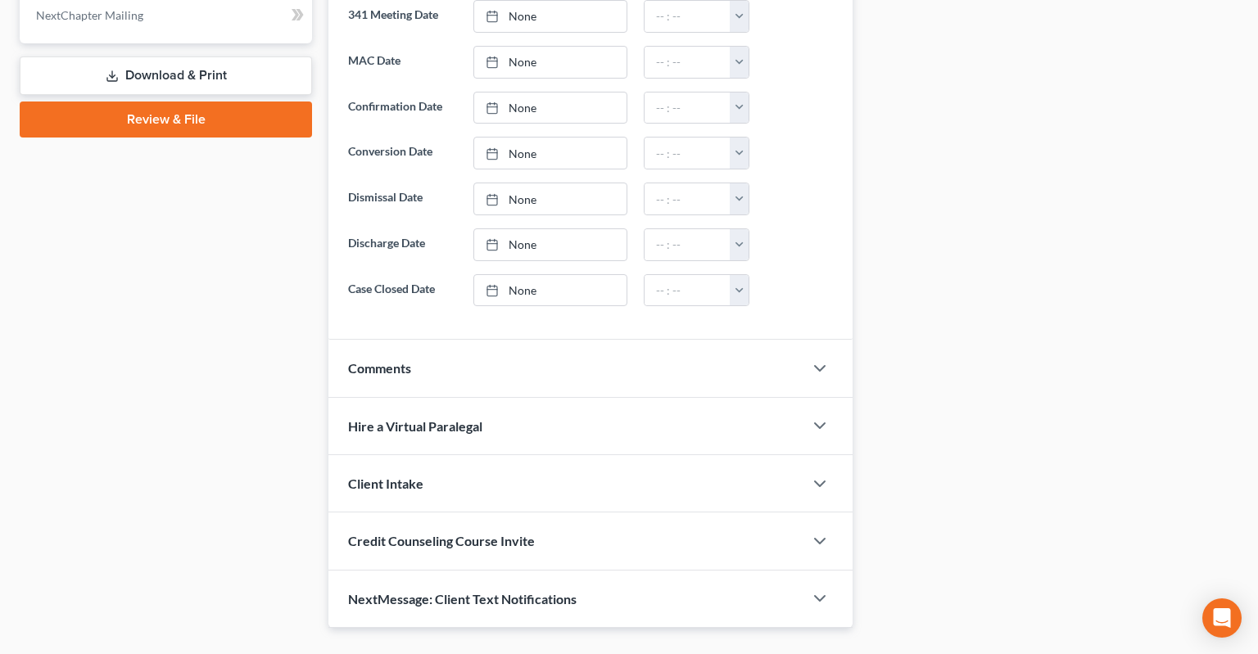
click at [471, 340] on div "Comments" at bounding box center [565, 368] width 475 height 56
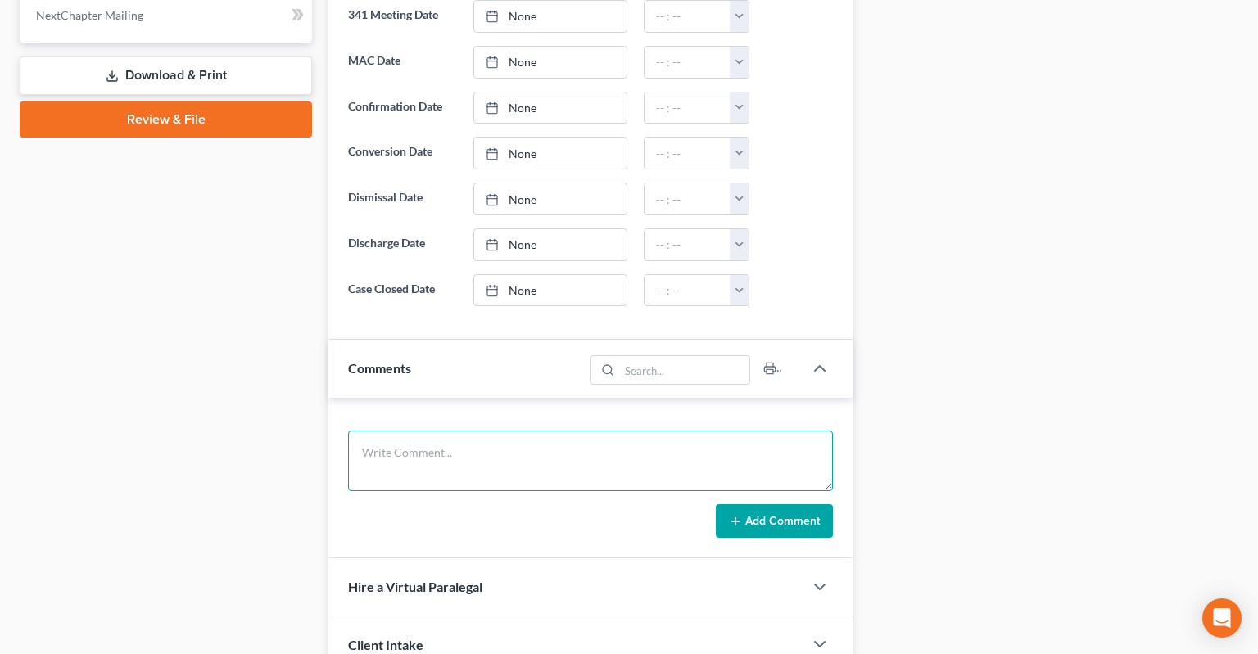
click at [478, 431] on textarea at bounding box center [590, 461] width 485 height 61
paste textarea "[EMAIL_ADDRESS][DOMAIN_NAME]"
click at [535, 431] on textarea "His sister's email is" at bounding box center [590, 461] width 485 height 61
paste textarea "mailto:[EMAIL_ADDRESS][DOMAIN_NAME]"
click at [496, 431] on textarea "His sister's email is mailto:[EMAIL_ADDRESS][DOMAIN_NAME]" at bounding box center [590, 461] width 485 height 61
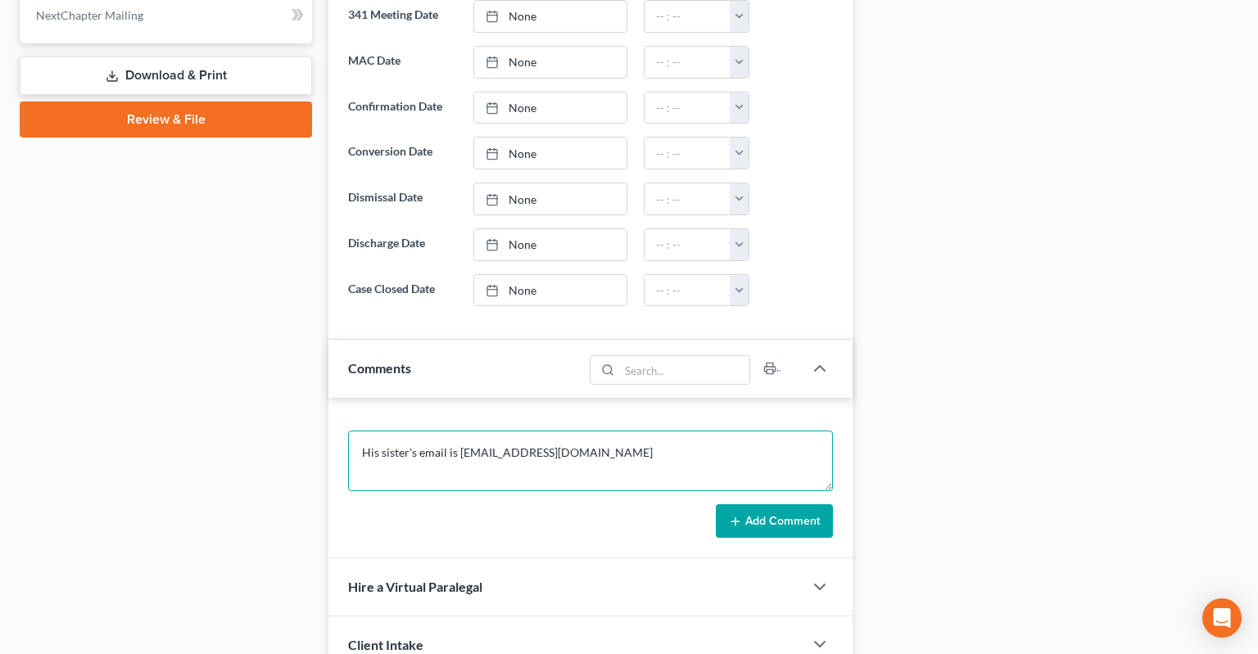
click at [644, 431] on textarea "His sister's email is [EMAIL_ADDRESS][DOMAIN_NAME]" at bounding box center [590, 461] width 485 height 61
type textarea "His sister's email is [EMAIL_ADDRESS][DOMAIN_NAME] and that's who we need to ma…"
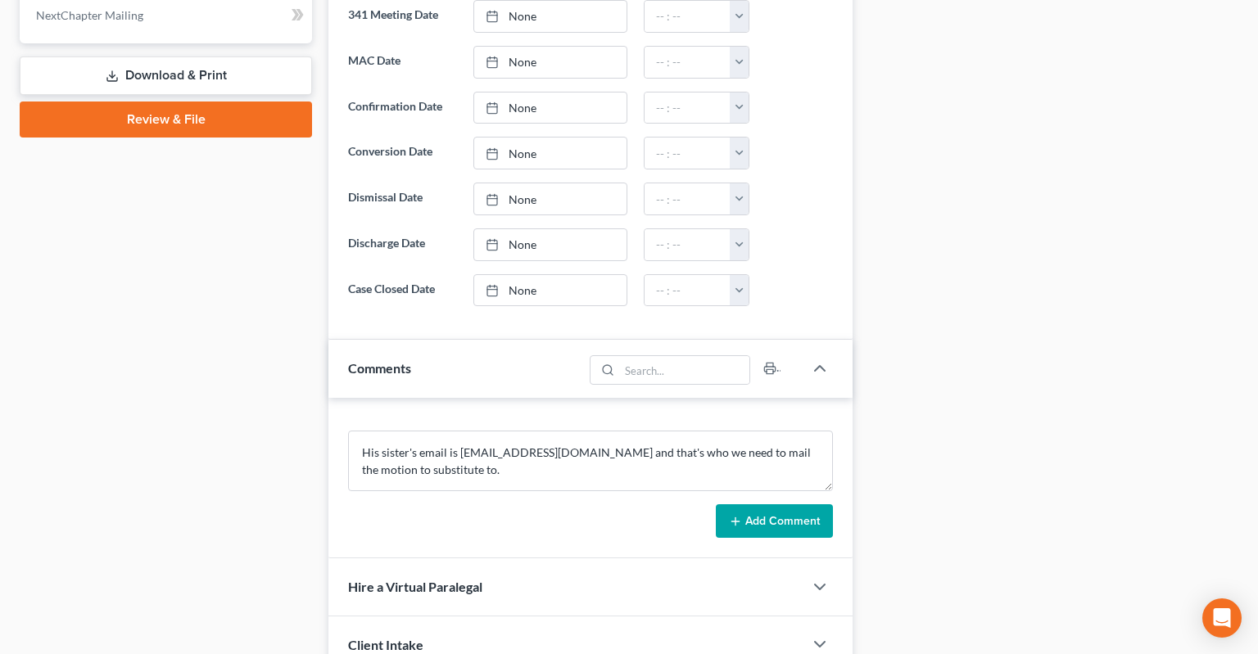
drag, startPoint x: 794, startPoint y: 483, endPoint x: 770, endPoint y: 486, distance: 23.9
click at [794, 504] on button "Add Comment" at bounding box center [774, 521] width 117 height 34
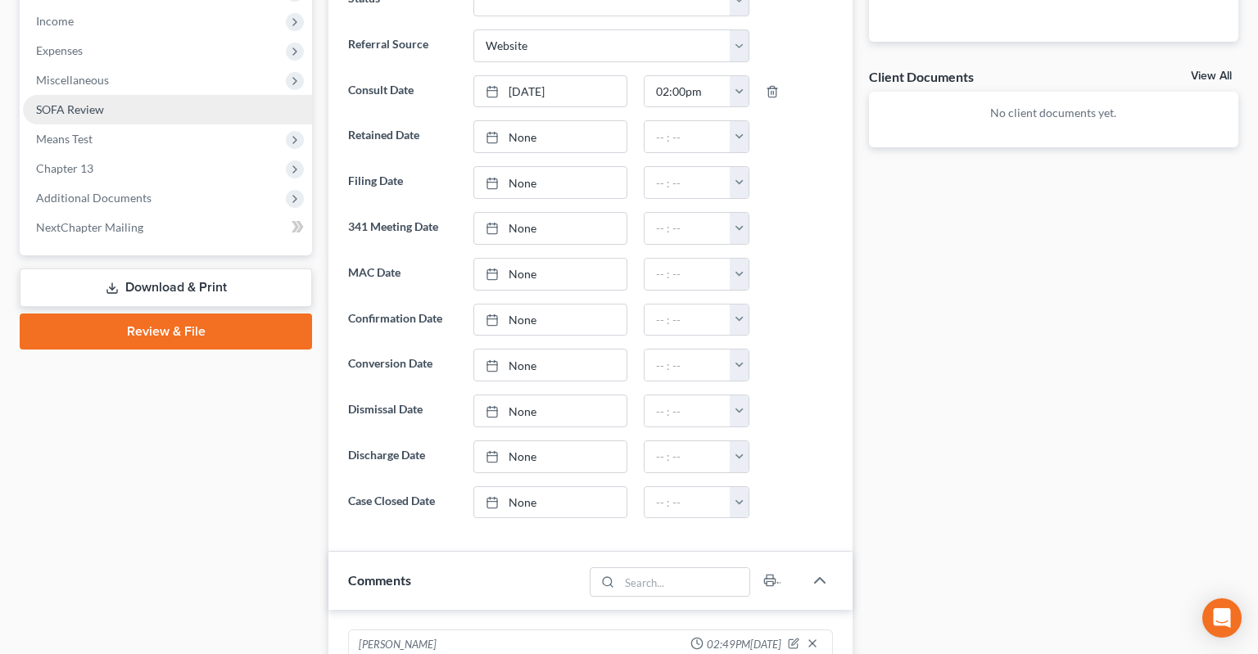
scroll to position [529, 0]
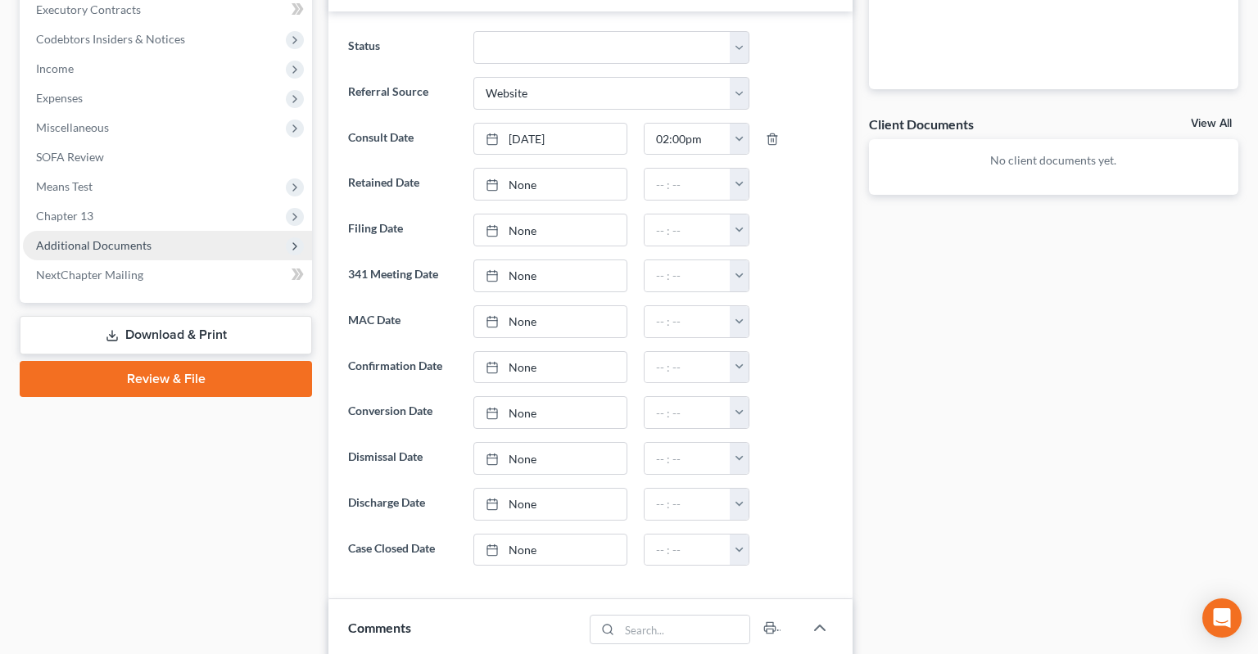
click at [185, 231] on span "Additional Documents" at bounding box center [167, 245] width 289 height 29
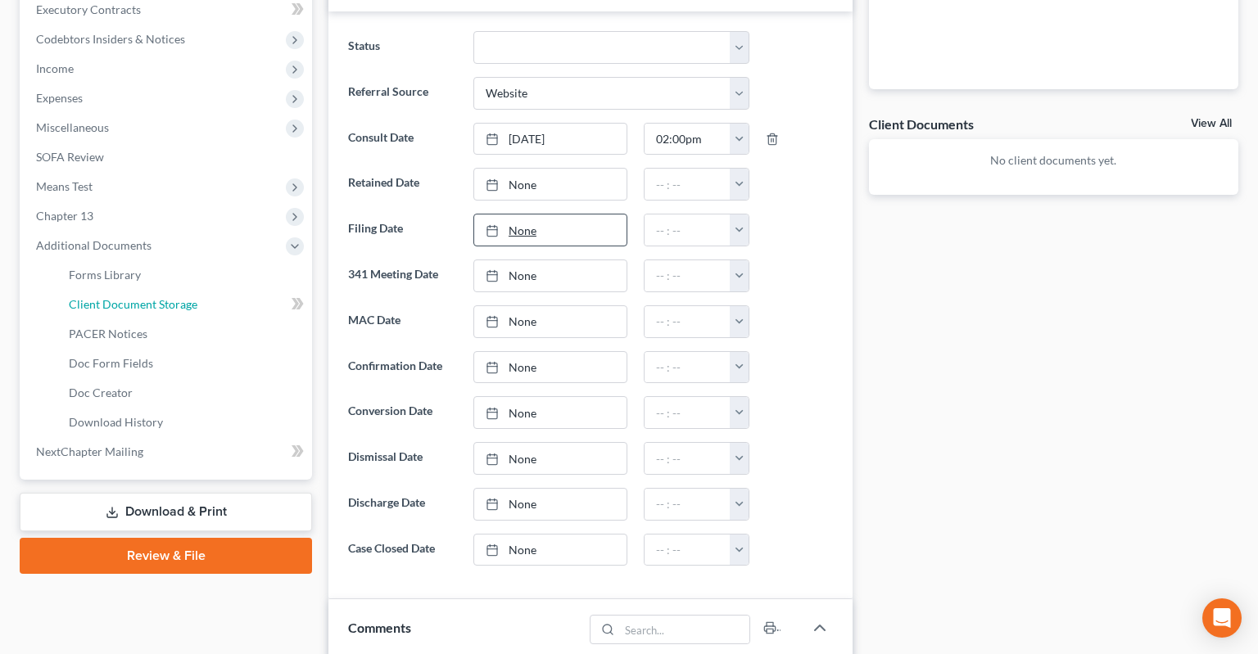
drag, startPoint x: 228, startPoint y: 280, endPoint x: 569, endPoint y: 193, distance: 352.3
click at [228, 290] on link "Client Document Storage" at bounding box center [184, 304] width 256 height 29
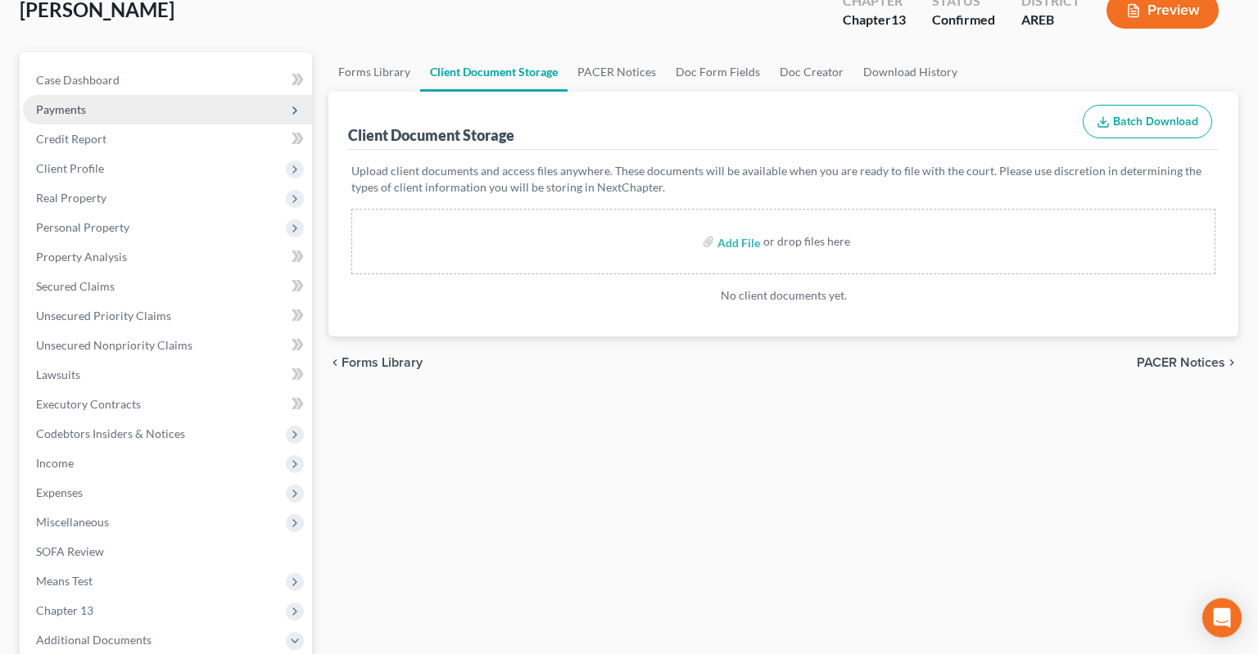
scroll to position [47, 0]
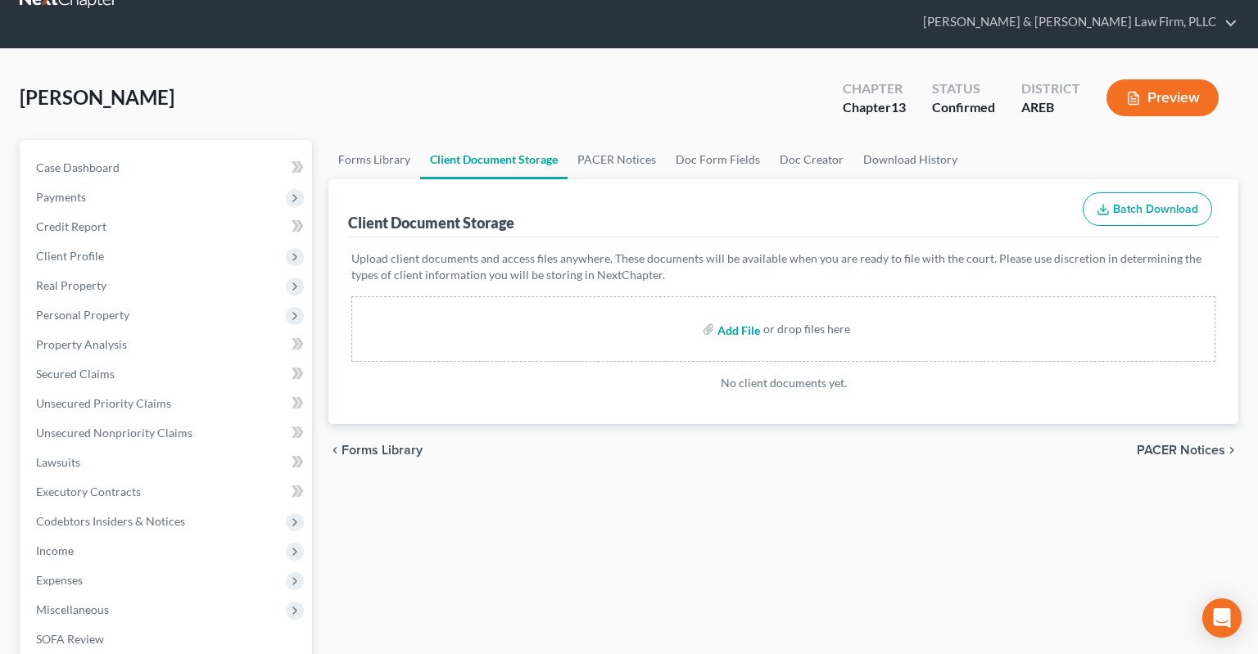
click at [738, 314] on input "file" at bounding box center [736, 328] width 39 height 29
type input "C:\fakepath\Motion to Substitute Attorney.docx"
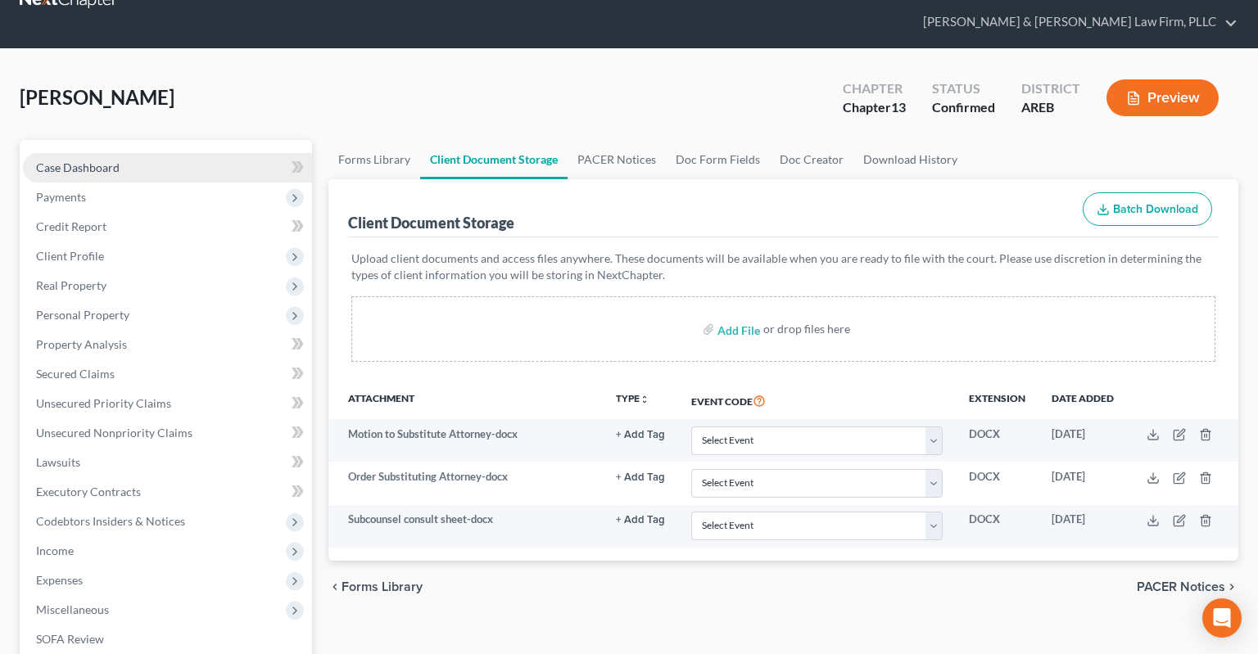
click at [152, 153] on link "Case Dashboard" at bounding box center [167, 167] width 289 height 29
select select "2"
select select "3"
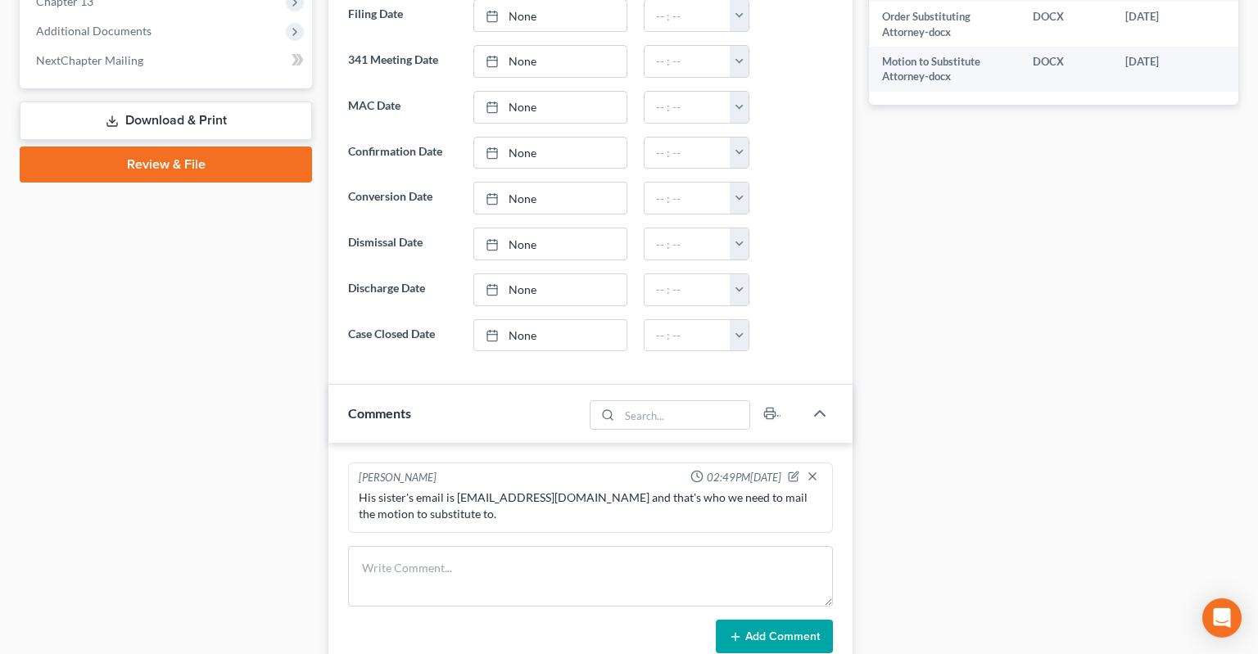
scroll to position [865, 0]
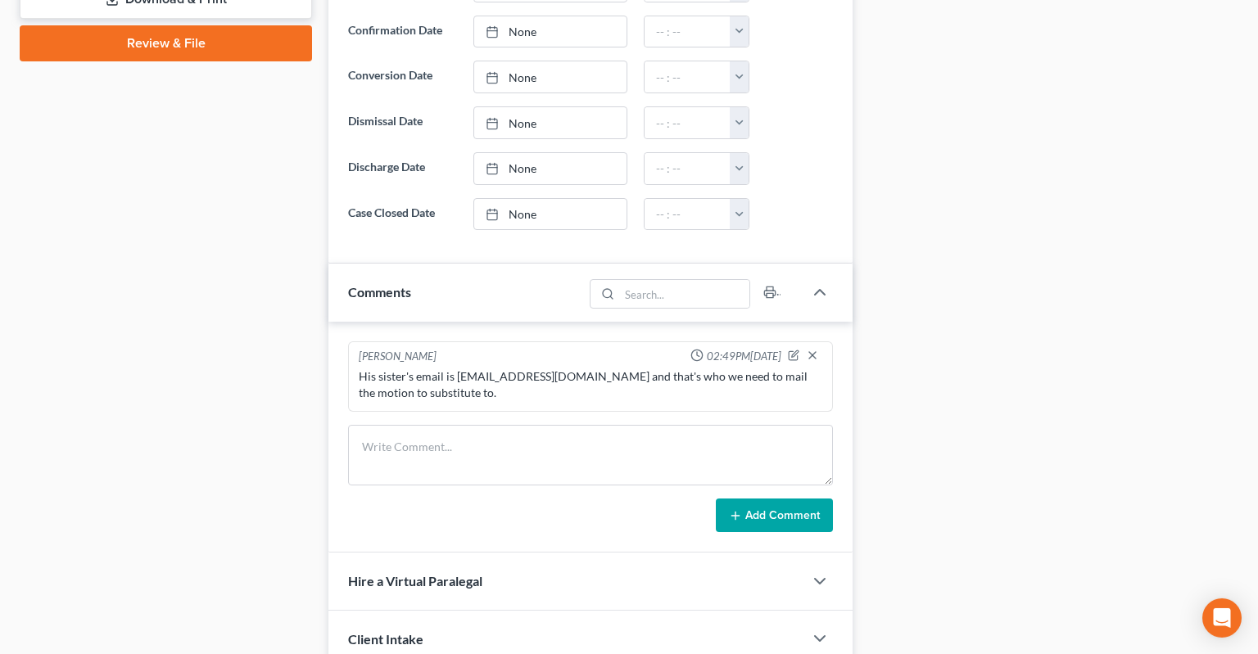
click at [475, 368] on div "His sister's email is [EMAIL_ADDRESS][DOMAIN_NAME] and that's who we need to ma…" at bounding box center [590, 384] width 463 height 33
drag, startPoint x: 475, startPoint y: 343, endPoint x: 594, endPoint y: 337, distance: 118.9
click at [594, 368] on div "His sister's email is [EMAIL_ADDRESS][DOMAIN_NAME] and that's who we need to ma…" at bounding box center [590, 384] width 463 height 33
copy div "[EMAIL_ADDRESS][DOMAIN_NAME]"
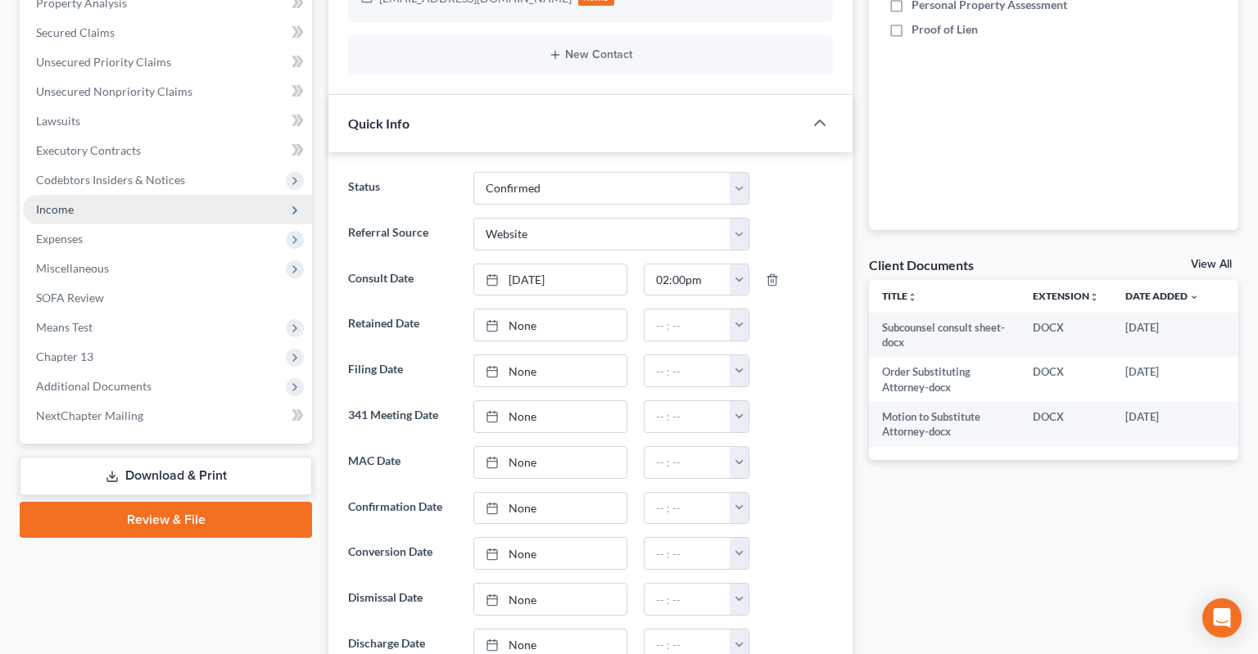
scroll to position [346, 0]
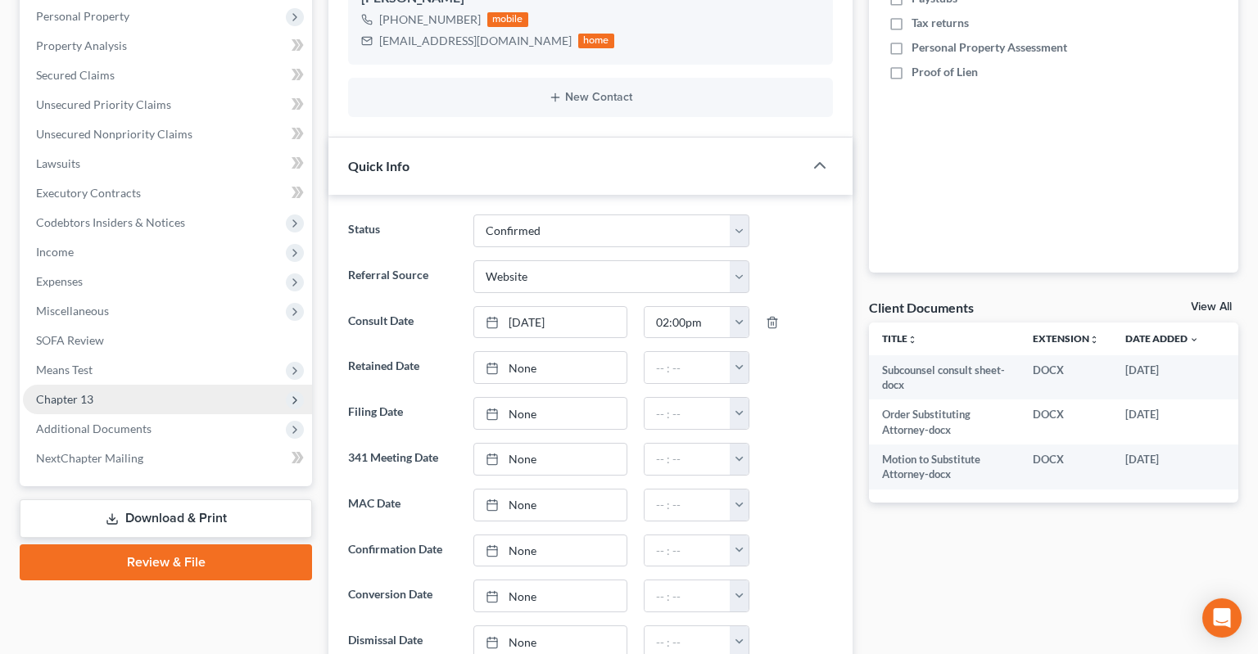
click at [130, 422] on span "Additional Documents" at bounding box center [93, 429] width 115 height 14
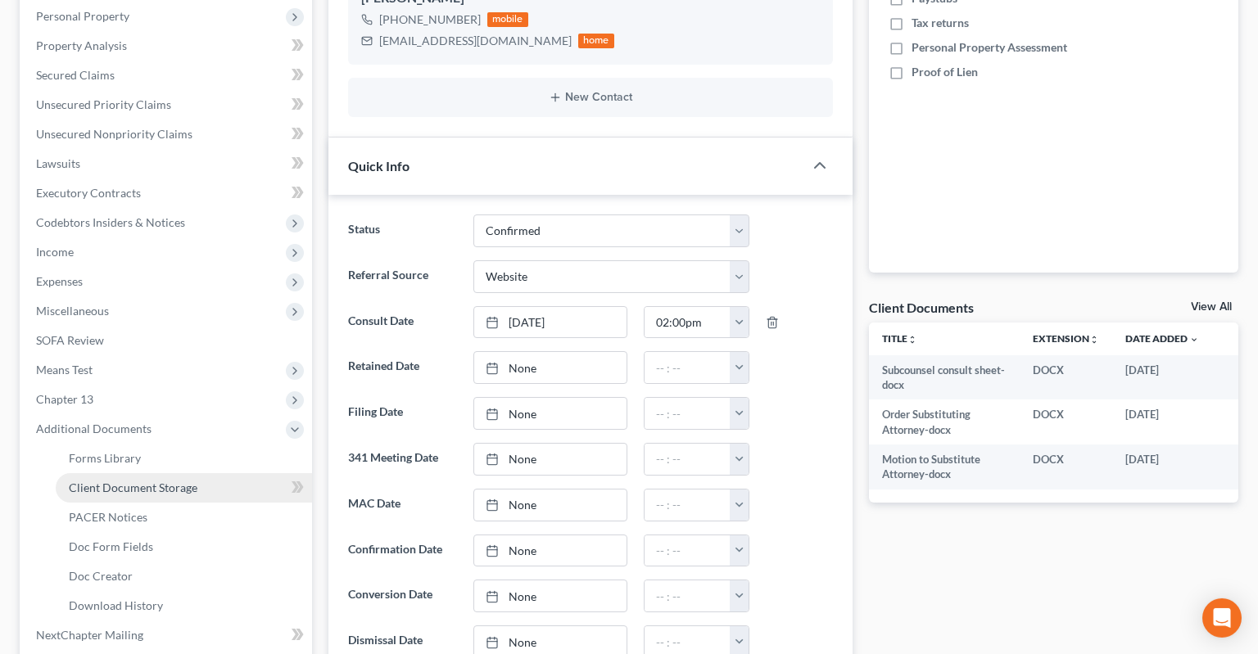
drag, startPoint x: 149, startPoint y: 454, endPoint x: 445, endPoint y: 350, distance: 313.6
click at [150, 481] on span "Client Document Storage" at bounding box center [133, 488] width 129 height 14
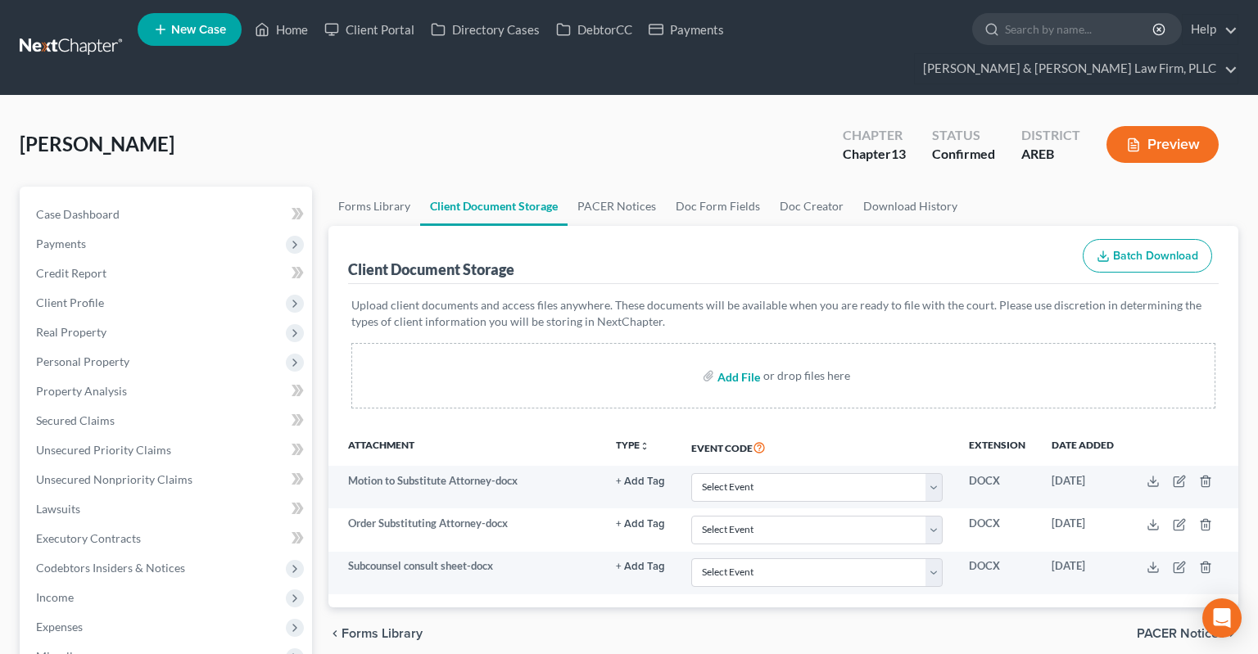
click at [728, 361] on input "file" at bounding box center [736, 375] width 39 height 29
type input "C:\fakepath\Amended income and expenses.pdf"
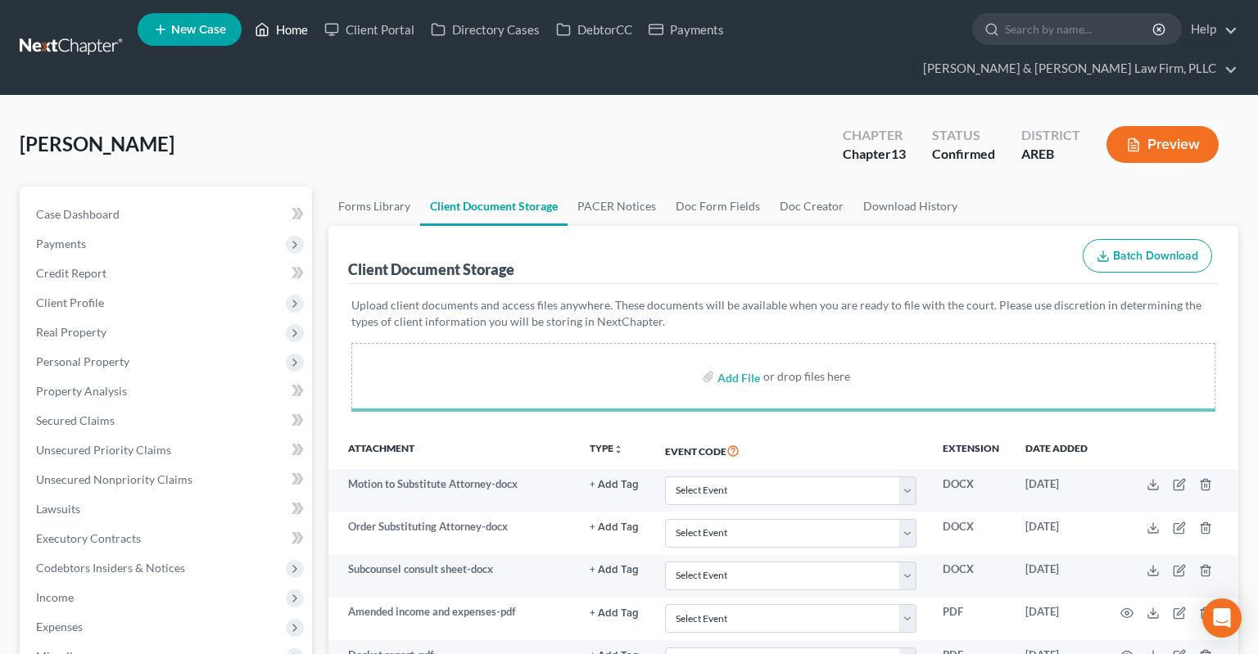
click at [278, 38] on link "Home" at bounding box center [281, 29] width 70 height 29
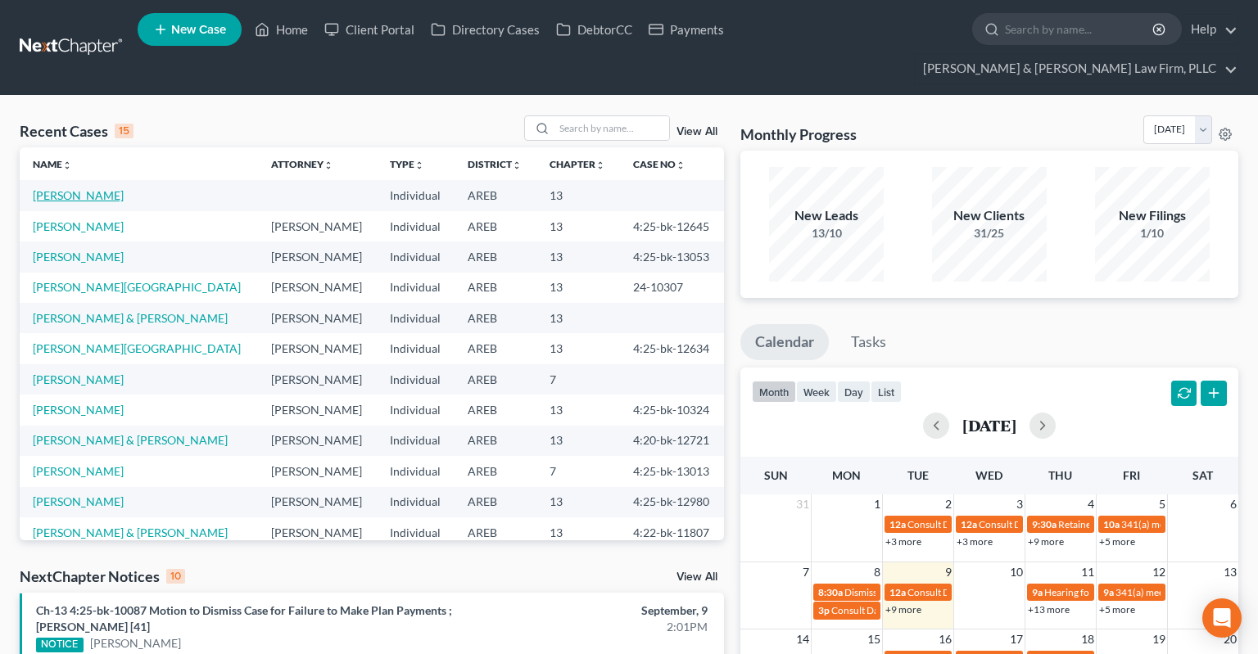
click at [116, 188] on link "[PERSON_NAME]" at bounding box center [78, 195] width 91 height 14
select select "3"
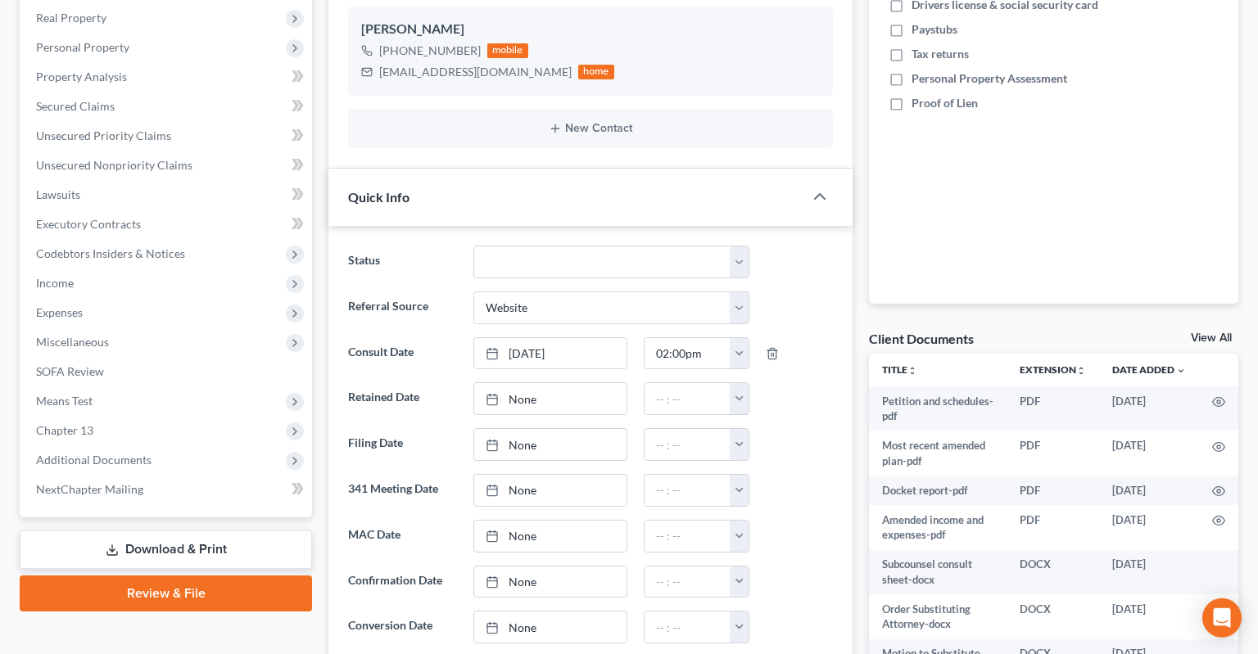
scroll to position [346, 0]
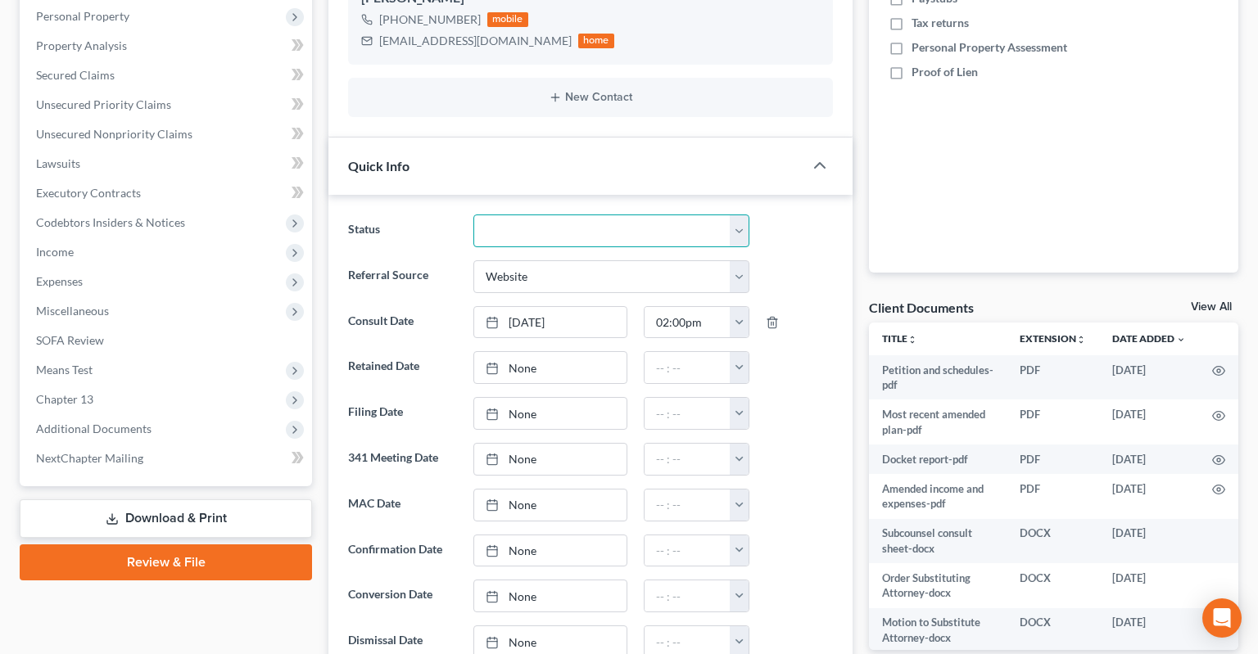
click at [473, 215] on select "Awaiting 341 Chapter 7 - Attended Meeting Confirmed Discharged Dismissed New Co…" at bounding box center [611, 231] width 276 height 33
click at [551, 215] on select "Awaiting 341 Chapter 7 - Attended Meeting Confirmed Discharged Dismissed New Co…" at bounding box center [611, 231] width 276 height 33
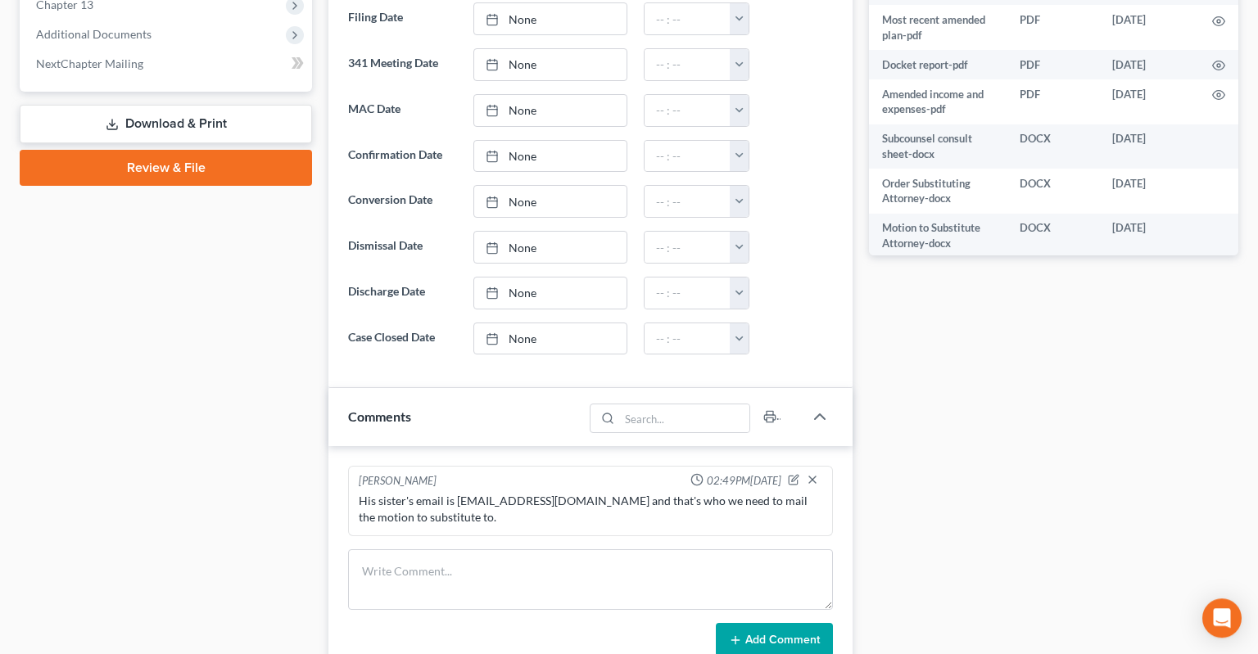
scroll to position [778, 0]
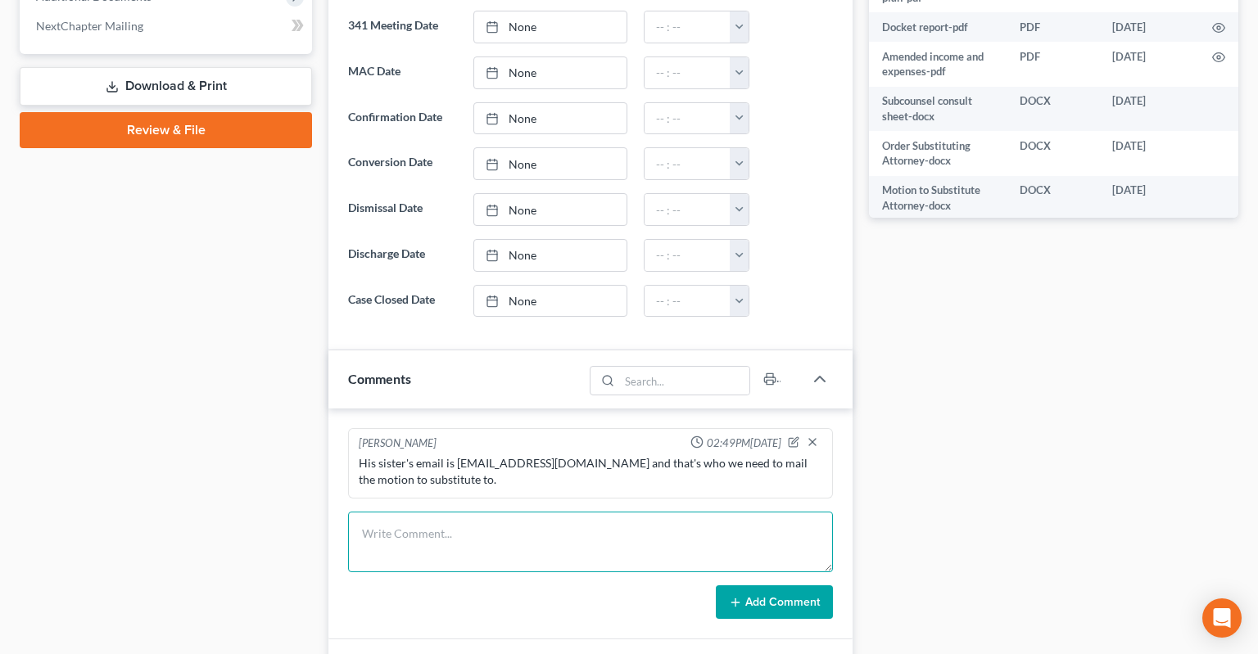
click at [503, 512] on textarea at bounding box center [590, 542] width 485 height 61
type textarea "Subcounsel"
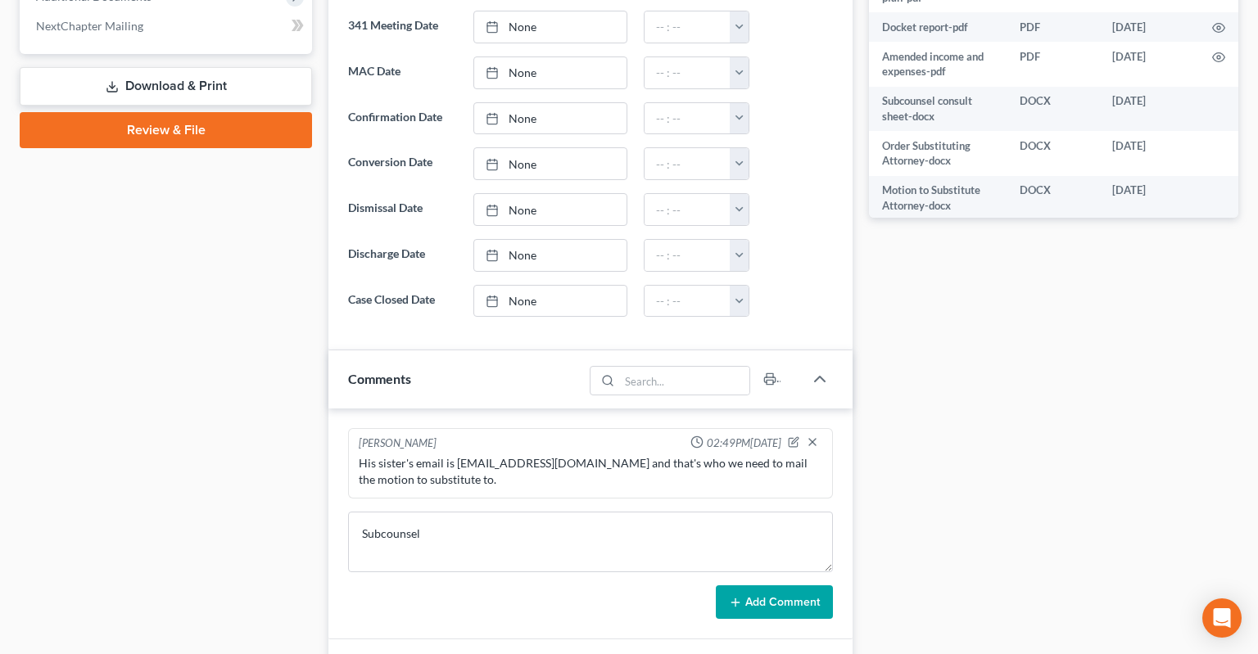
click at [803, 585] on button "Add Comment" at bounding box center [774, 602] width 117 height 34
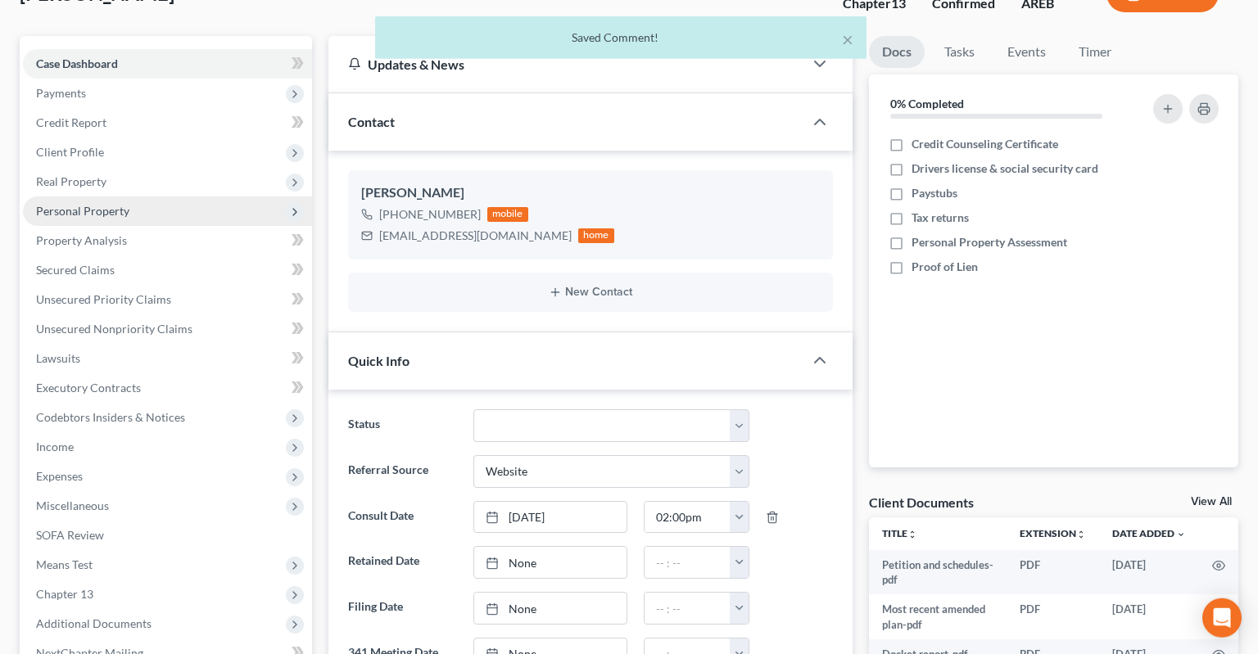
scroll to position [86, 0]
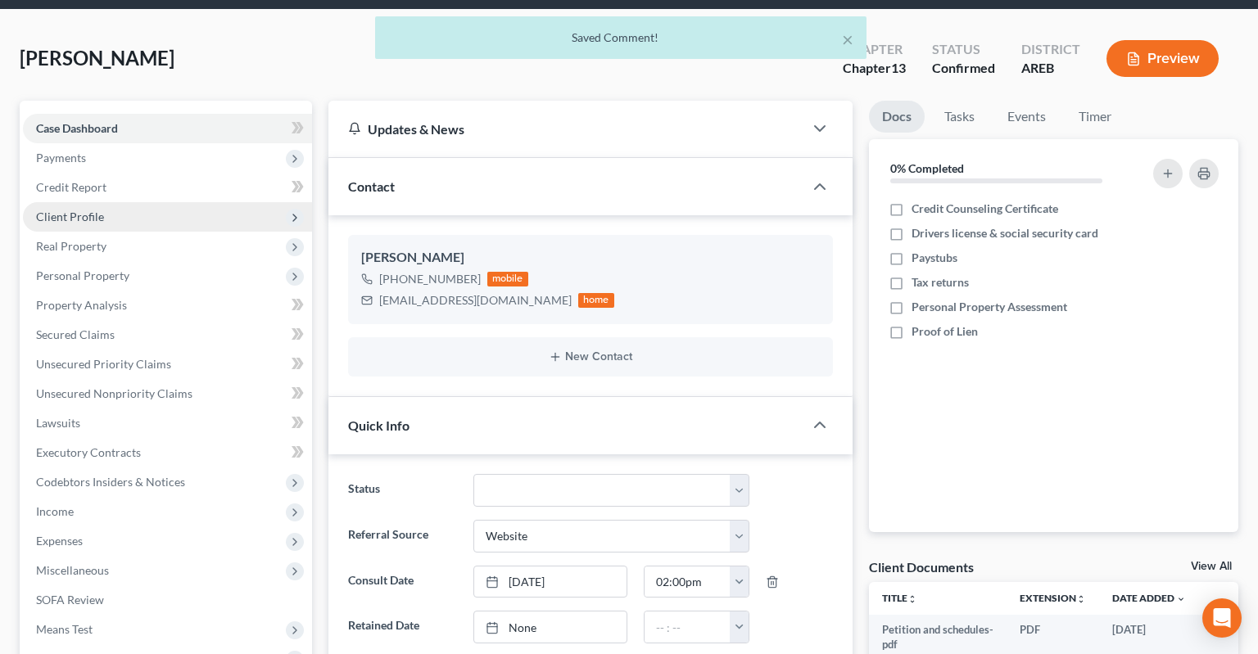
click at [129, 202] on span "Client Profile" at bounding box center [167, 216] width 289 height 29
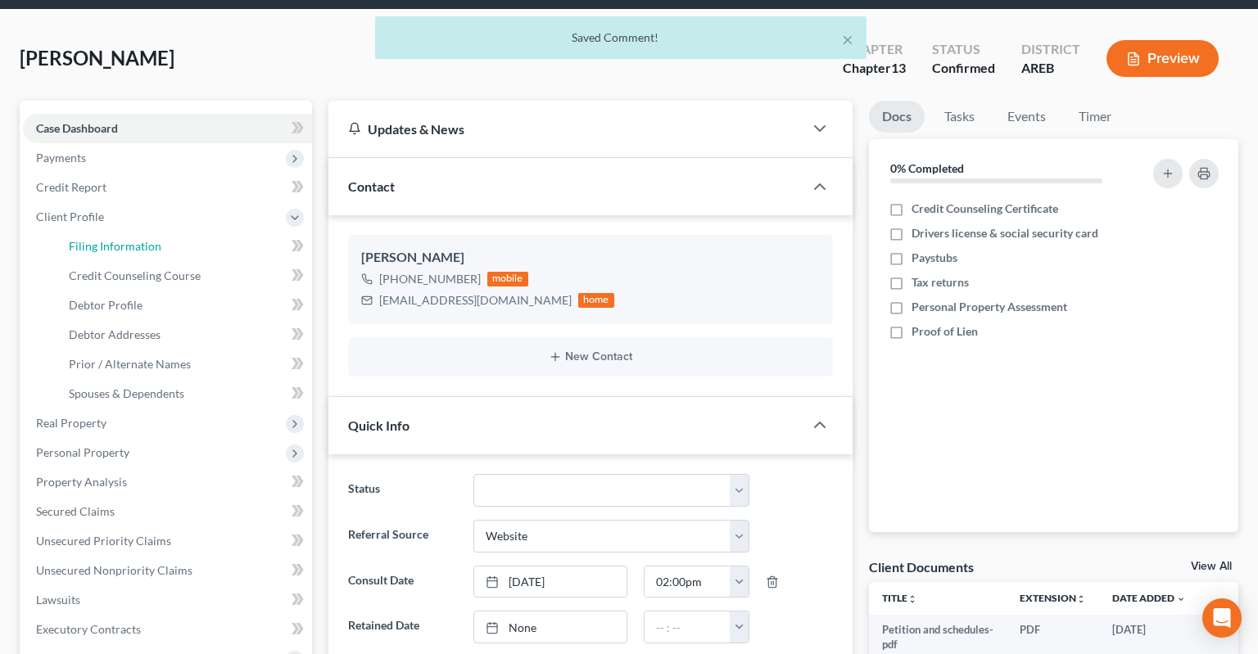
drag, startPoint x: 184, startPoint y: 221, endPoint x: 503, endPoint y: 184, distance: 320.6
click at [184, 232] on link "Filing Information" at bounding box center [184, 246] width 256 height 29
select select "1"
select select "0"
select select "3"
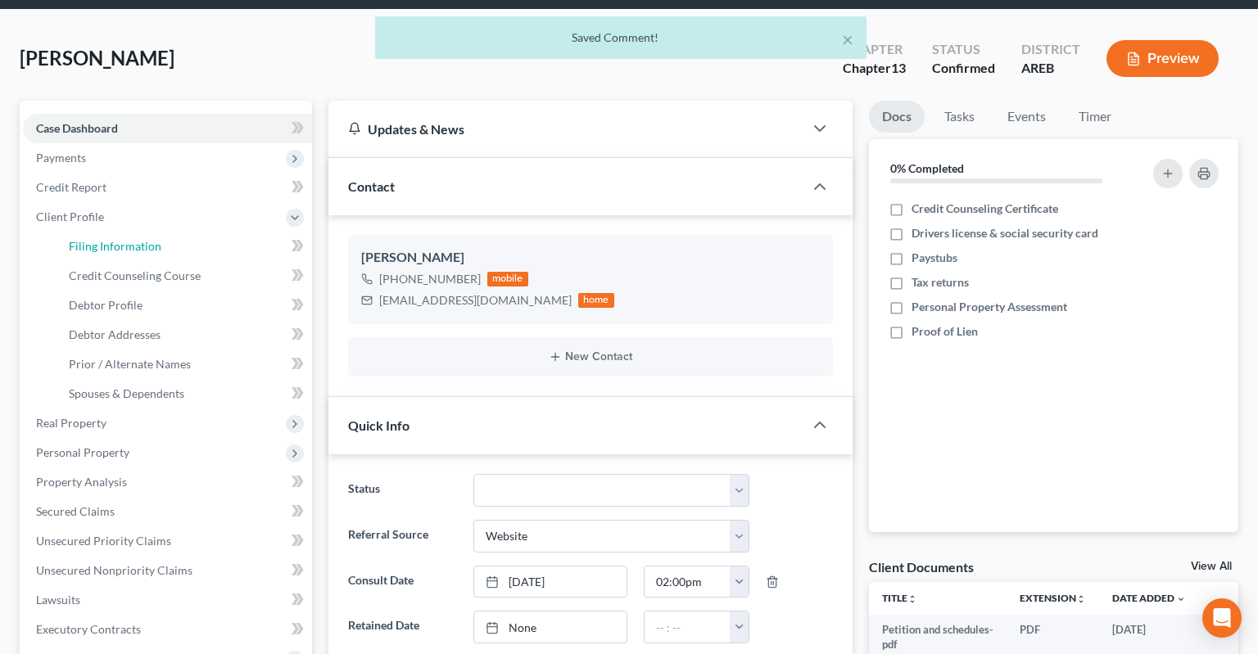
select select "5"
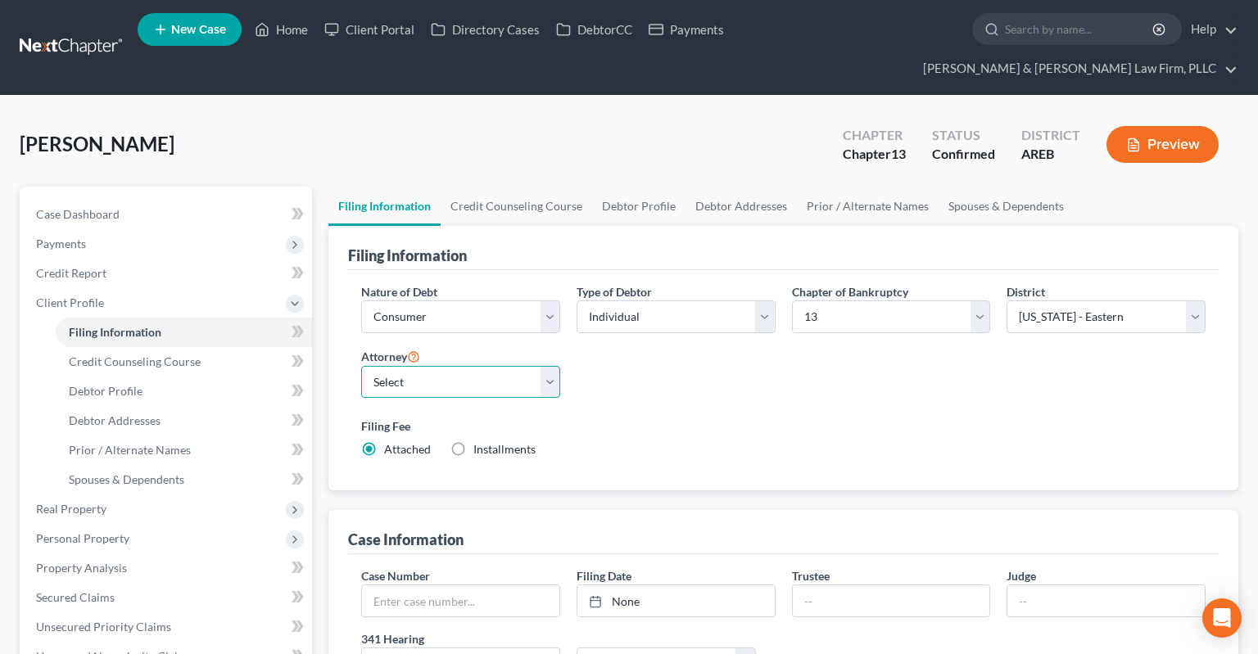
click at [361, 366] on select "Select [PERSON_NAME] - AREB [PERSON_NAME] - ARWB [PERSON_NAME] - AREB [PERSON_N…" at bounding box center [460, 382] width 199 height 33
select select "2"
click option "[PERSON_NAME] - AREB" at bounding box center [0, 0] width 0 height 0
click at [736, 375] on div "Nature of Debt Select Business Consumer Other Nature of Business Select Clearin…" at bounding box center [783, 377] width 861 height 188
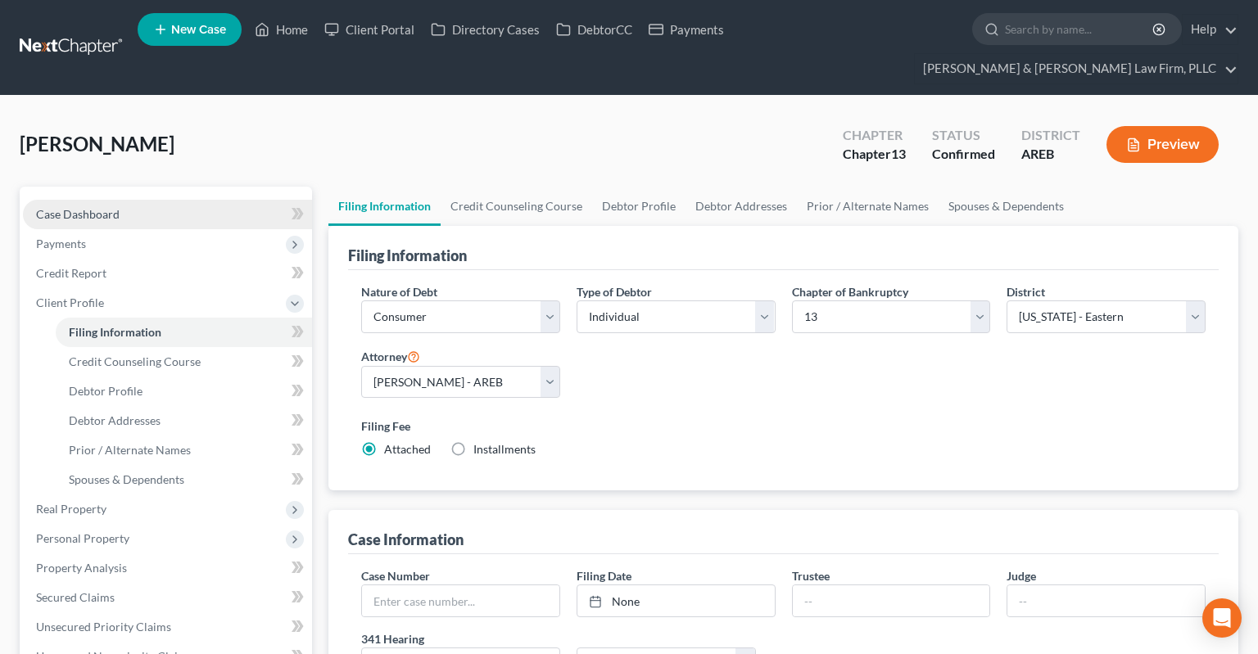
click at [221, 200] on link "Case Dashboard" at bounding box center [167, 214] width 289 height 29
select select "3"
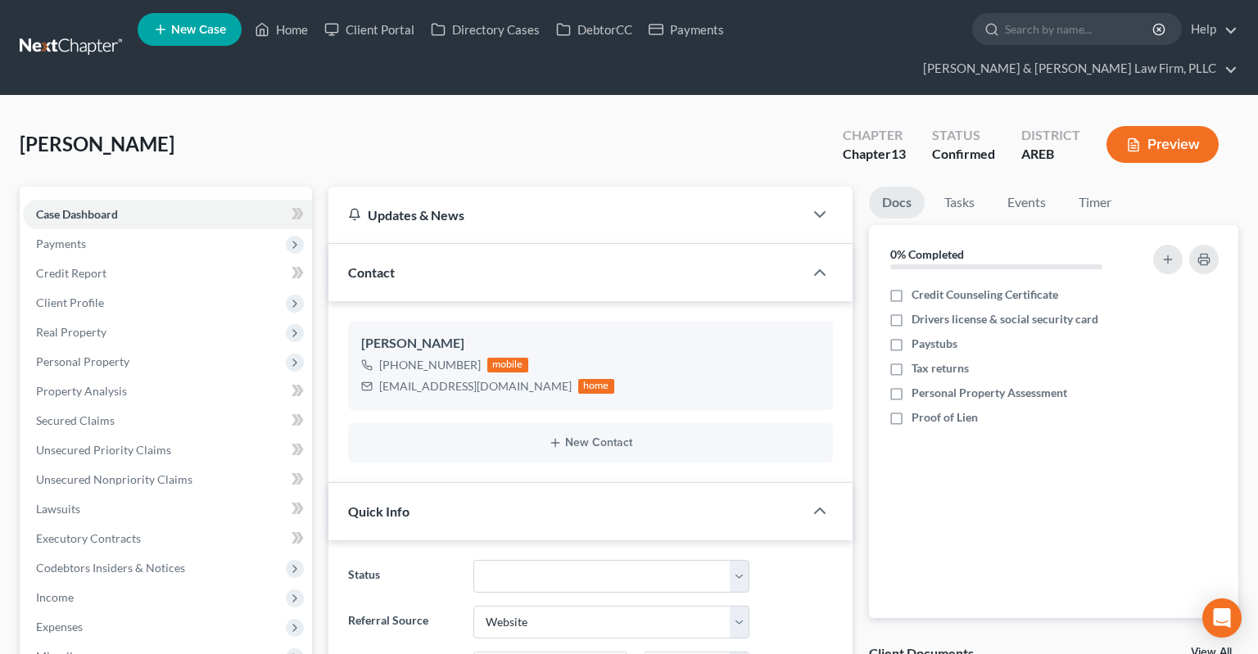
click at [355, 115] on div "[PERSON_NAME] Upgraded Chapter Chapter 13 Status Confirmed District AREB Preview" at bounding box center [629, 150] width 1218 height 71
